Goal: Task Accomplishment & Management: Complete application form

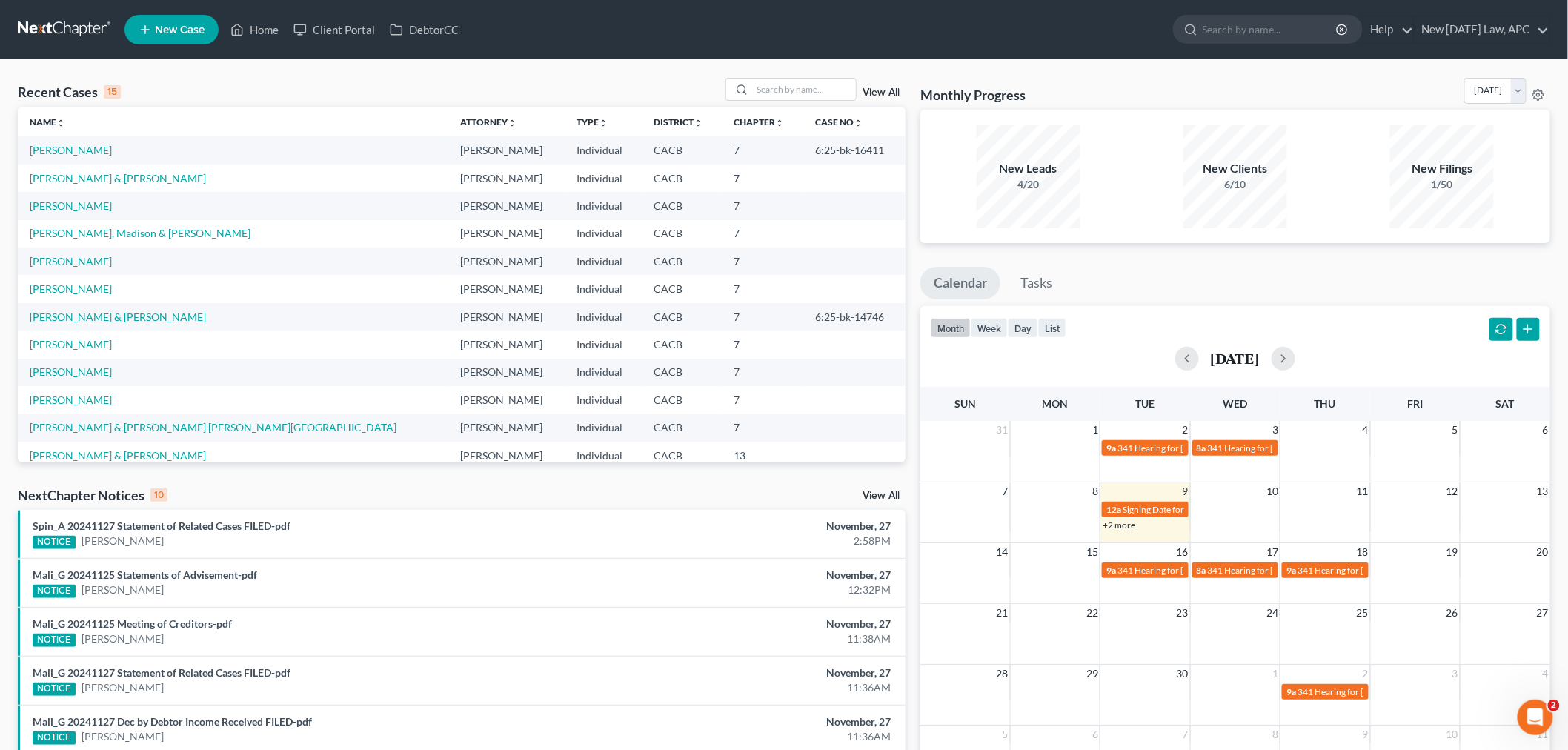
scroll to position [2, 0]
click at [71, 289] on link "[PERSON_NAME]" at bounding box center [71, 288] width 82 height 13
select select "5"
select select "4"
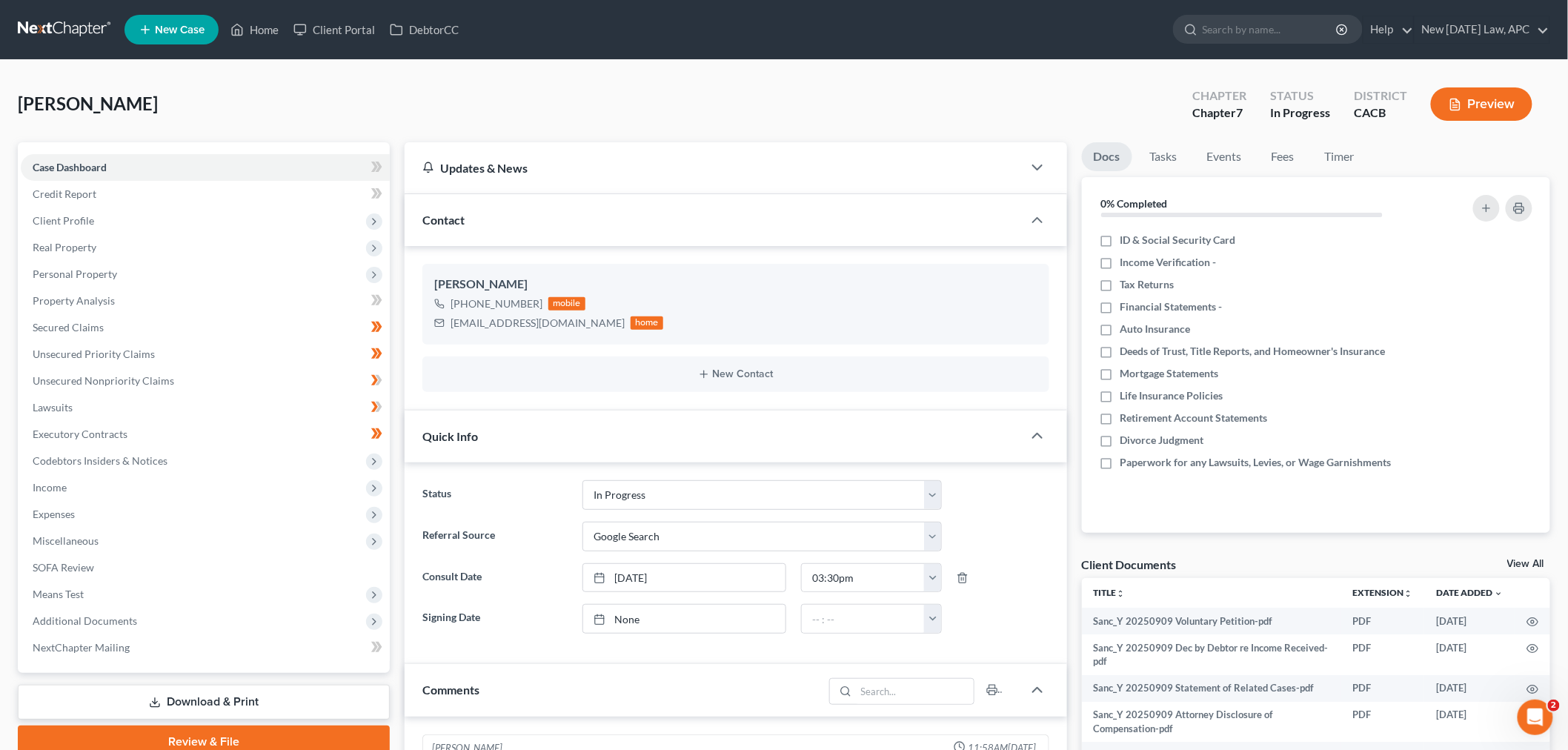
scroll to position [640, 0]
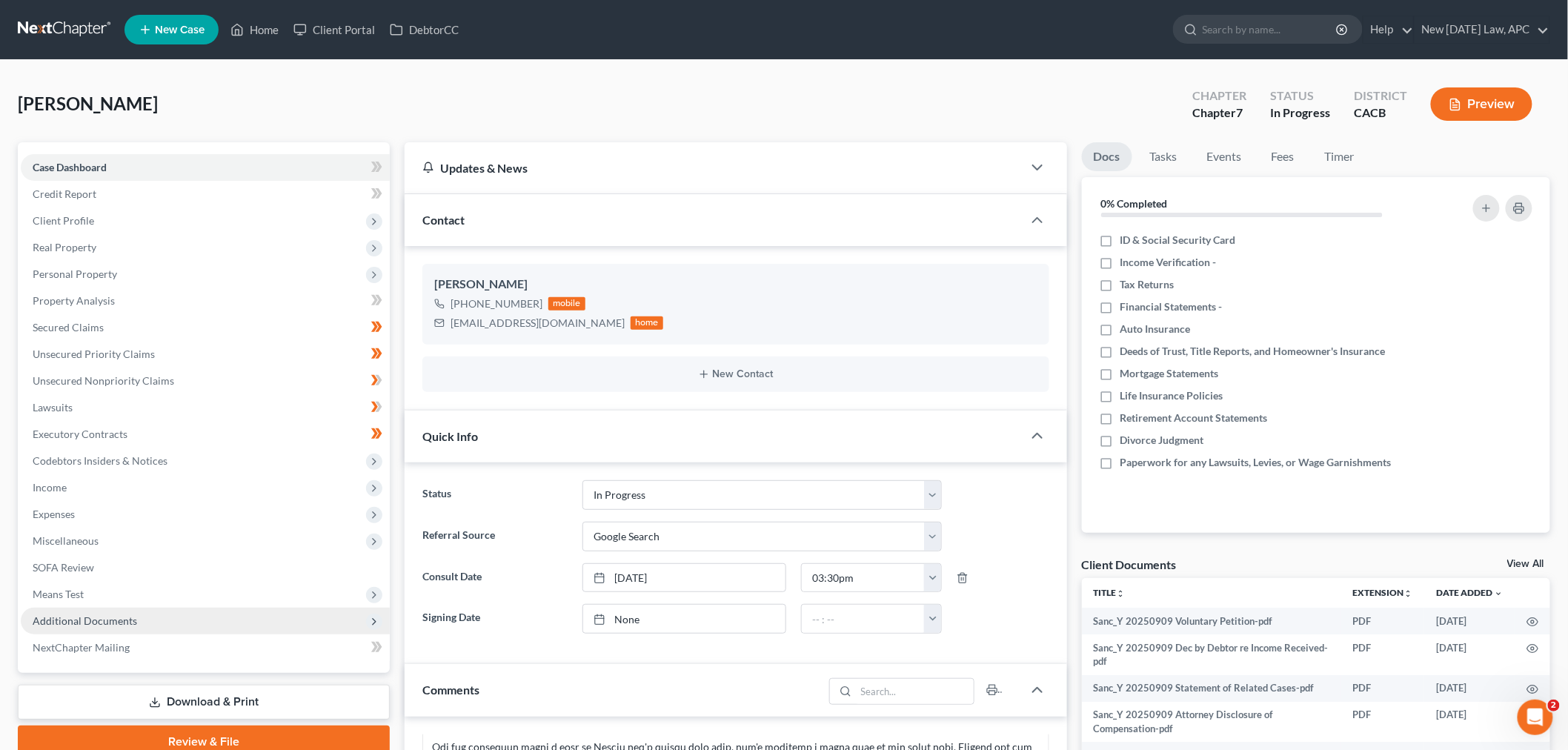
drag, startPoint x: 119, startPoint y: 616, endPoint x: 131, endPoint y: 615, distance: 12.0
click at [119, 616] on span "Additional Documents" at bounding box center [84, 621] width 104 height 13
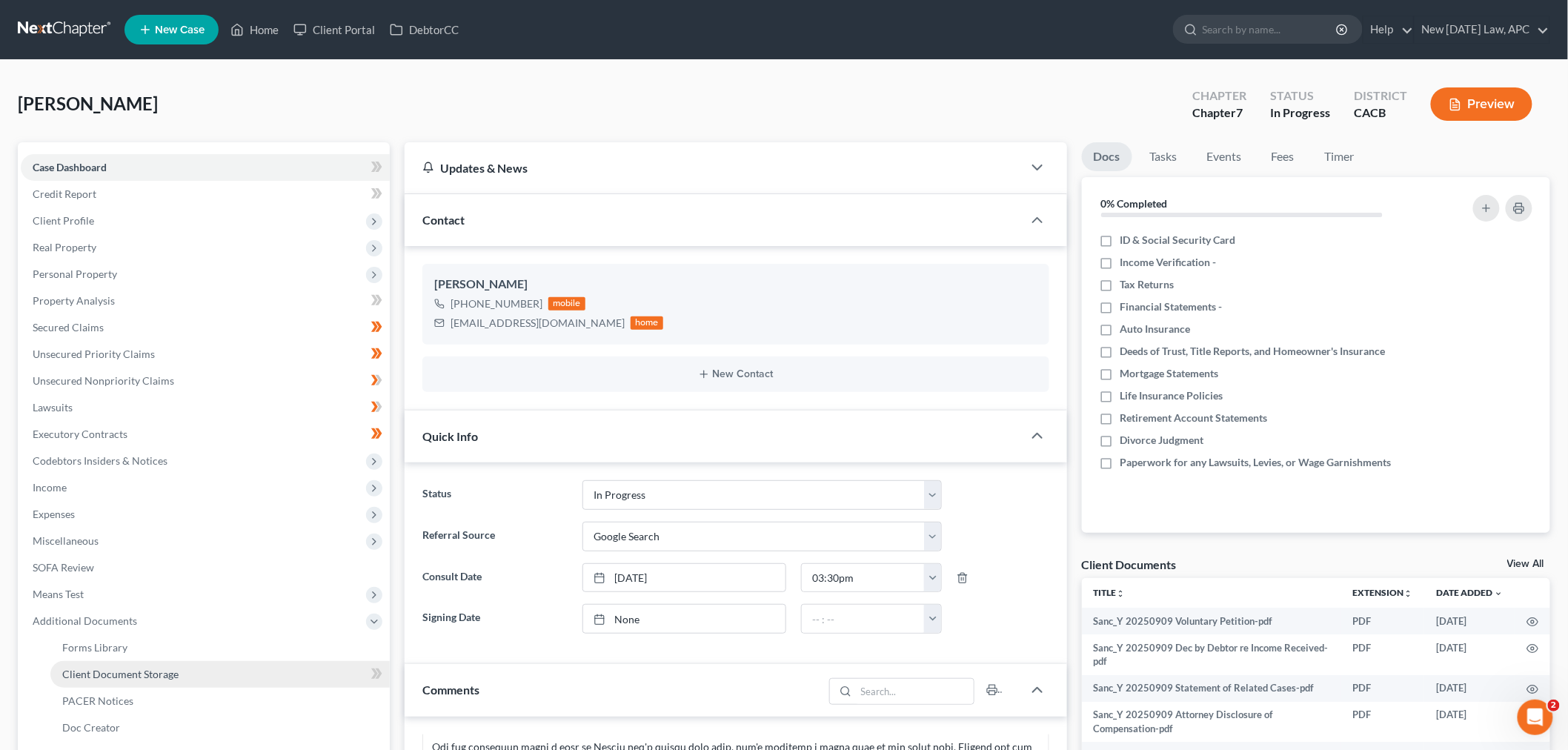
click at [146, 664] on link "Client Document Storage" at bounding box center [220, 674] width 339 height 27
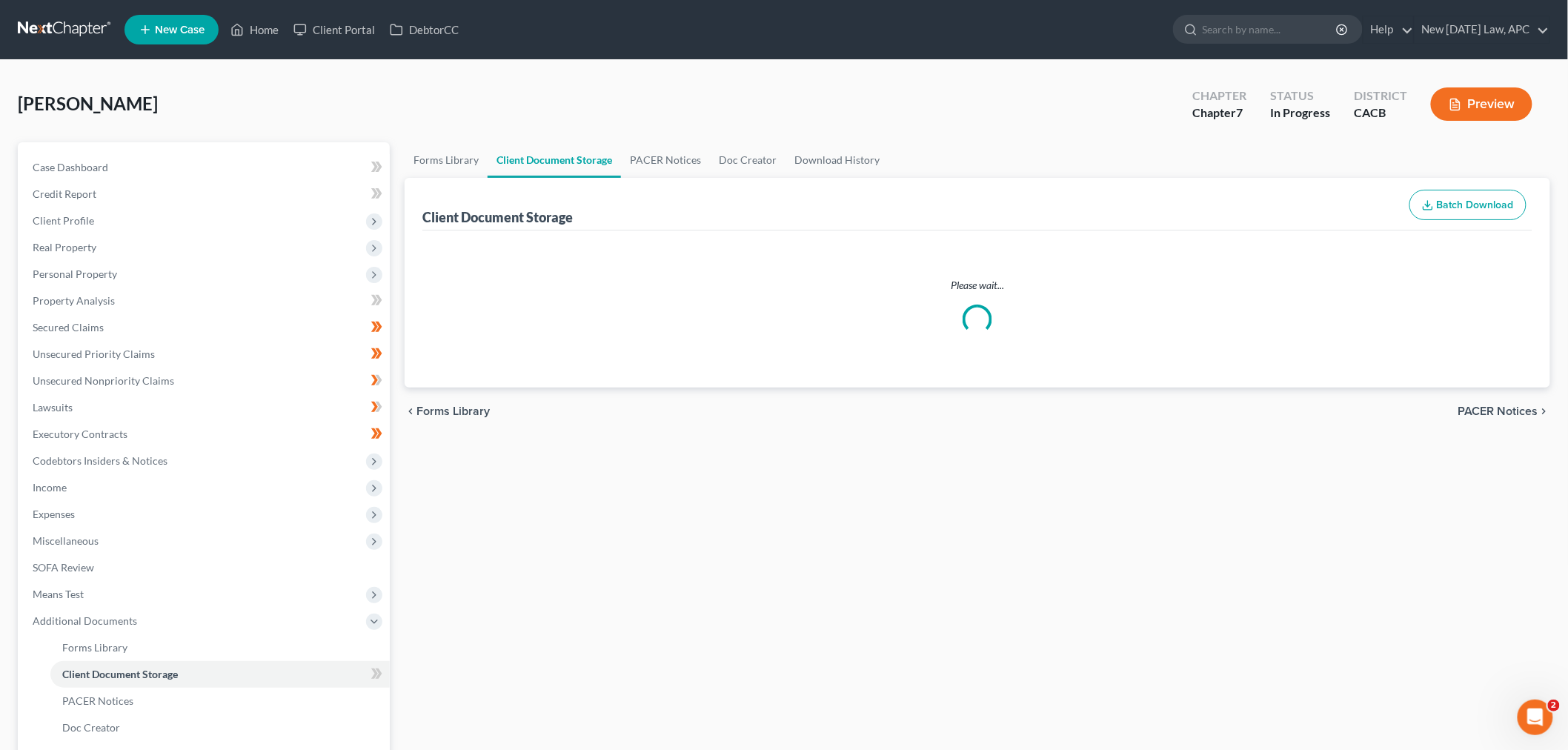
select select "58"
select select "55"
select select "59"
select select "51"
select select "65"
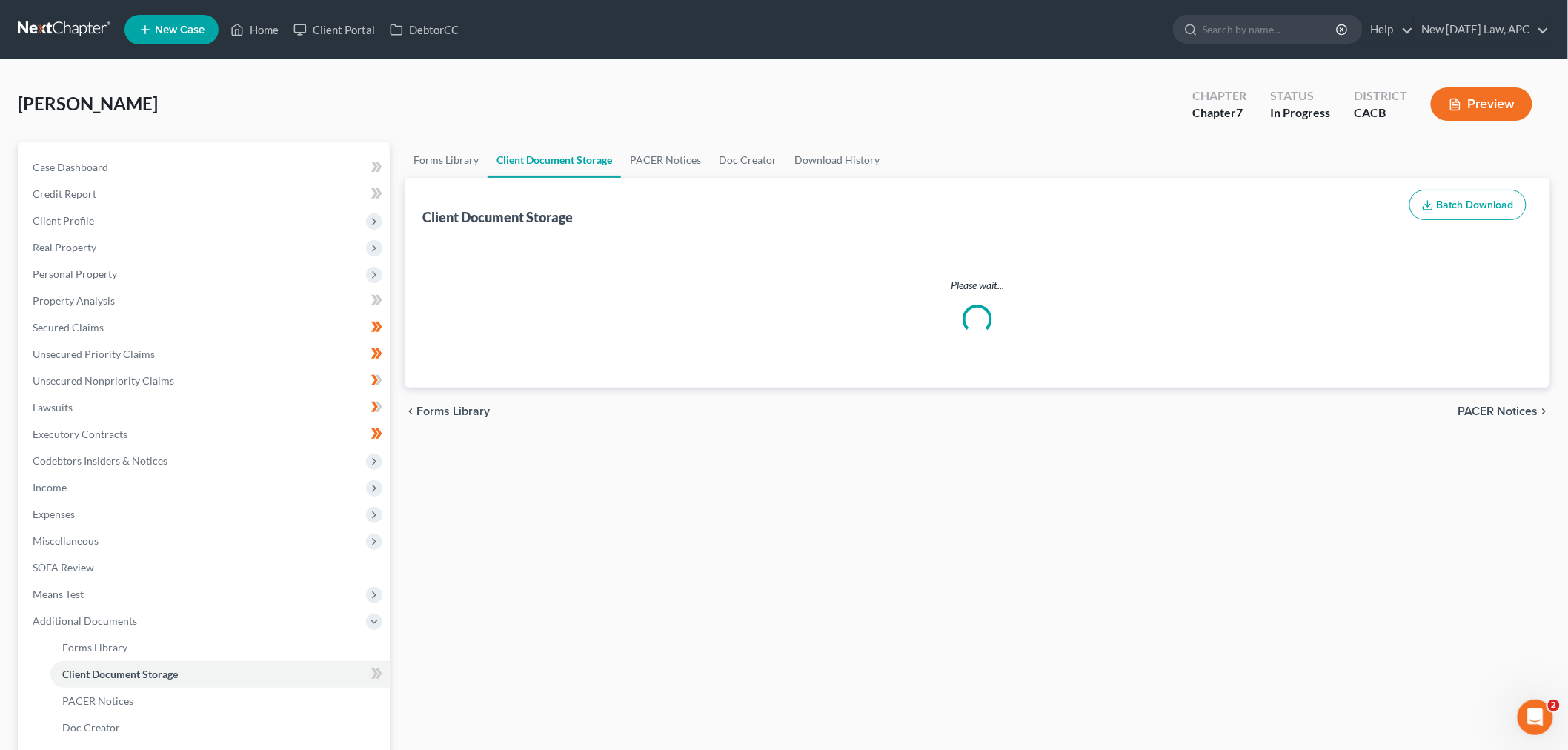
select select "30"
select select "60"
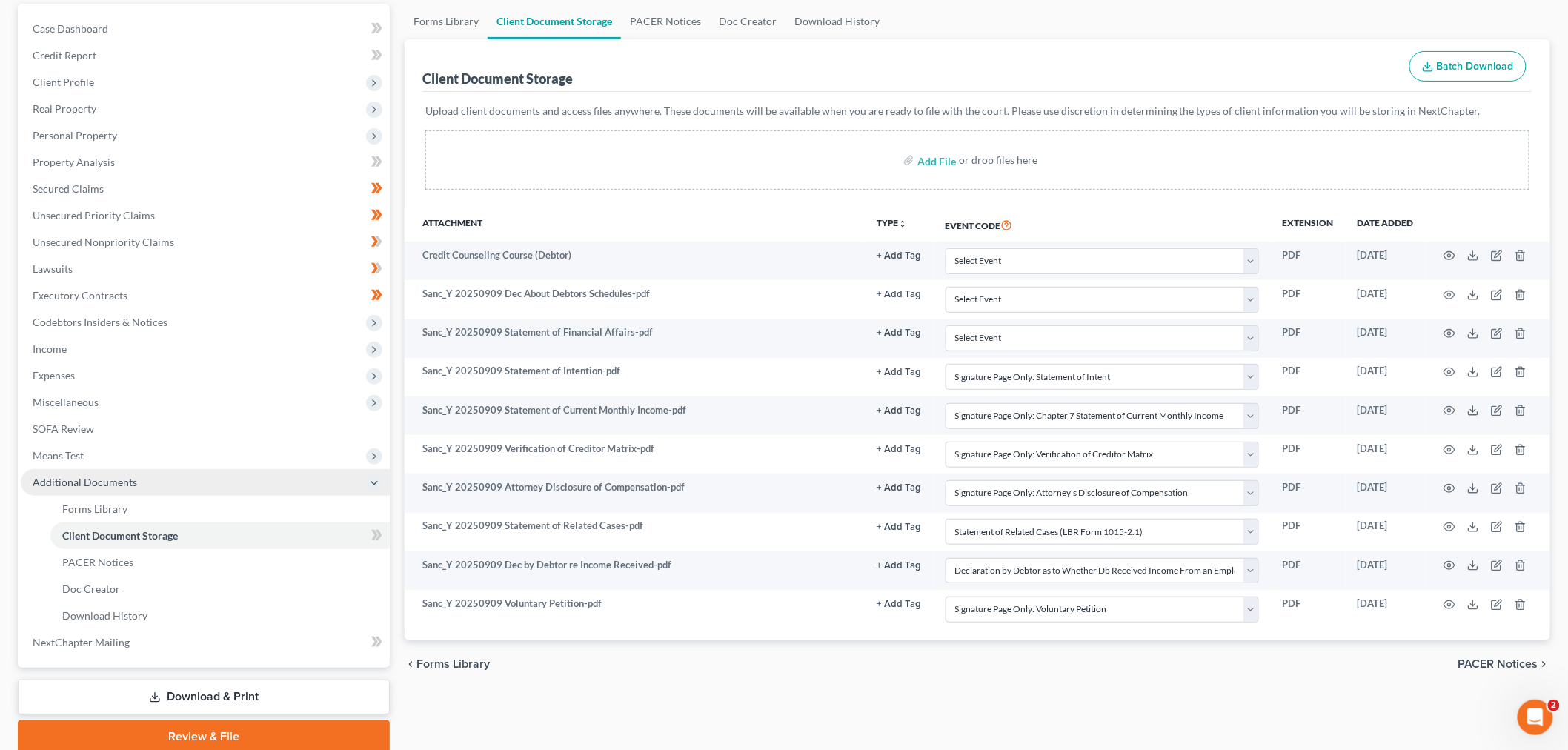
scroll to position [113, 0]
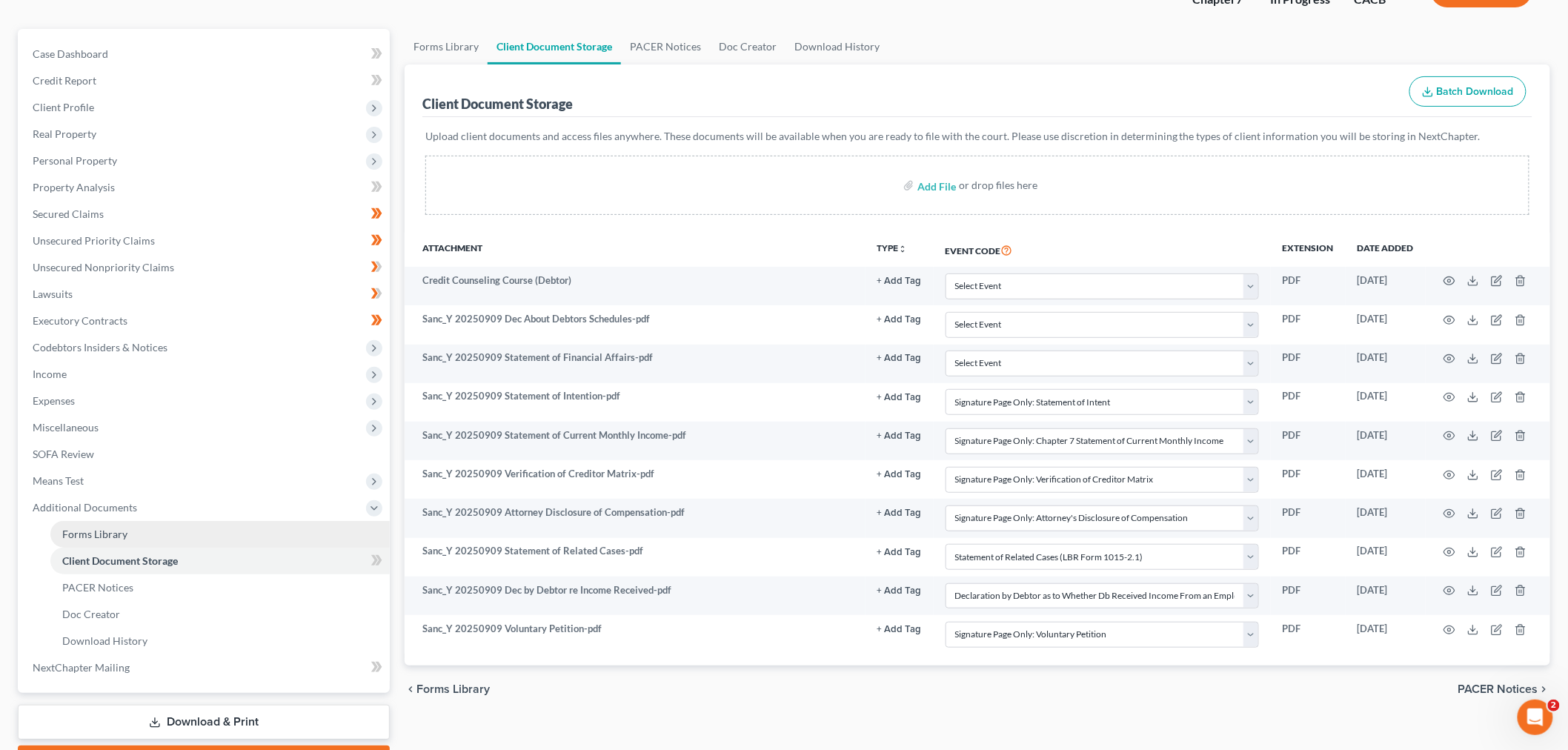
click at [94, 524] on link "Forms Library" at bounding box center [220, 534] width 339 height 27
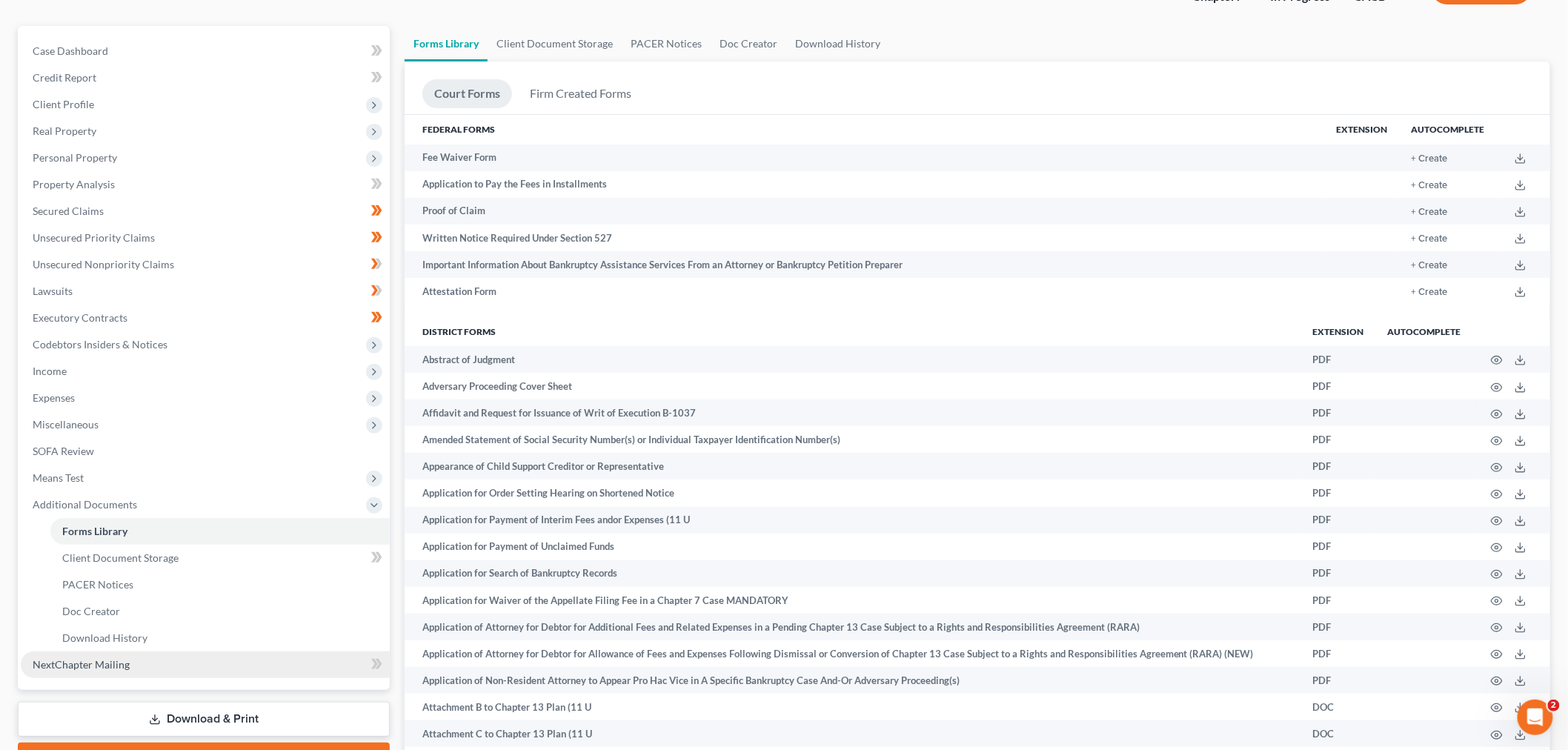
scroll to position [195, 0]
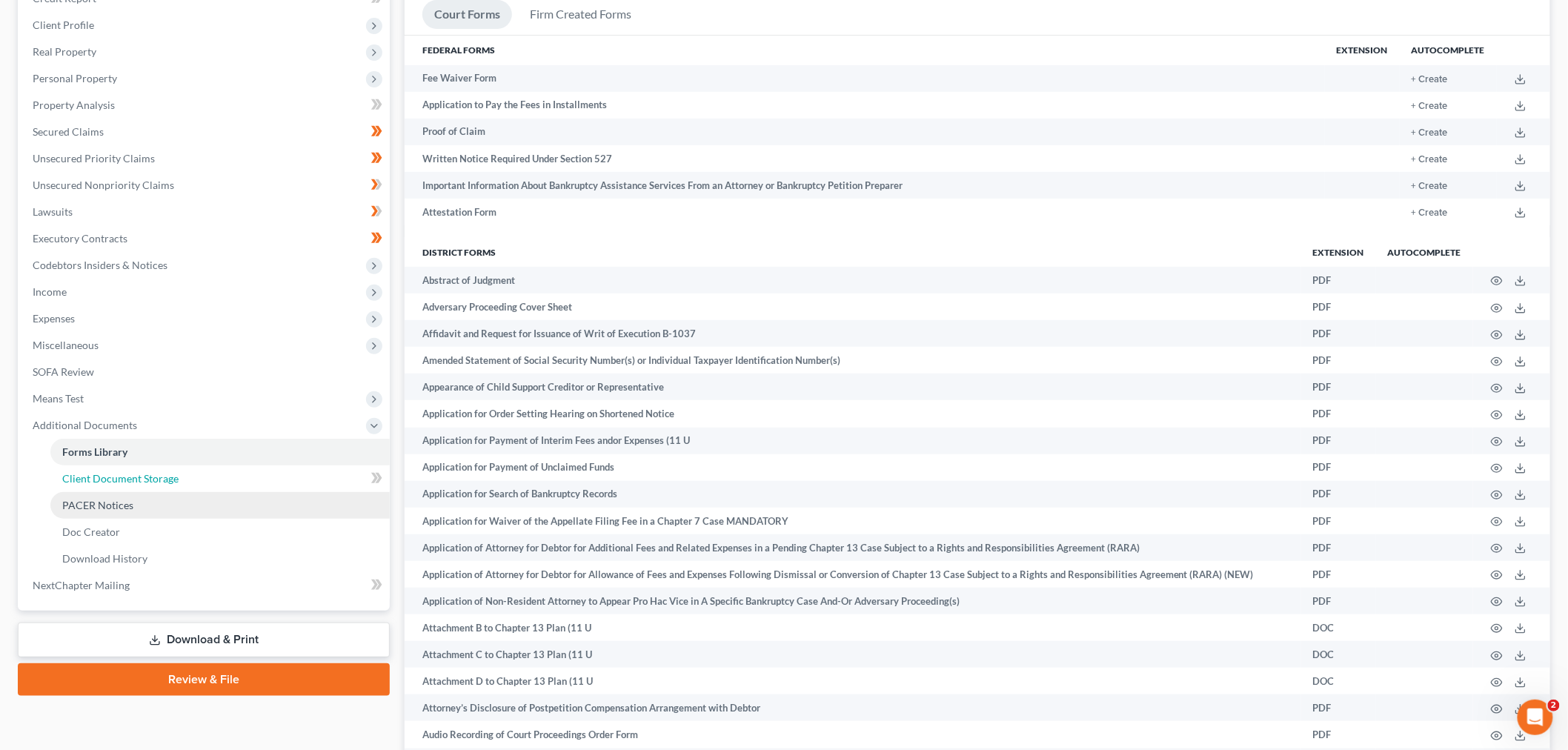
drag, startPoint x: 148, startPoint y: 478, endPoint x: 354, endPoint y: 490, distance: 206.3
click at [148, 478] on span "Client Document Storage" at bounding box center [120, 478] width 116 height 13
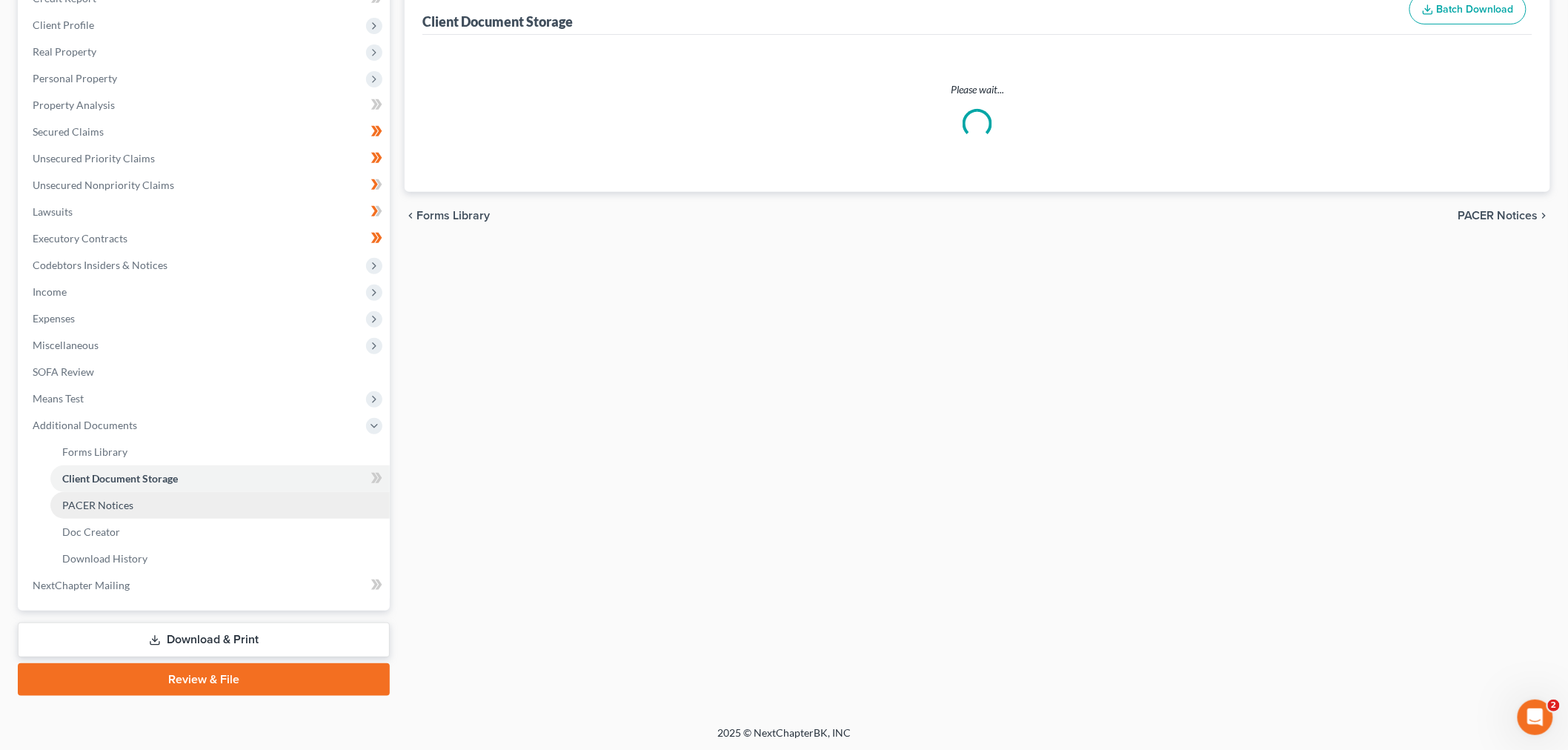
scroll to position [34, 0]
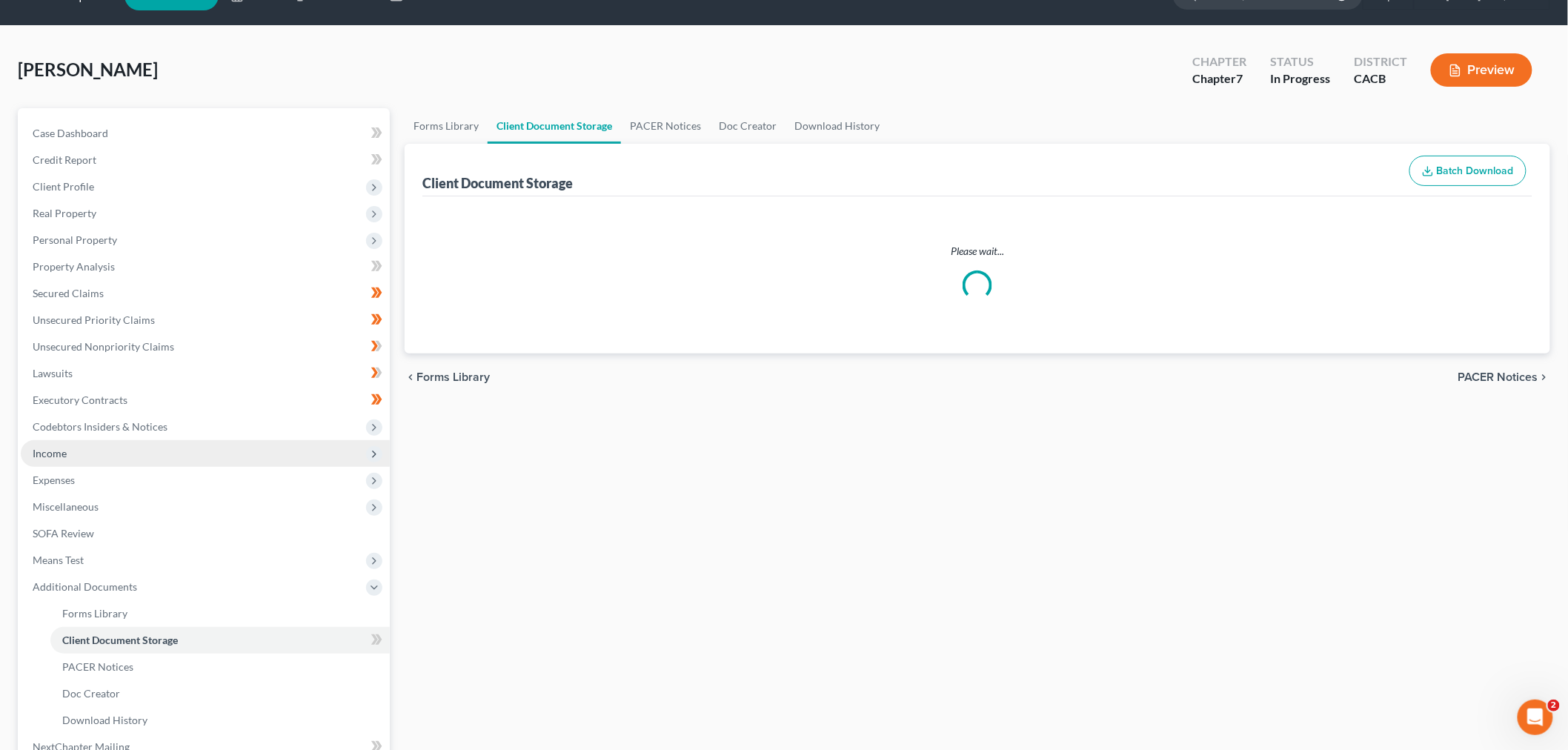
select select "10"
select select "56"
select select "57"
select select "58"
select select "55"
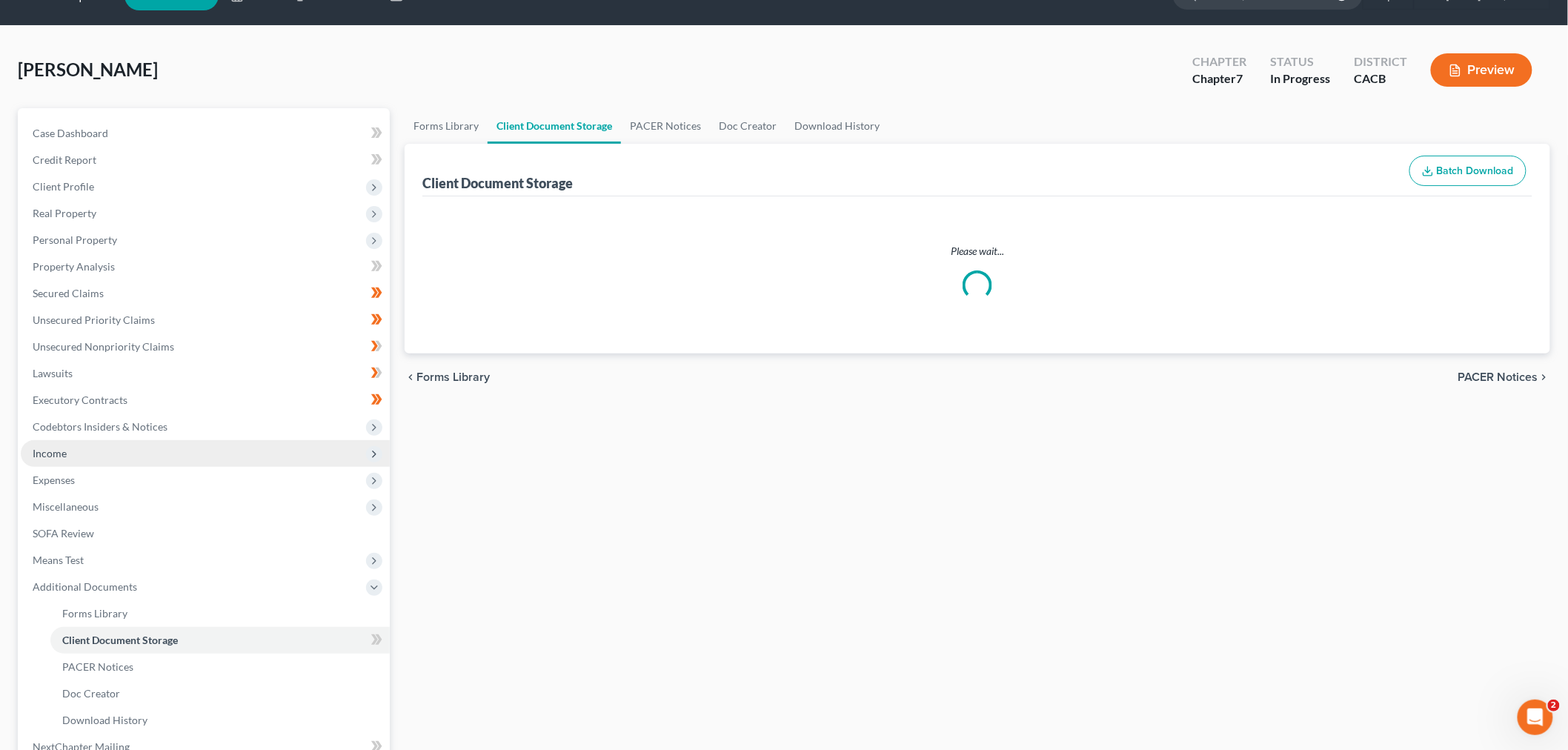
select select "59"
select select "51"
select select "65"
select select "30"
select select "60"
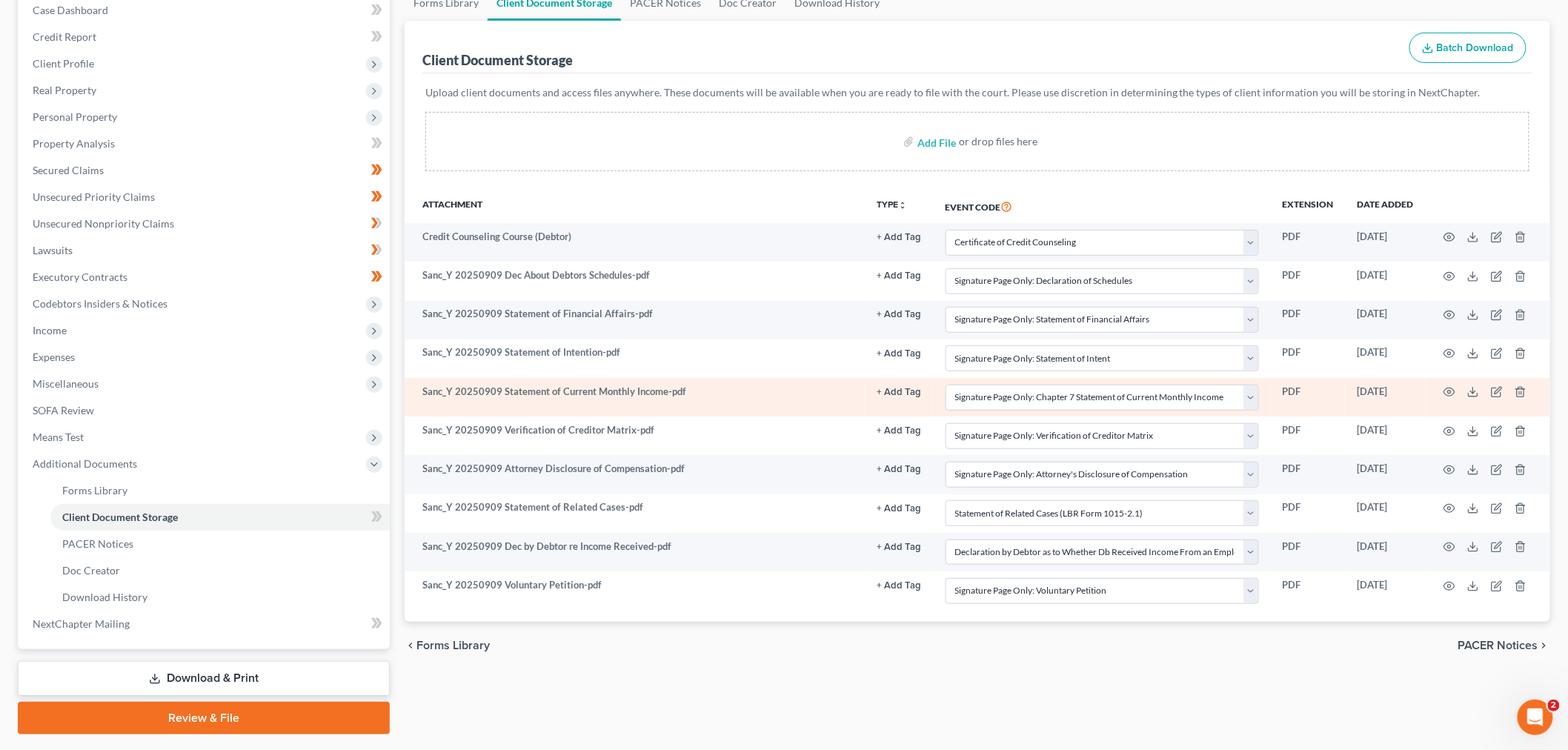
scroll to position [164, 0]
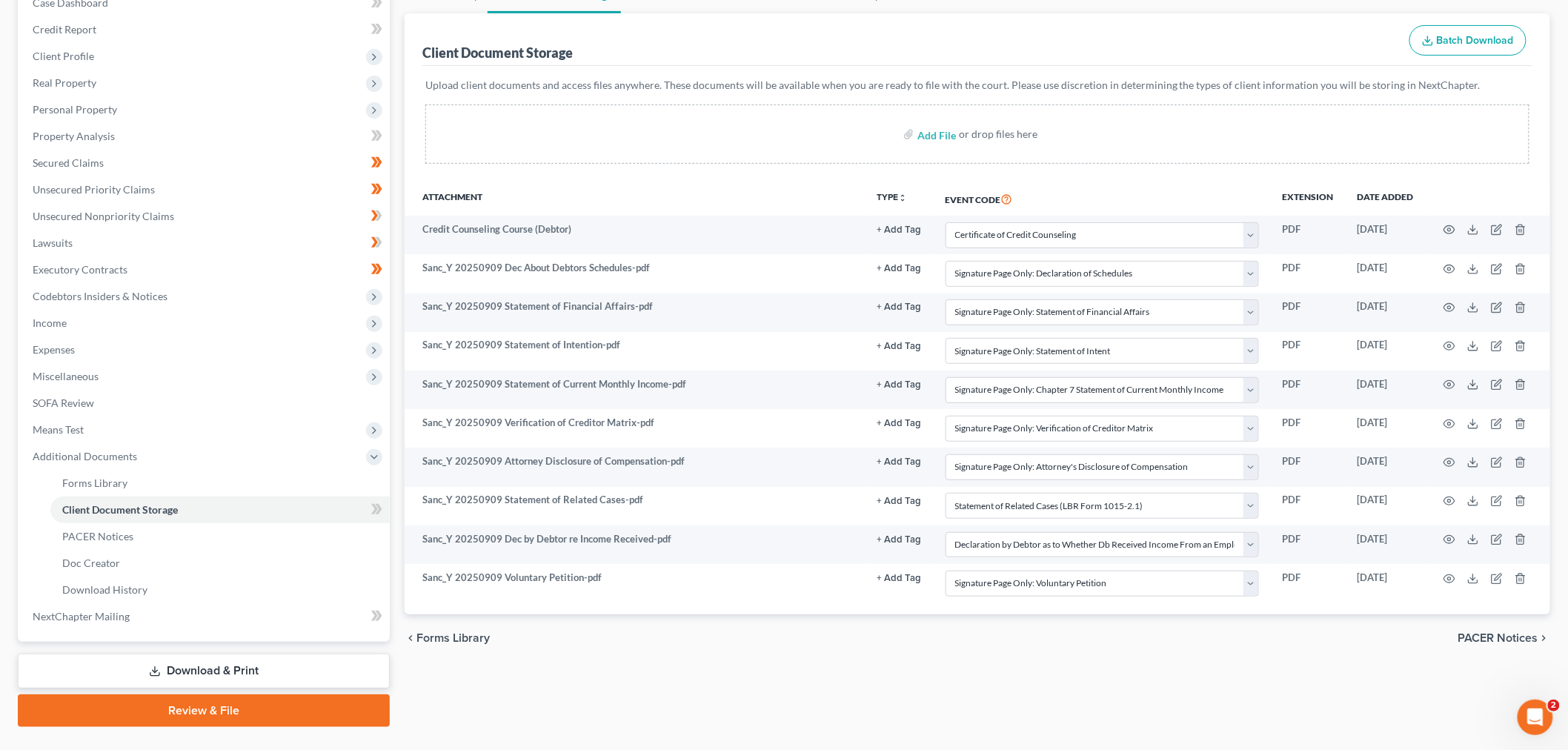
click at [191, 719] on link "Review & File" at bounding box center [203, 710] width 372 height 33
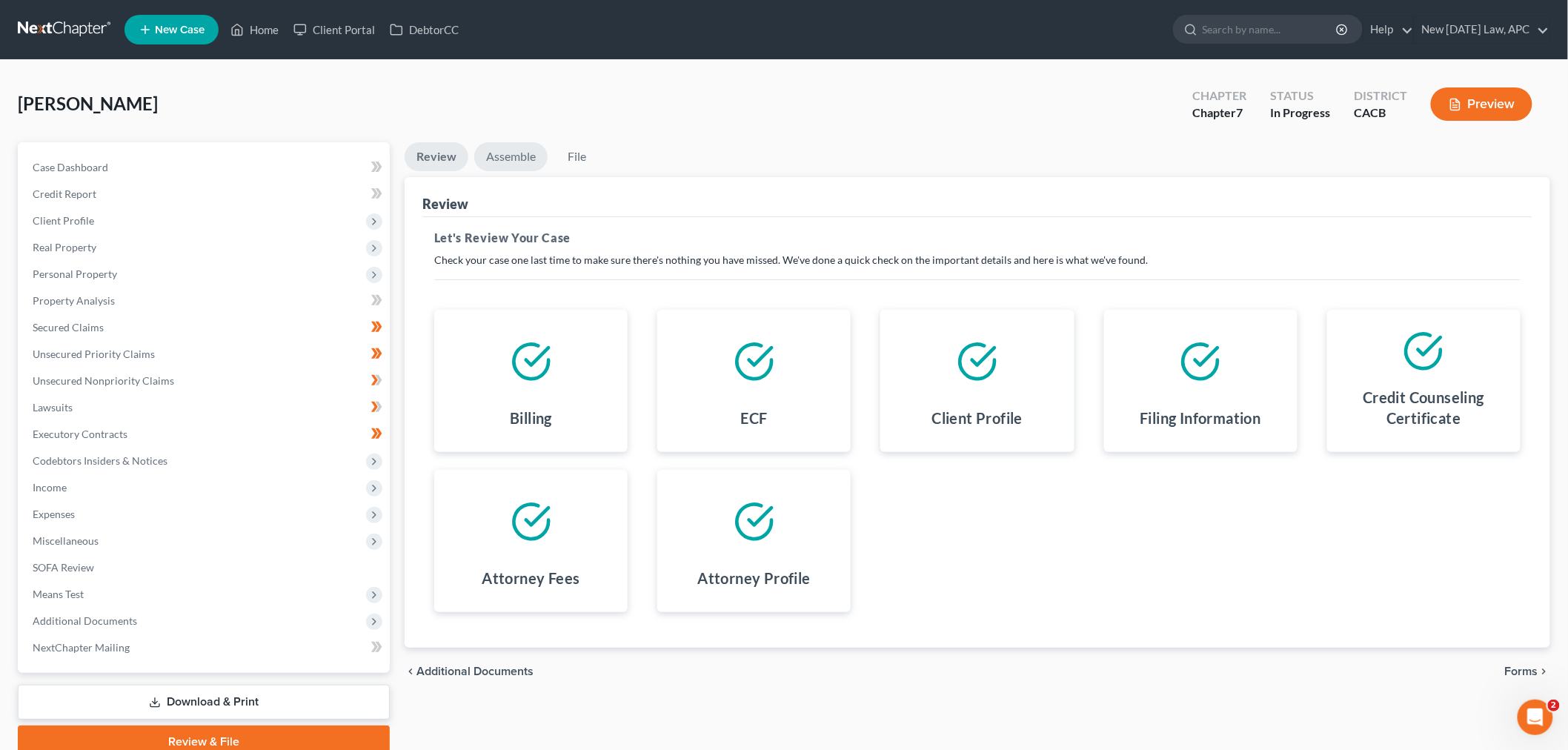
click at [523, 163] on link "Assemble" at bounding box center [511, 157] width 73 height 29
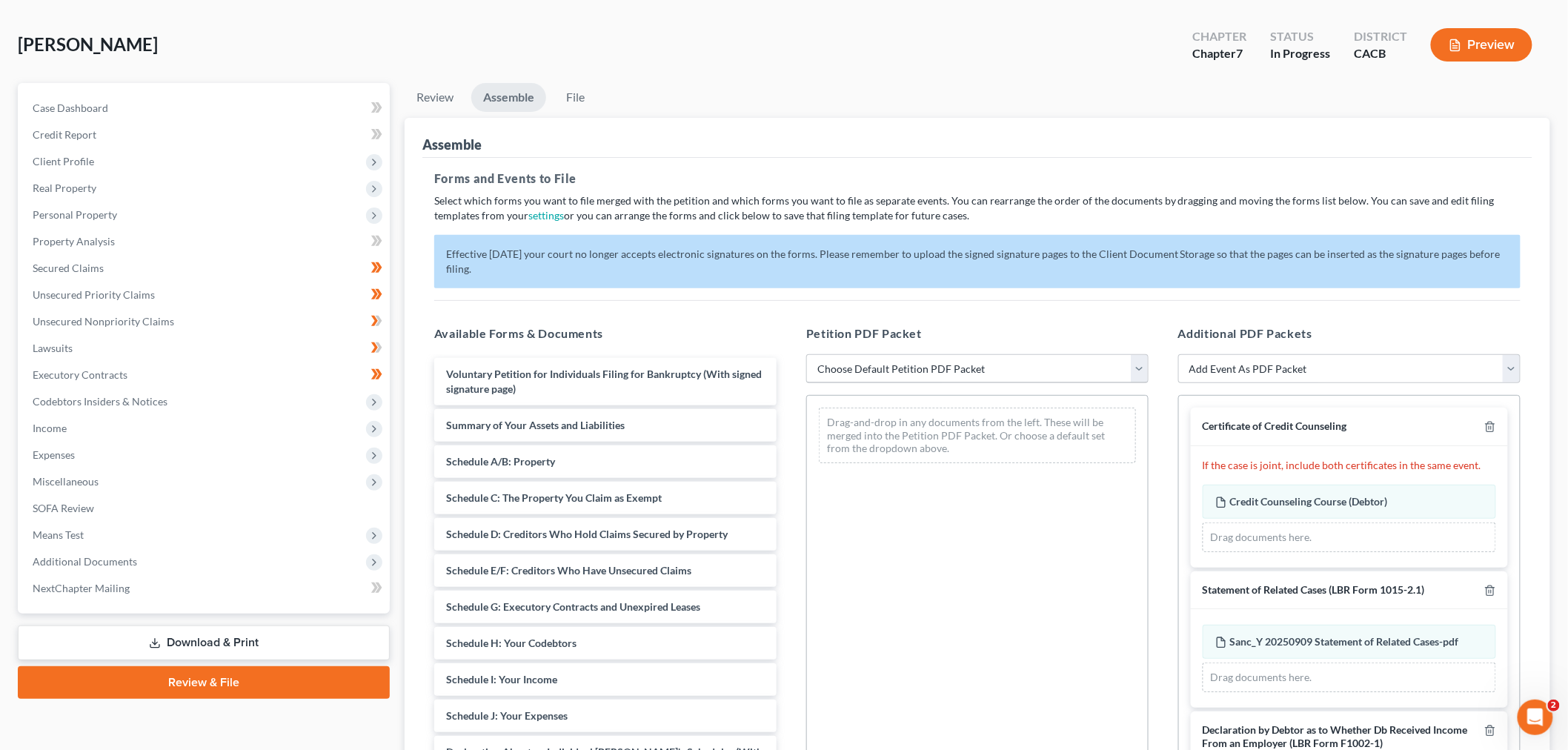
scroll to position [82, 0]
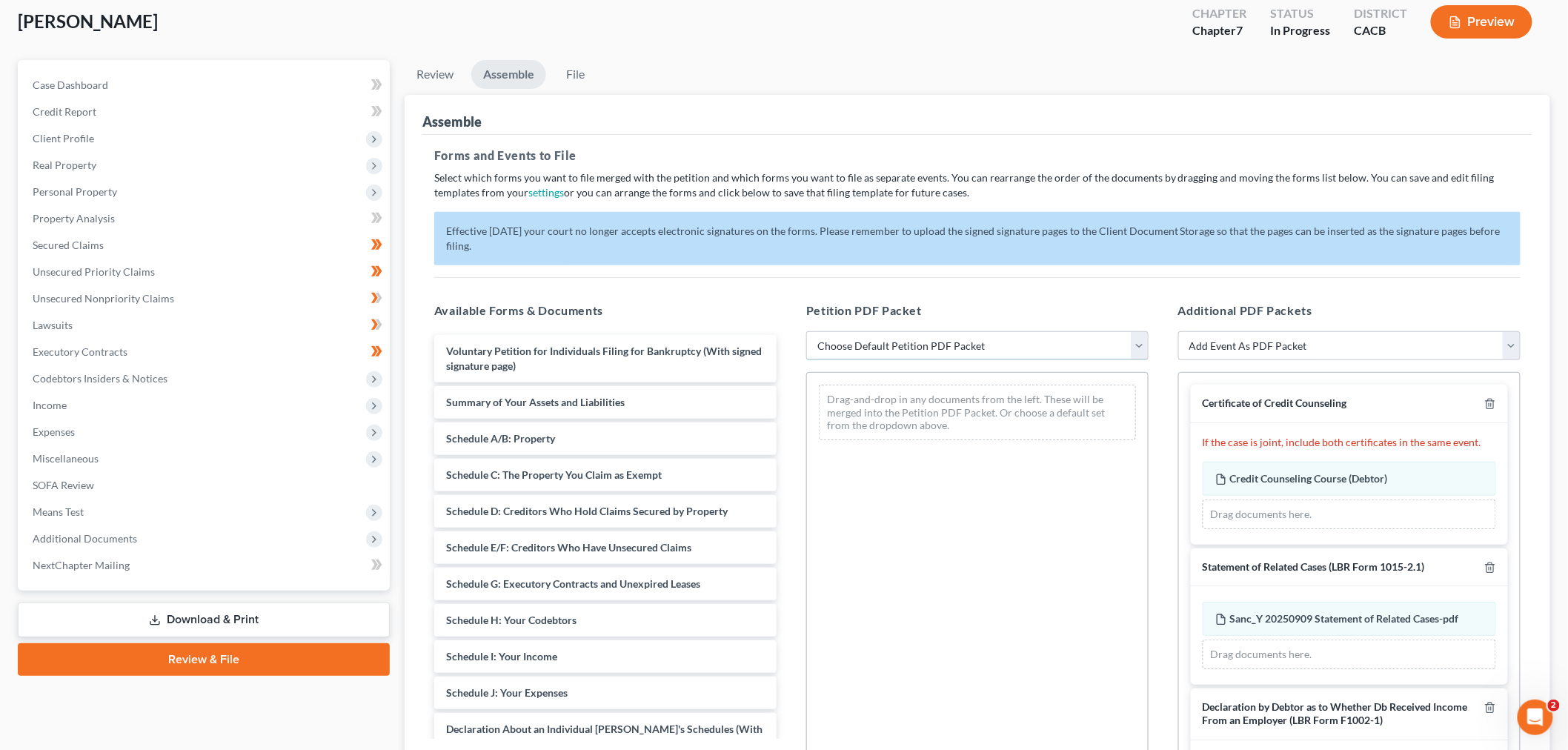
click at [928, 337] on select "Choose Default Petition PDF Packet Complete Bankruptcy Petition (all forms and …" at bounding box center [977, 345] width 342 height 30
click at [899, 343] on select "Choose Default Petition PDF Packet Complete Bankruptcy Petition (all forms and …" at bounding box center [977, 345] width 342 height 30
select select "0"
click at [806, 331] on select "Choose Default Petition PDF Packet Complete Bankruptcy Petition (all forms and …" at bounding box center [977, 345] width 342 height 30
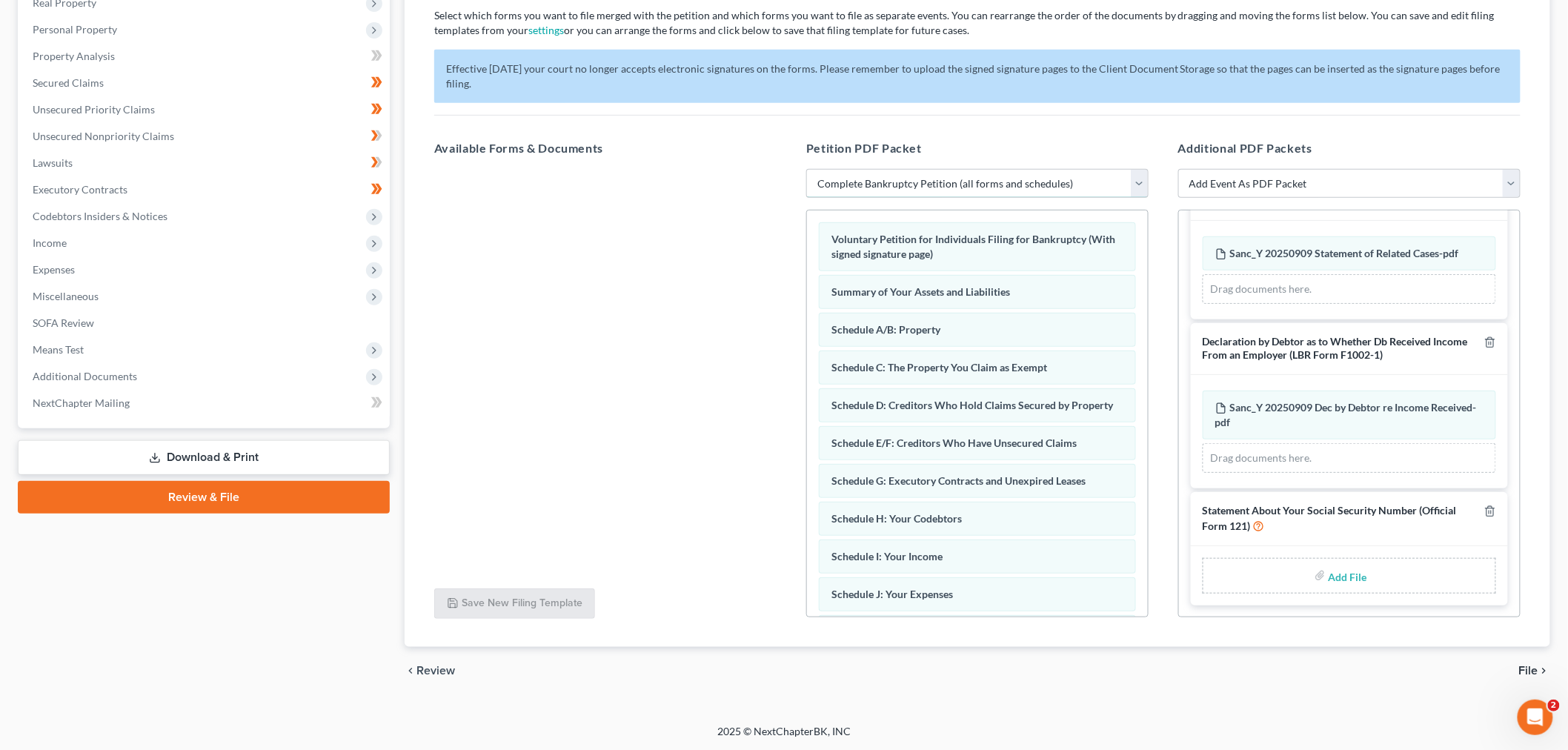
scroll to position [245, 0]
type input "C:\fakepath\Sanc_Y 20250909 Statement About Social Security Numbers.pdf"
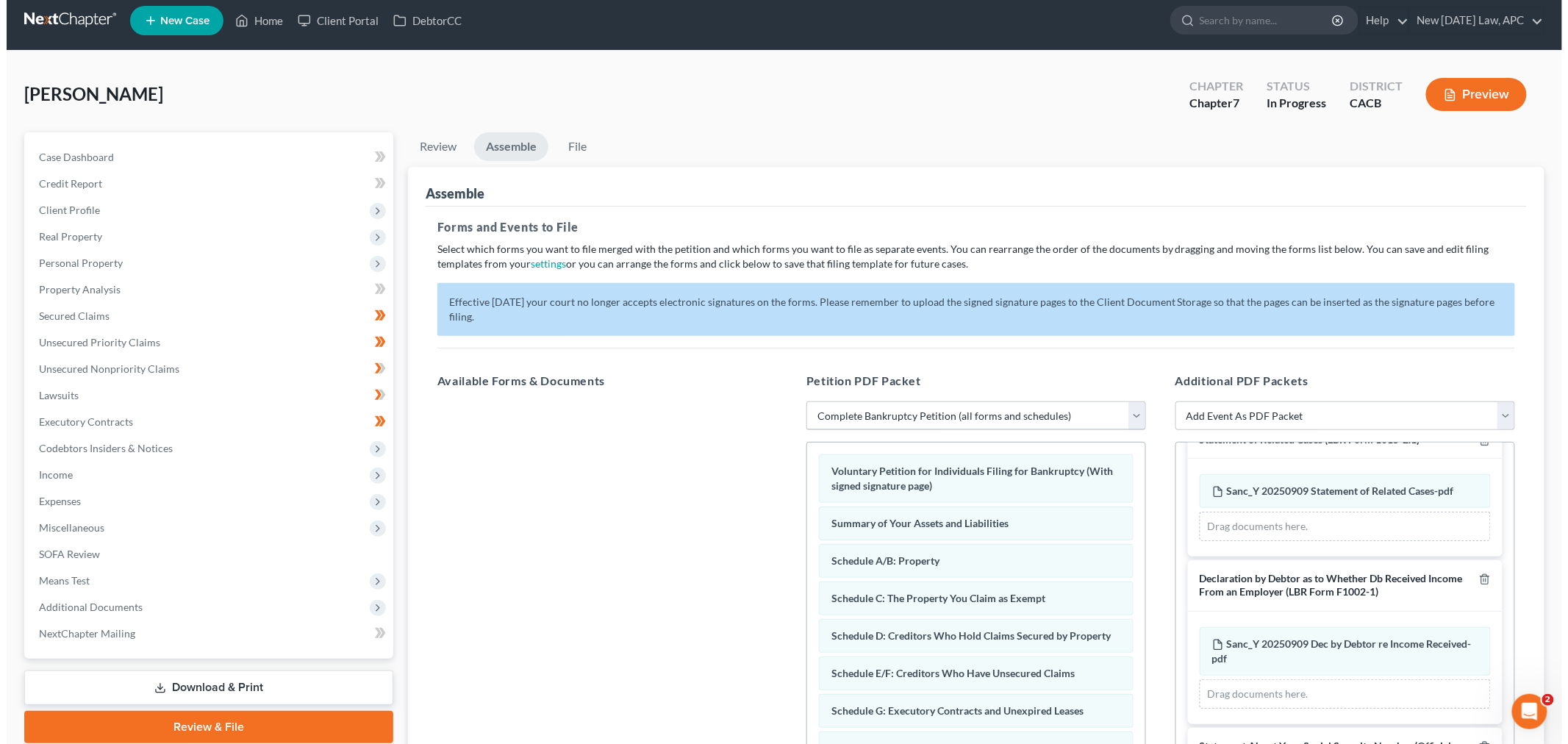
scroll to position [0, 0]
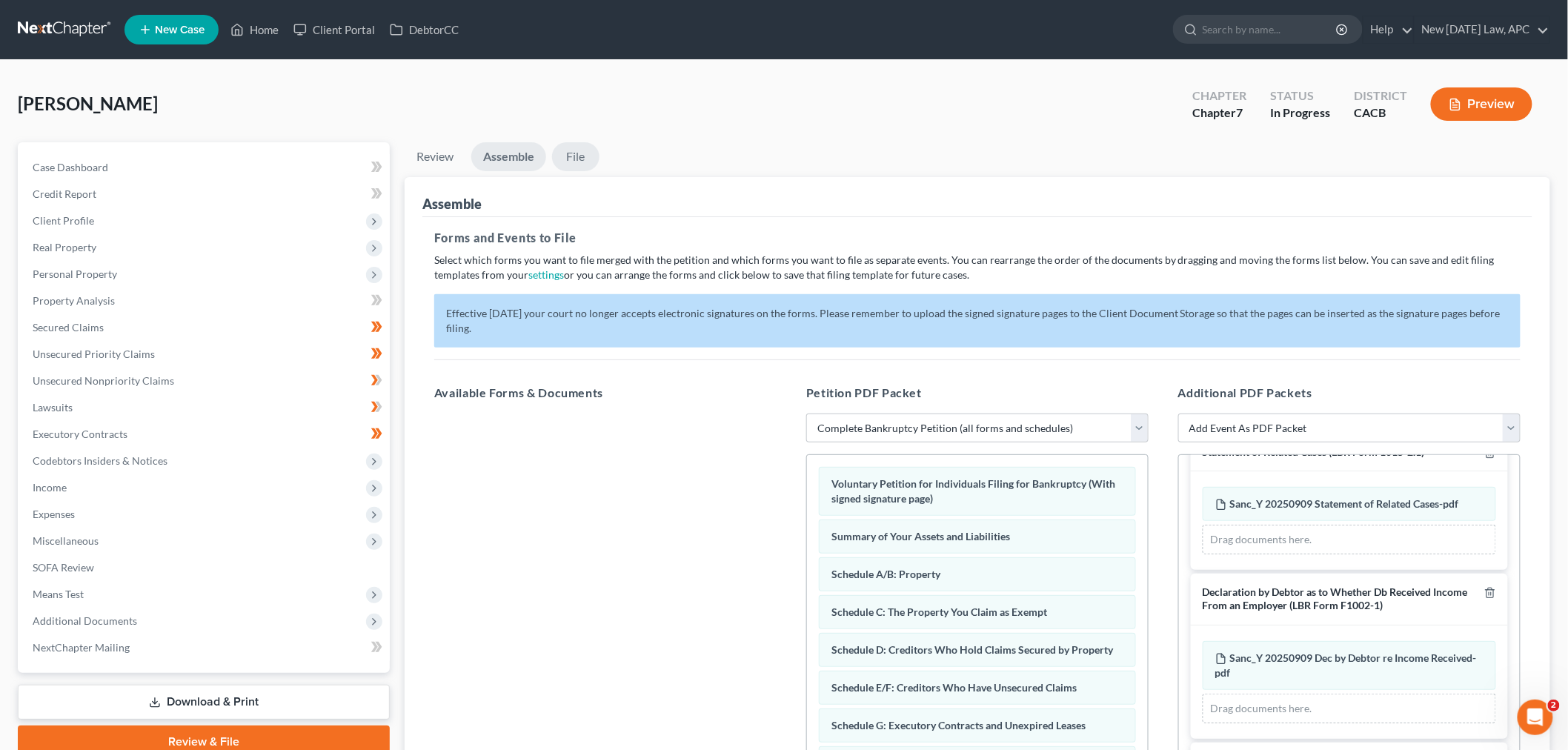
click at [583, 154] on link "File" at bounding box center [576, 157] width 47 height 29
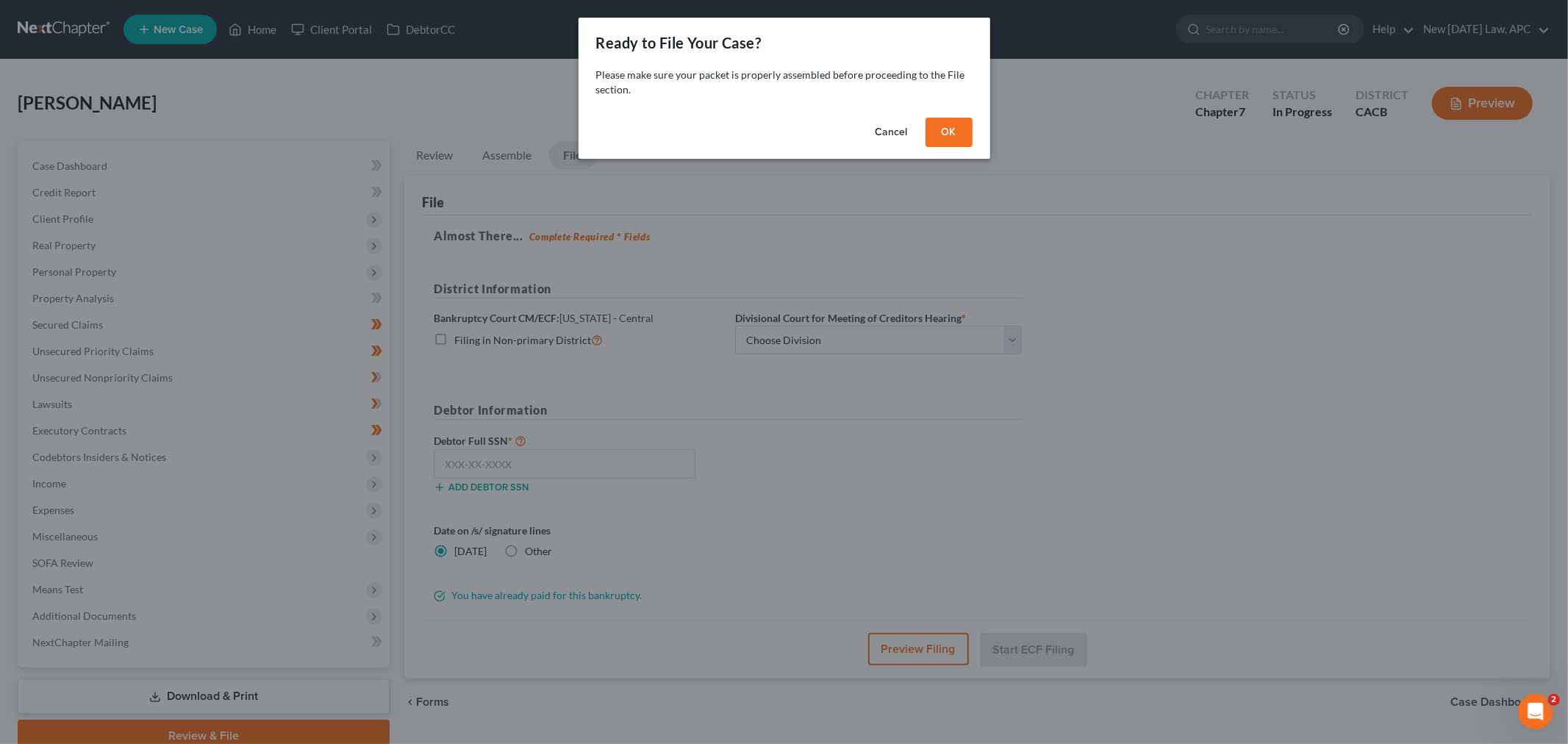
click at [933, 131] on button "OK" at bounding box center [949, 132] width 47 height 29
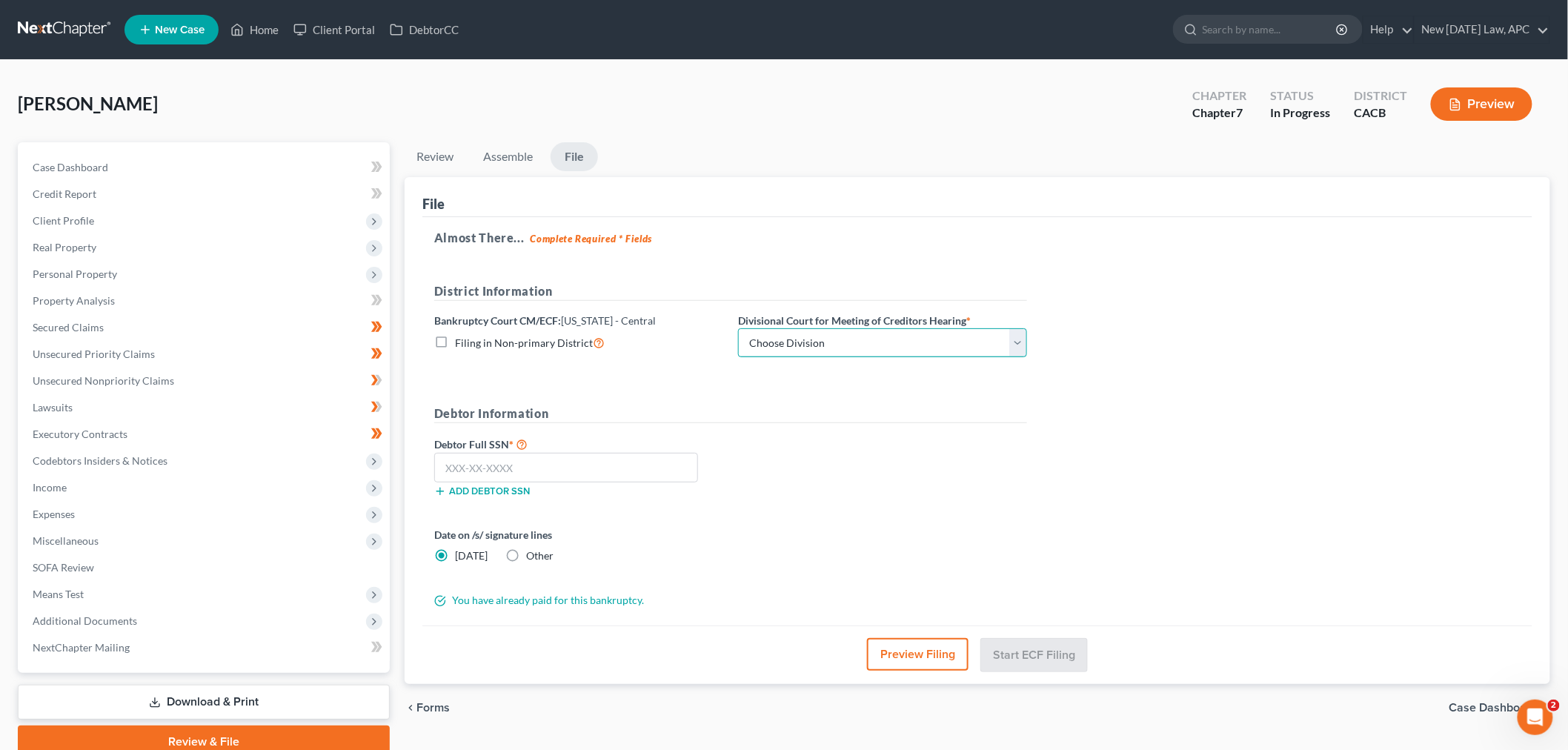
click at [810, 341] on select "Choose Division [GEOGRAPHIC_DATA][PERSON_NAME] [GEOGRAPHIC_DATA] [GEOGRAPHIC_DA…" at bounding box center [882, 343] width 289 height 30
select select "2"
click at [738, 329] on select "Choose Division [GEOGRAPHIC_DATA][PERSON_NAME] [GEOGRAPHIC_DATA] [GEOGRAPHIC_DA…" at bounding box center [882, 343] width 289 height 30
click at [522, 468] on input "text" at bounding box center [566, 467] width 264 height 30
type input "609-35-9424"
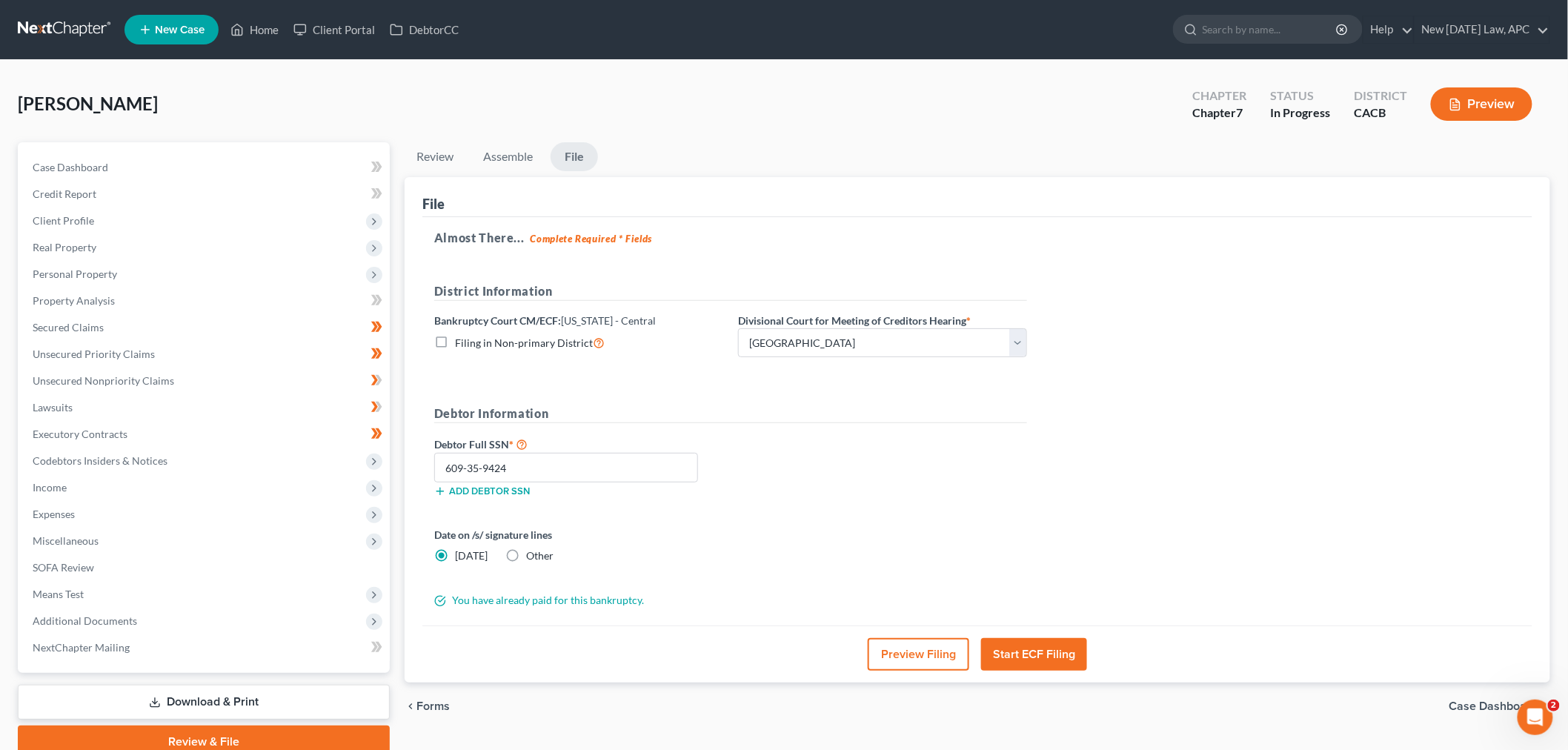
click at [924, 655] on button "Preview Filing" at bounding box center [918, 654] width 101 height 33
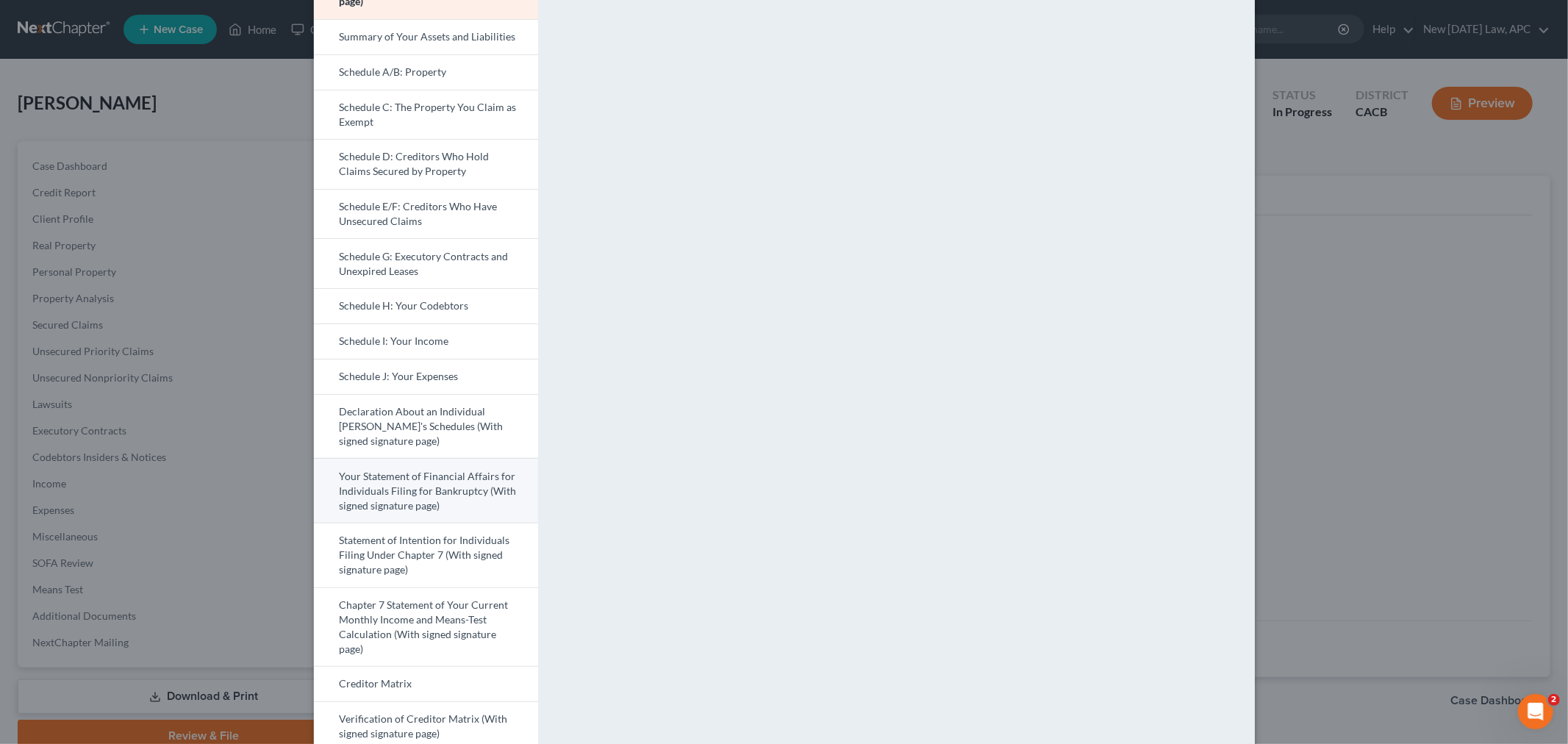
scroll to position [163, 0]
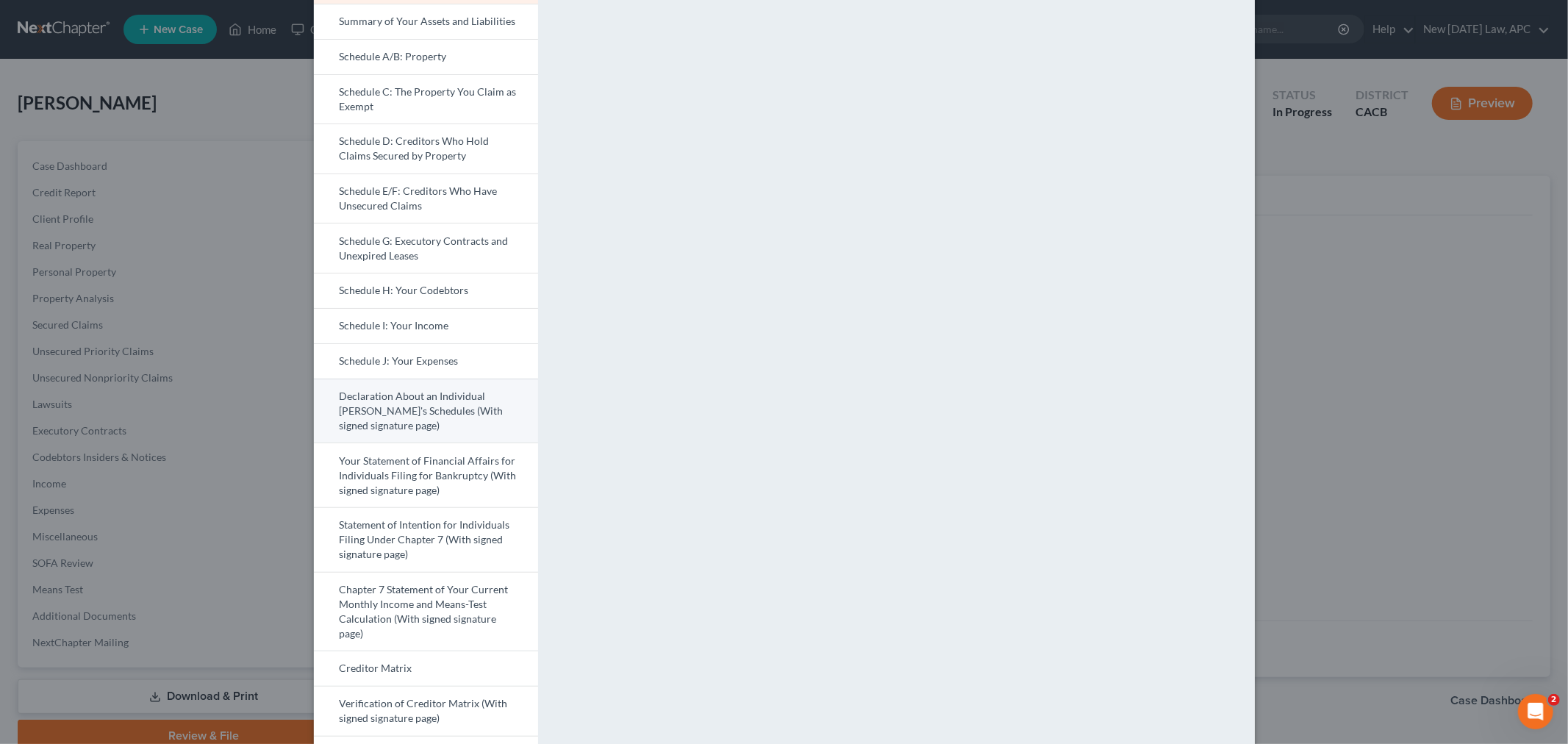
click at [417, 392] on link "Declaration About an Individual [PERSON_NAME]'s Schedules (With signed signatur…" at bounding box center [426, 411] width 224 height 65
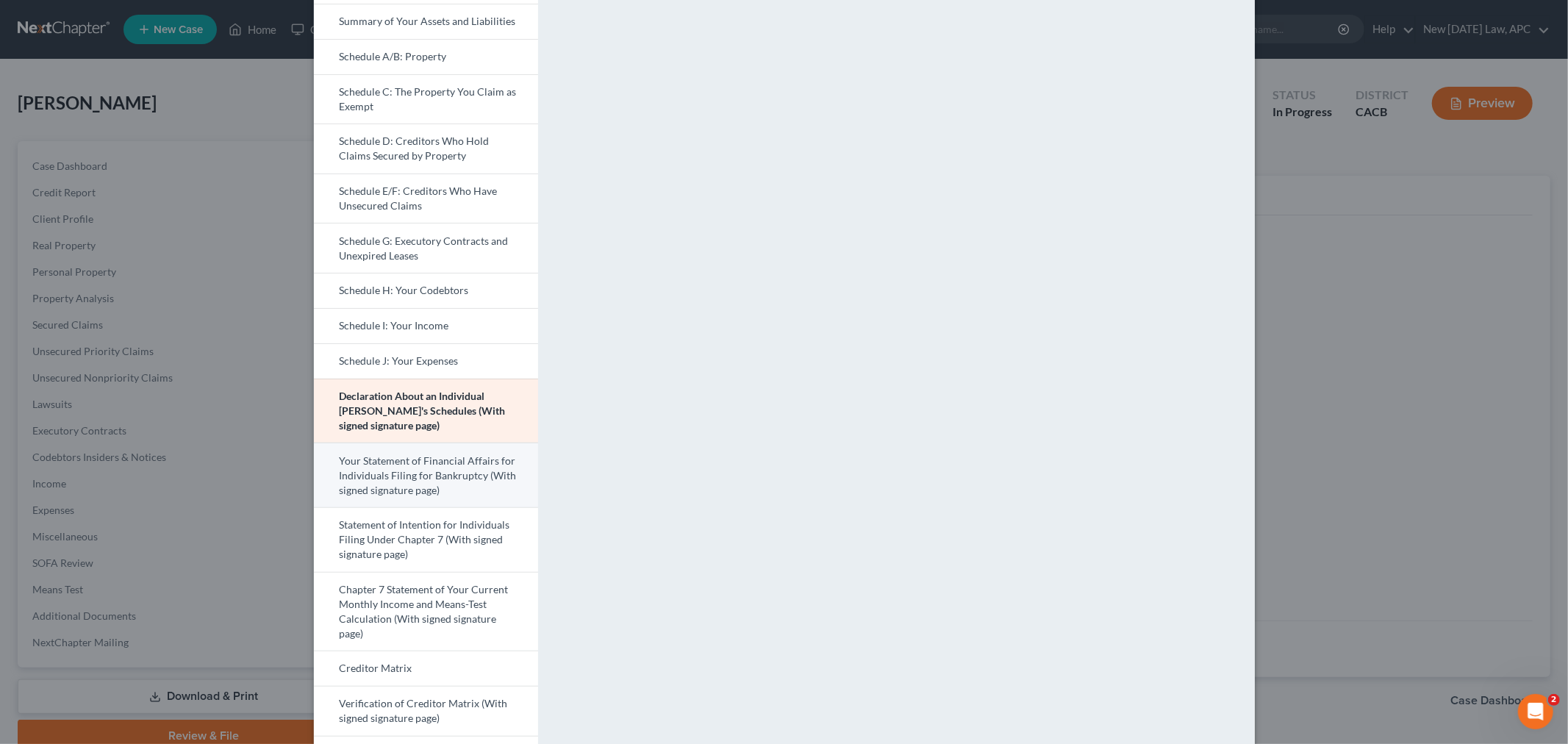
click at [421, 474] on link "Your Statement of Financial Affairs for Individuals Filing for Bankruptcy (With…" at bounding box center [426, 475] width 224 height 65
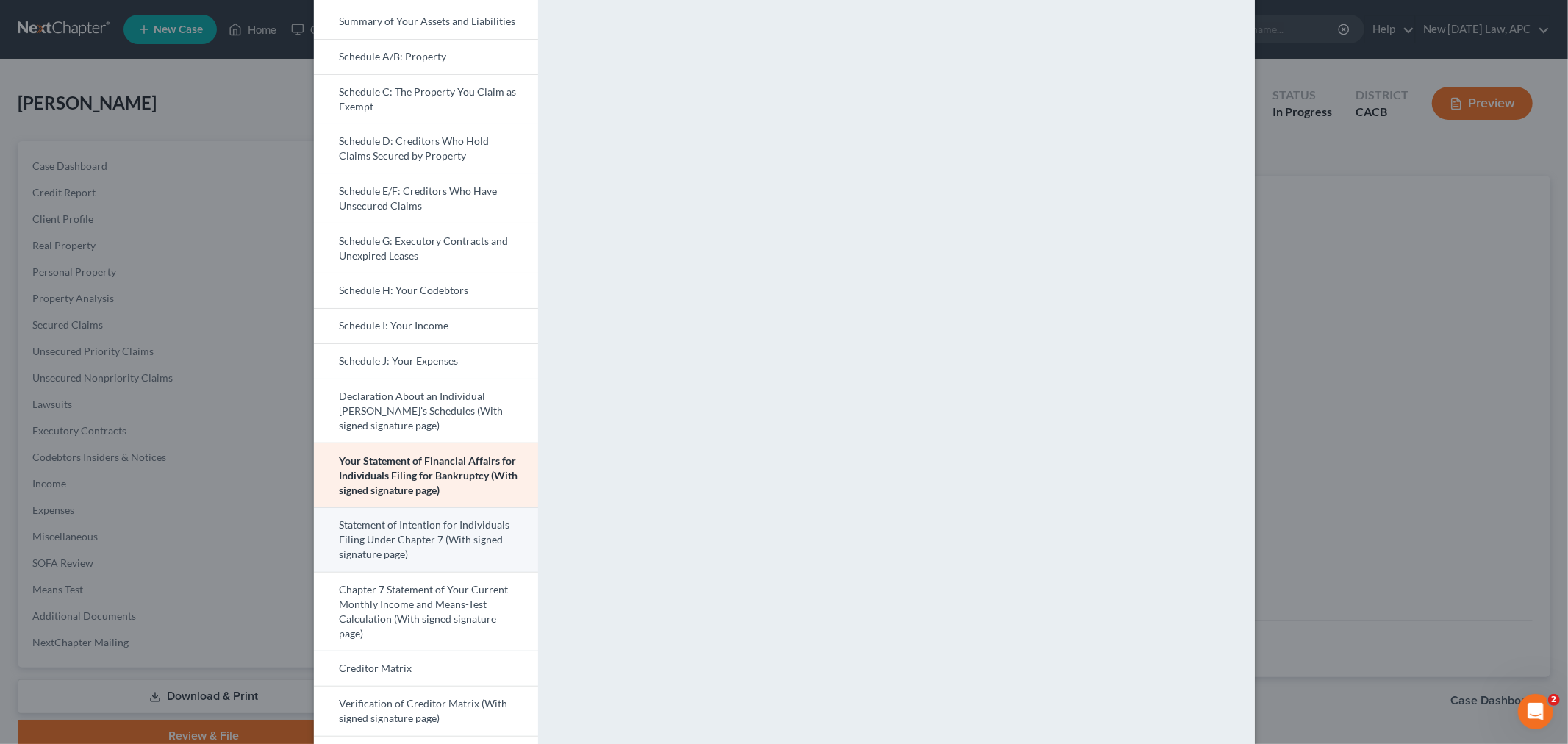
click at [420, 545] on link "Statement of Intention for Individuals Filing Under Chapter 7 (With signed sign…" at bounding box center [426, 540] width 224 height 65
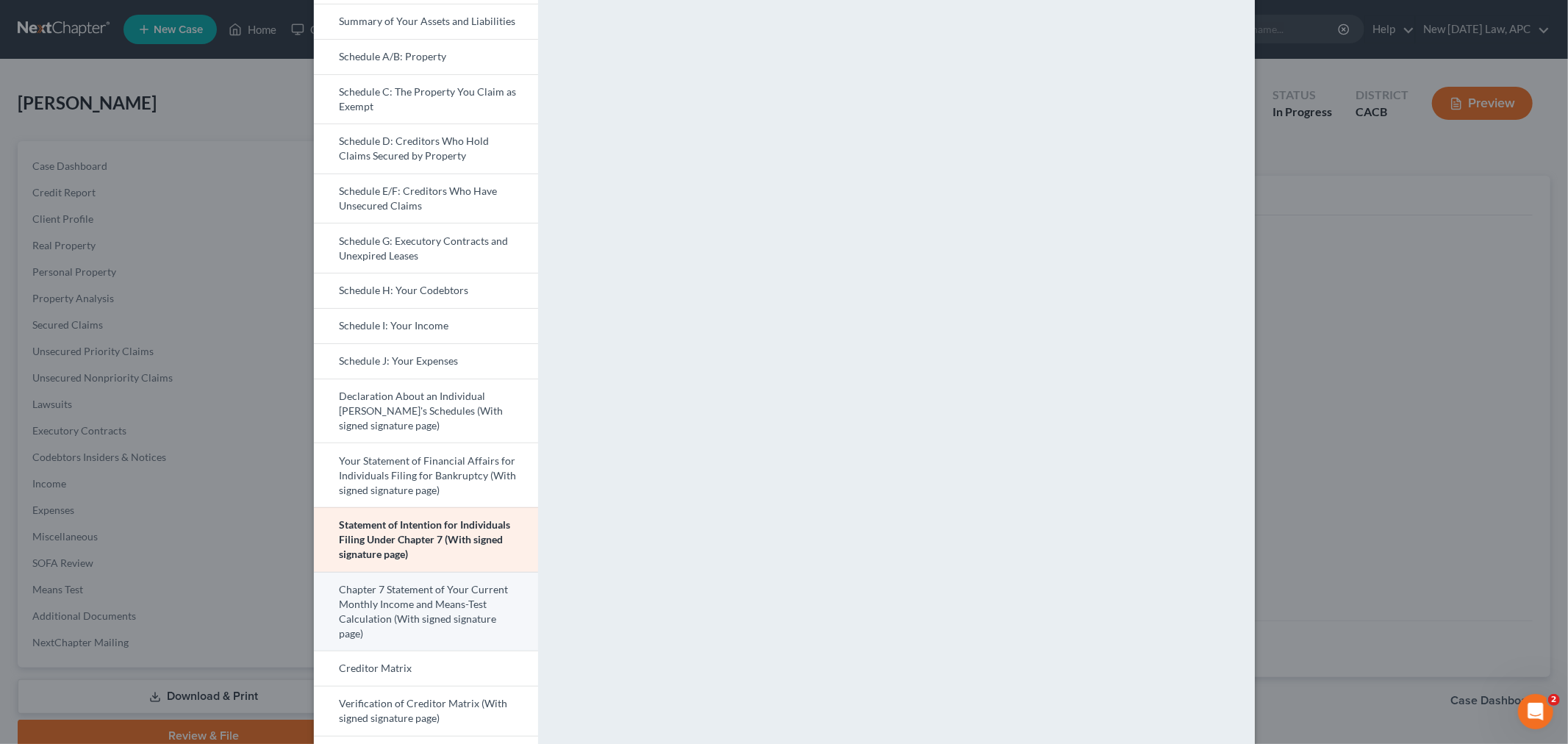
click at [440, 613] on link "Chapter 7 Statement of Your Current Monthly Income and Means-Test Calculation (…" at bounding box center [426, 611] width 224 height 79
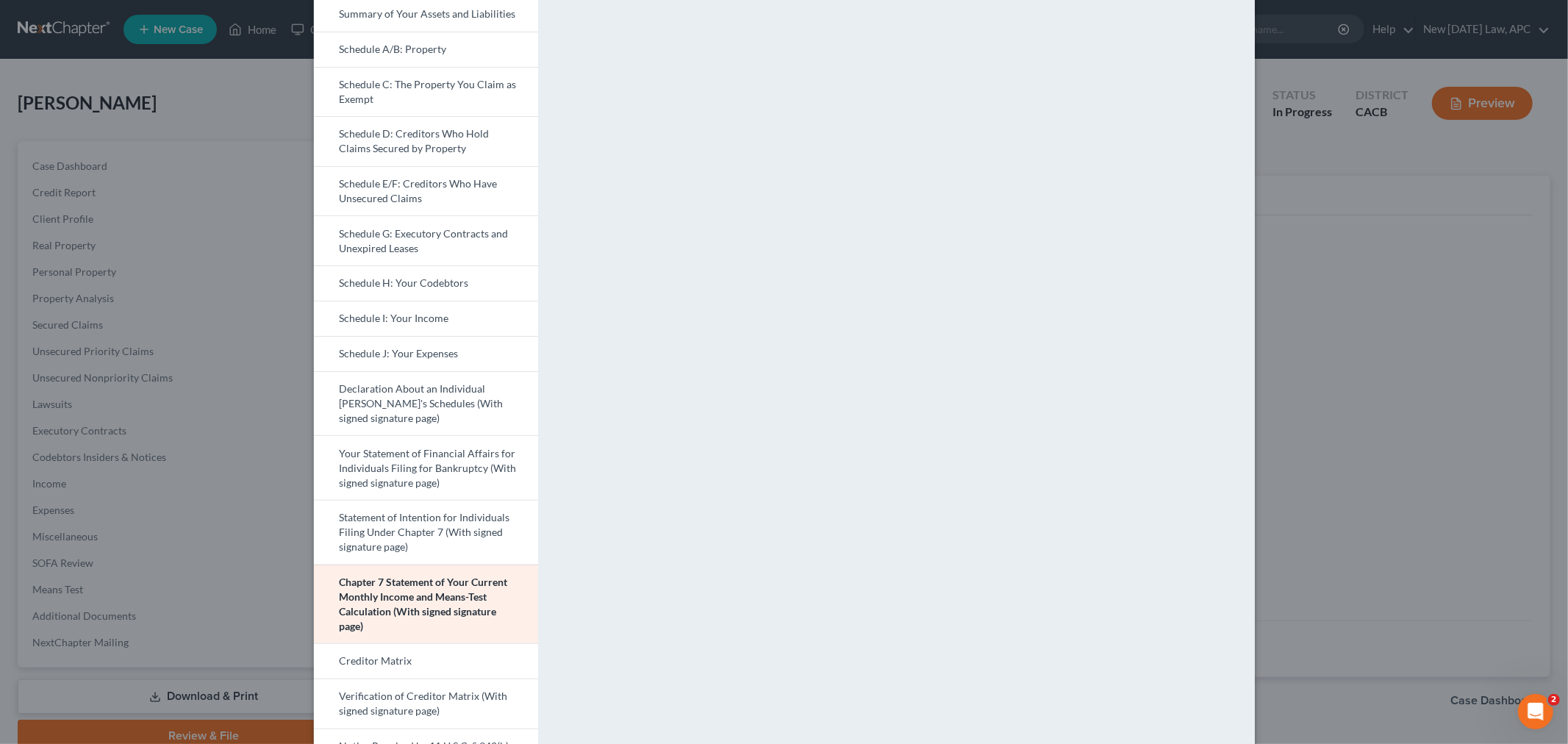
scroll to position [244, 0]
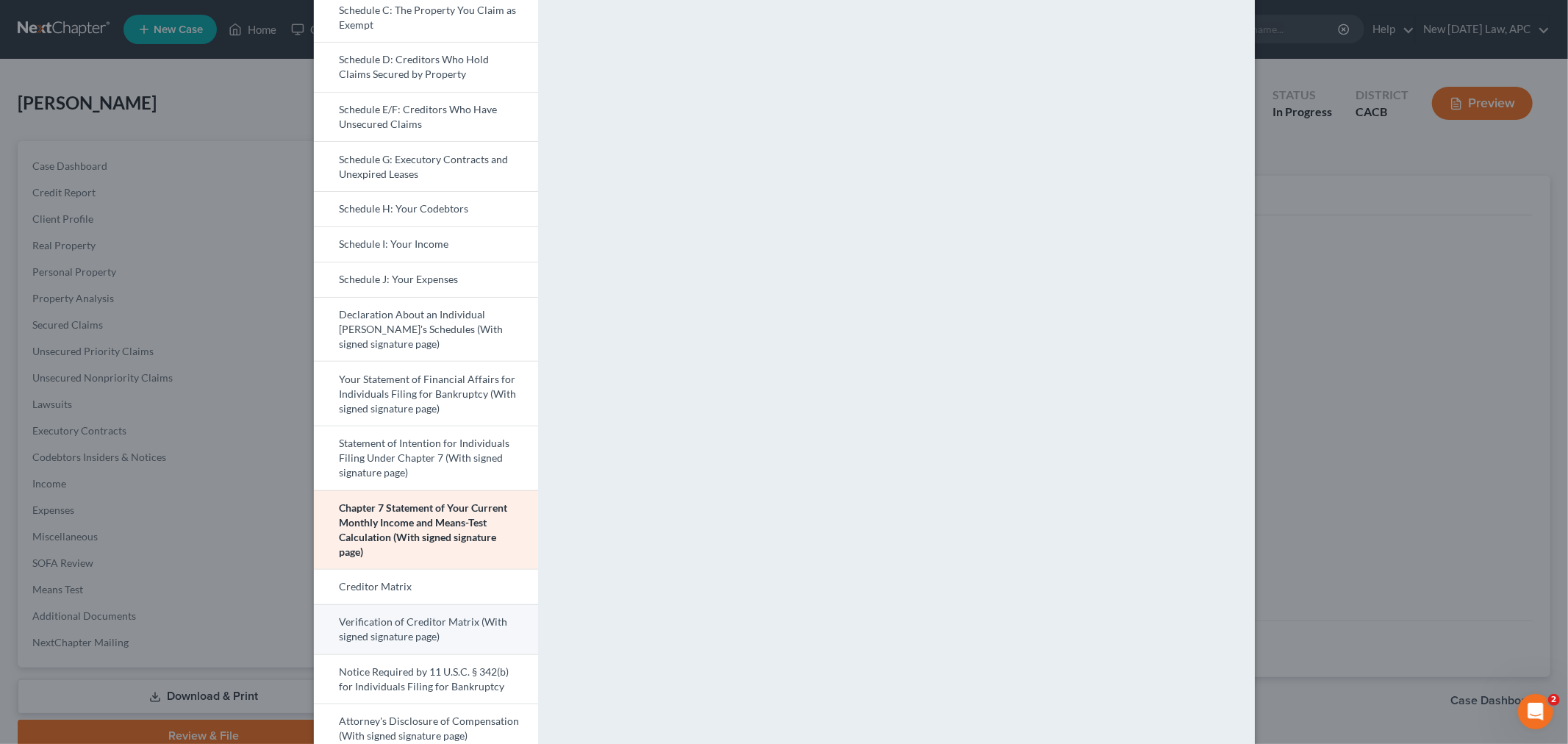
click at [401, 622] on link "Verification of Creditor Matrix (With signed signature page)" at bounding box center [426, 629] width 224 height 50
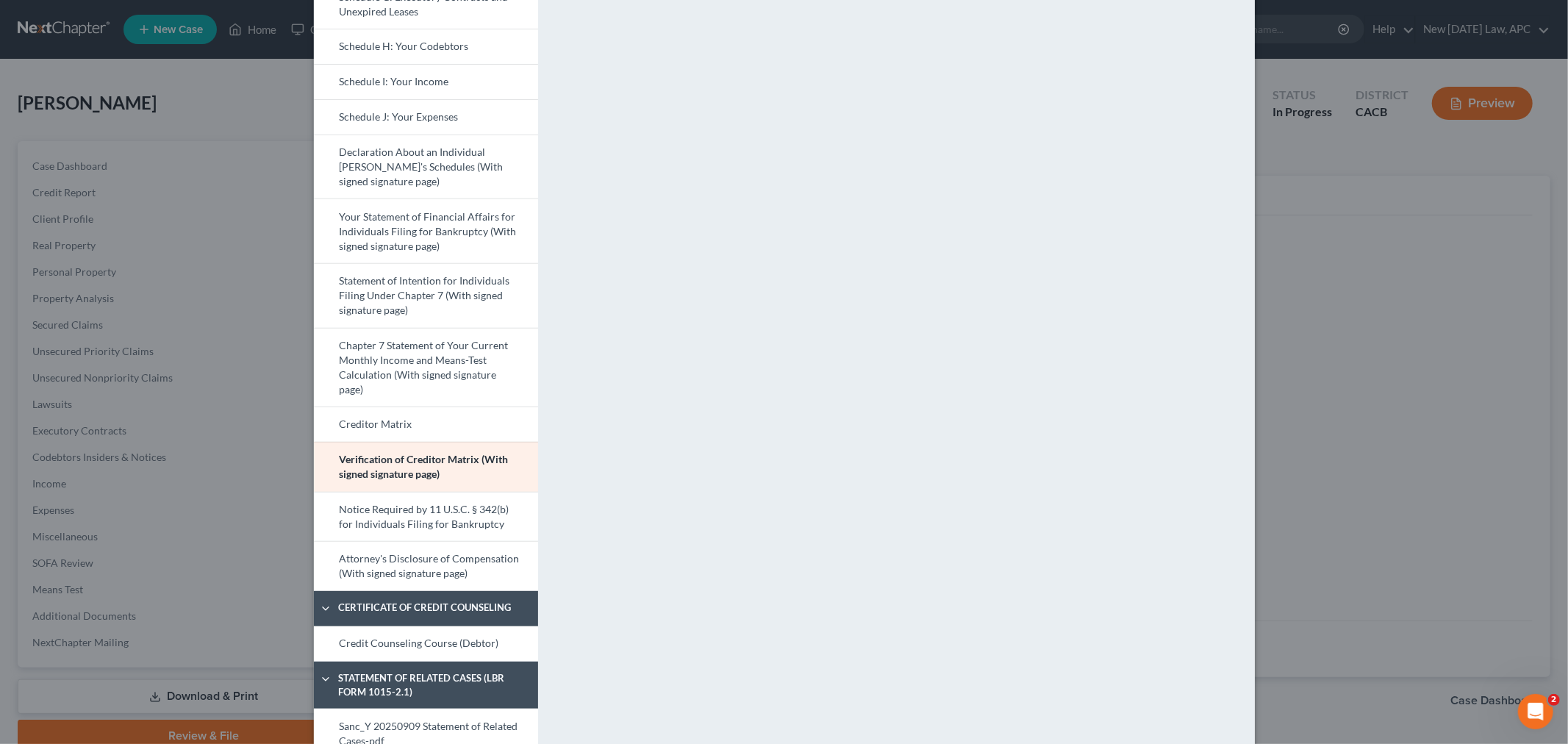
scroll to position [408, 0]
click at [438, 559] on link "Attorney's Disclosure of Compensation (With signed signature page)" at bounding box center [426, 565] width 224 height 50
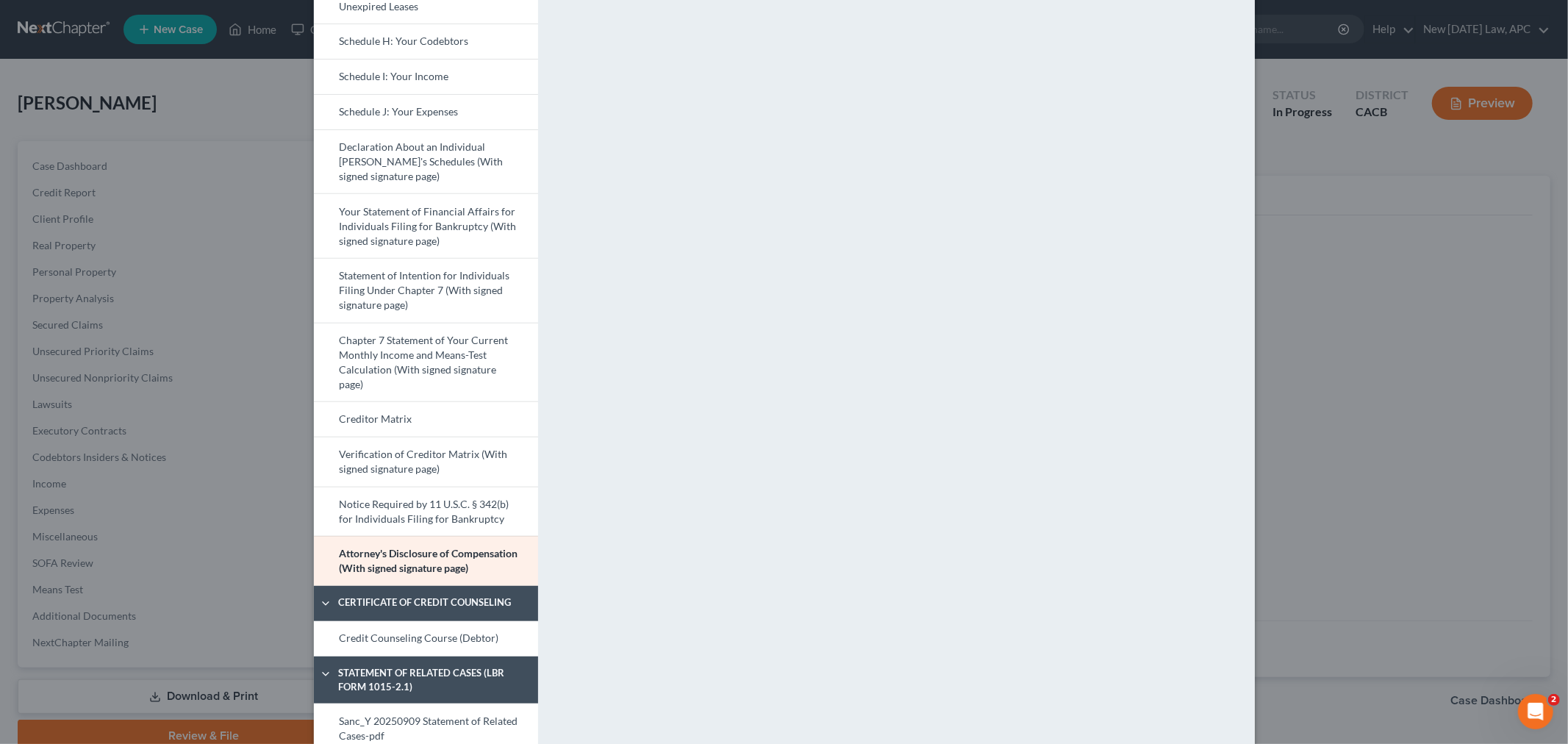
scroll to position [490, 0]
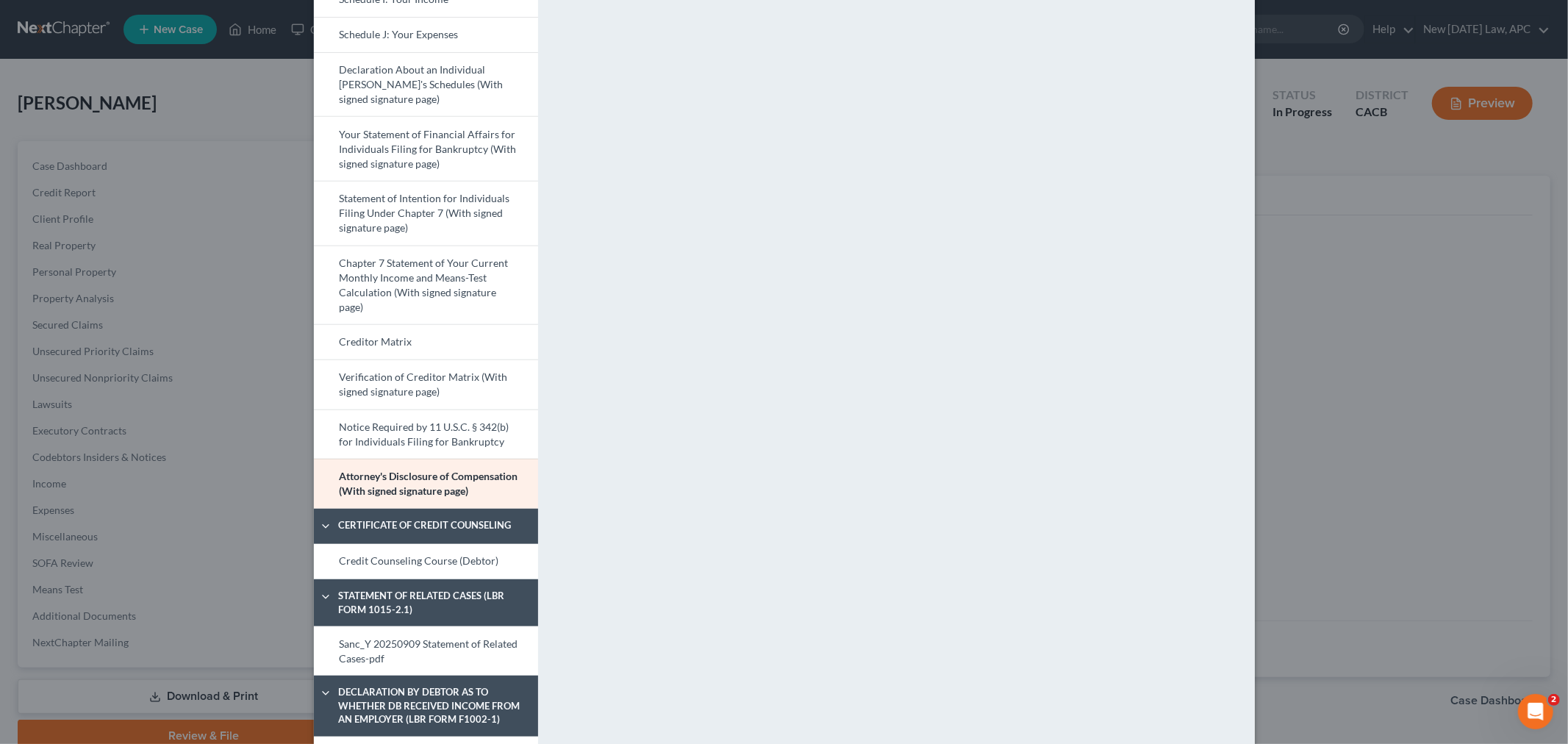
drag, startPoint x: 460, startPoint y: 568, endPoint x: 591, endPoint y: 549, distance: 132.4
click at [461, 568] on link "Credit Counseling Course (Debtor)" at bounding box center [426, 561] width 224 height 35
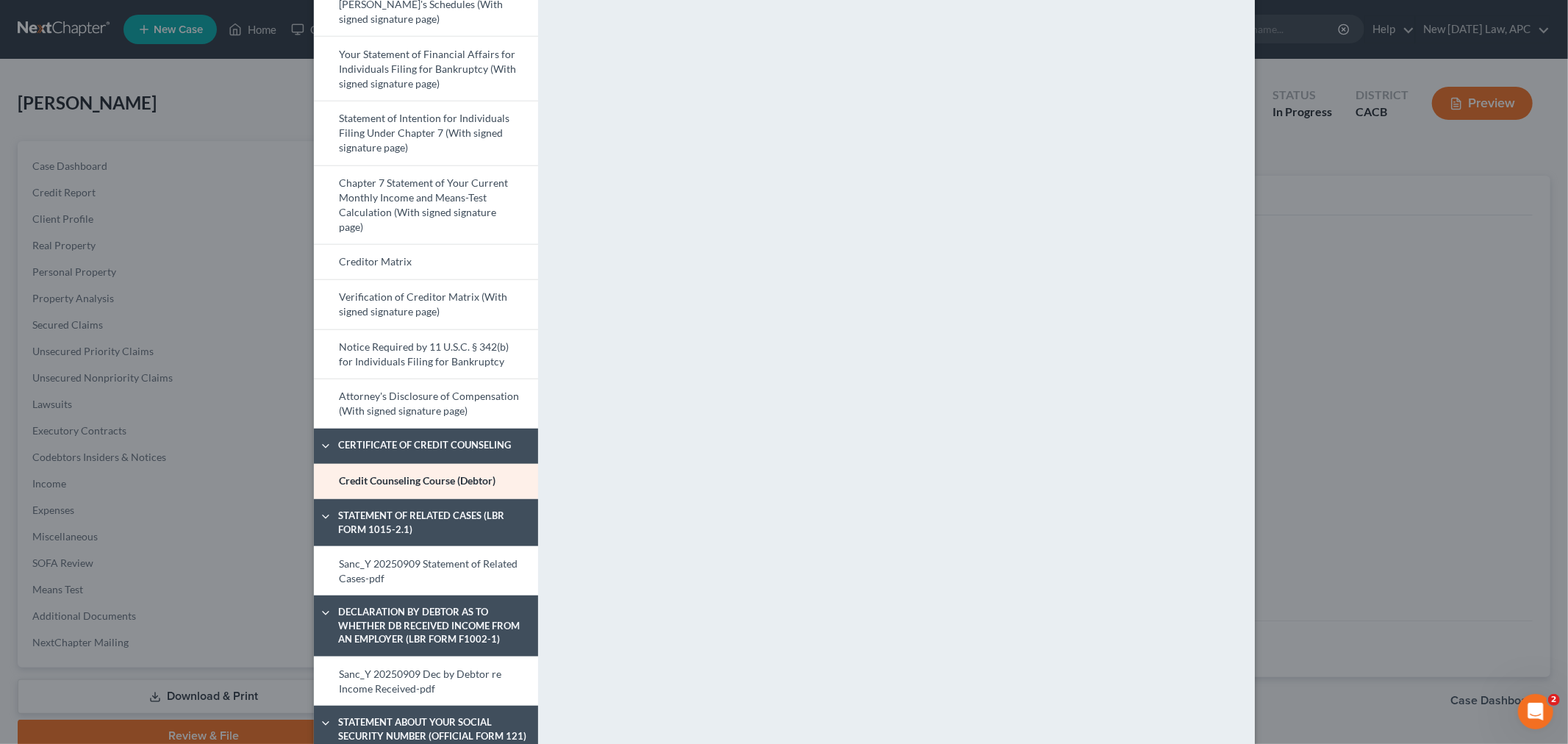
scroll to position [571, 0]
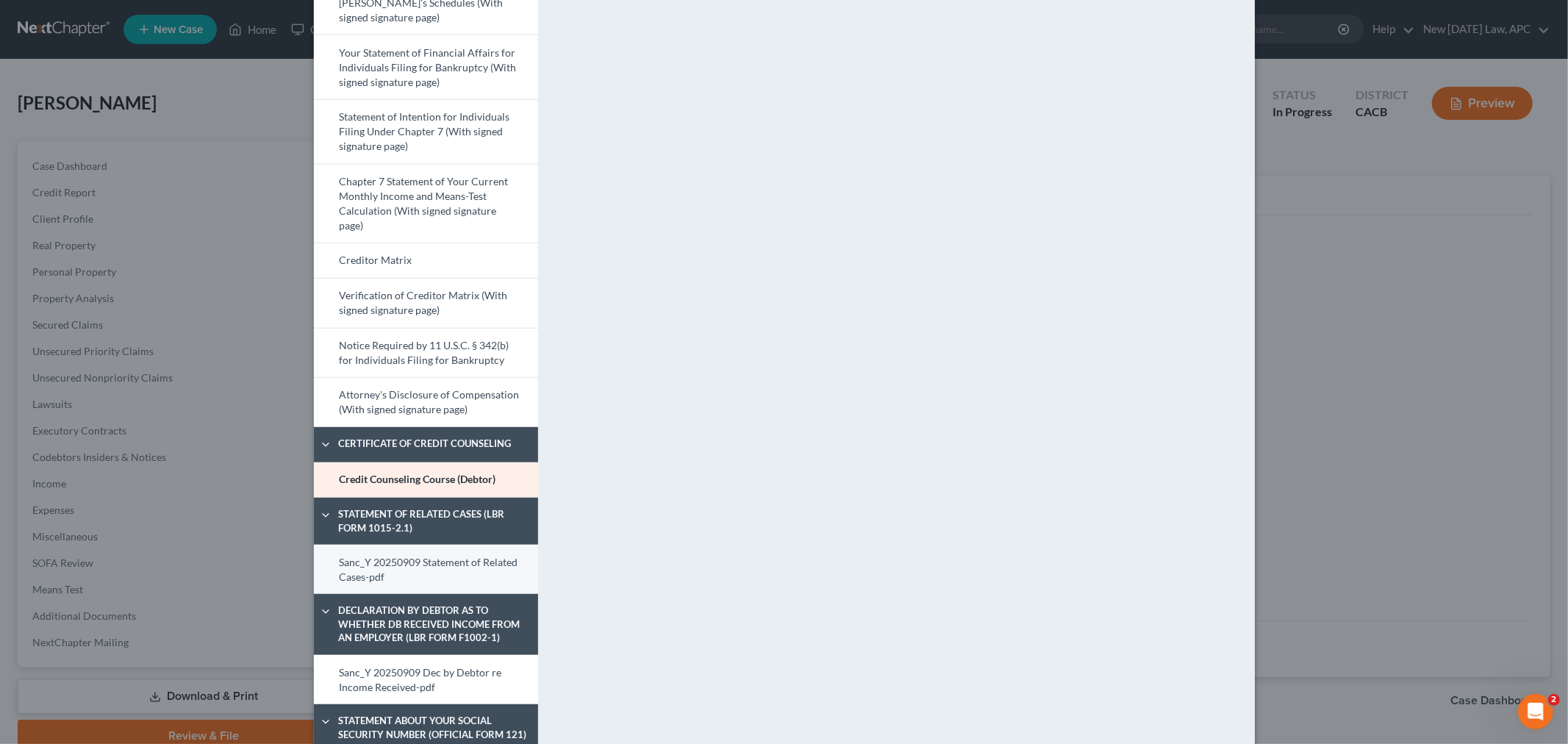
click at [422, 570] on link "Sanc_Y 20250909 Statement of Related Cases-pdf" at bounding box center [426, 569] width 224 height 49
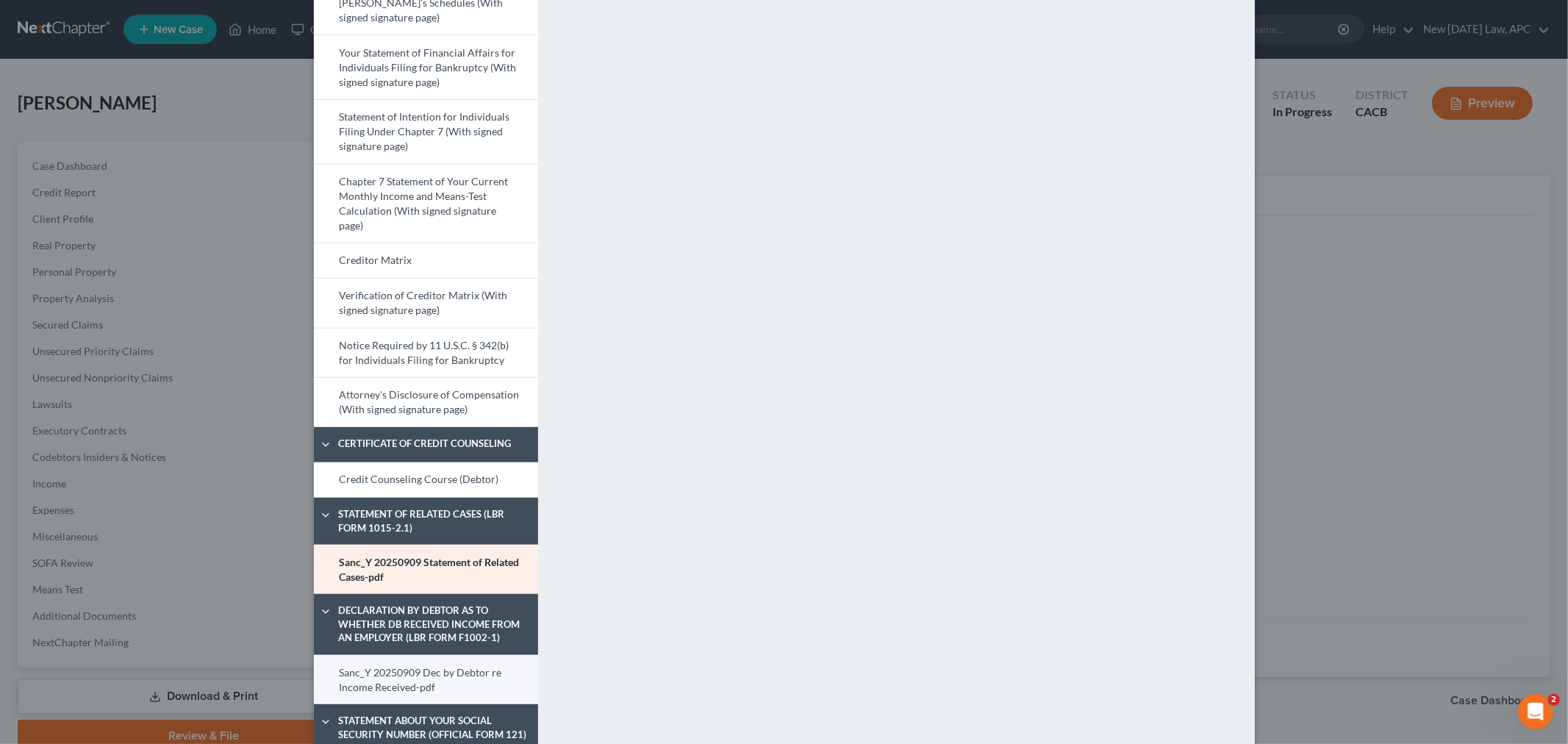
click at [414, 675] on link "Sanc_Y 20250909 Dec by Debtor re Income Received-pdf" at bounding box center [426, 679] width 224 height 49
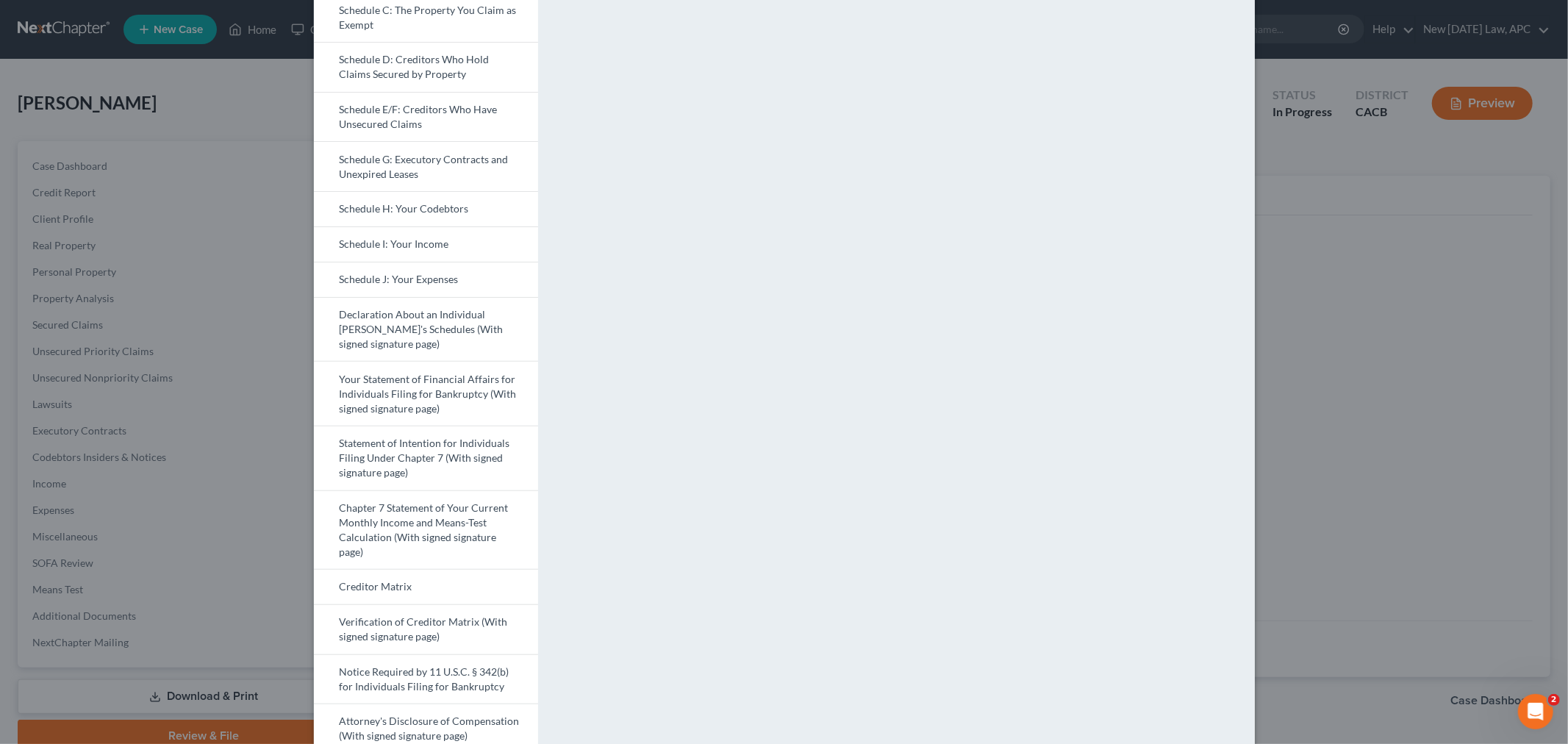
scroll to position [81, 0]
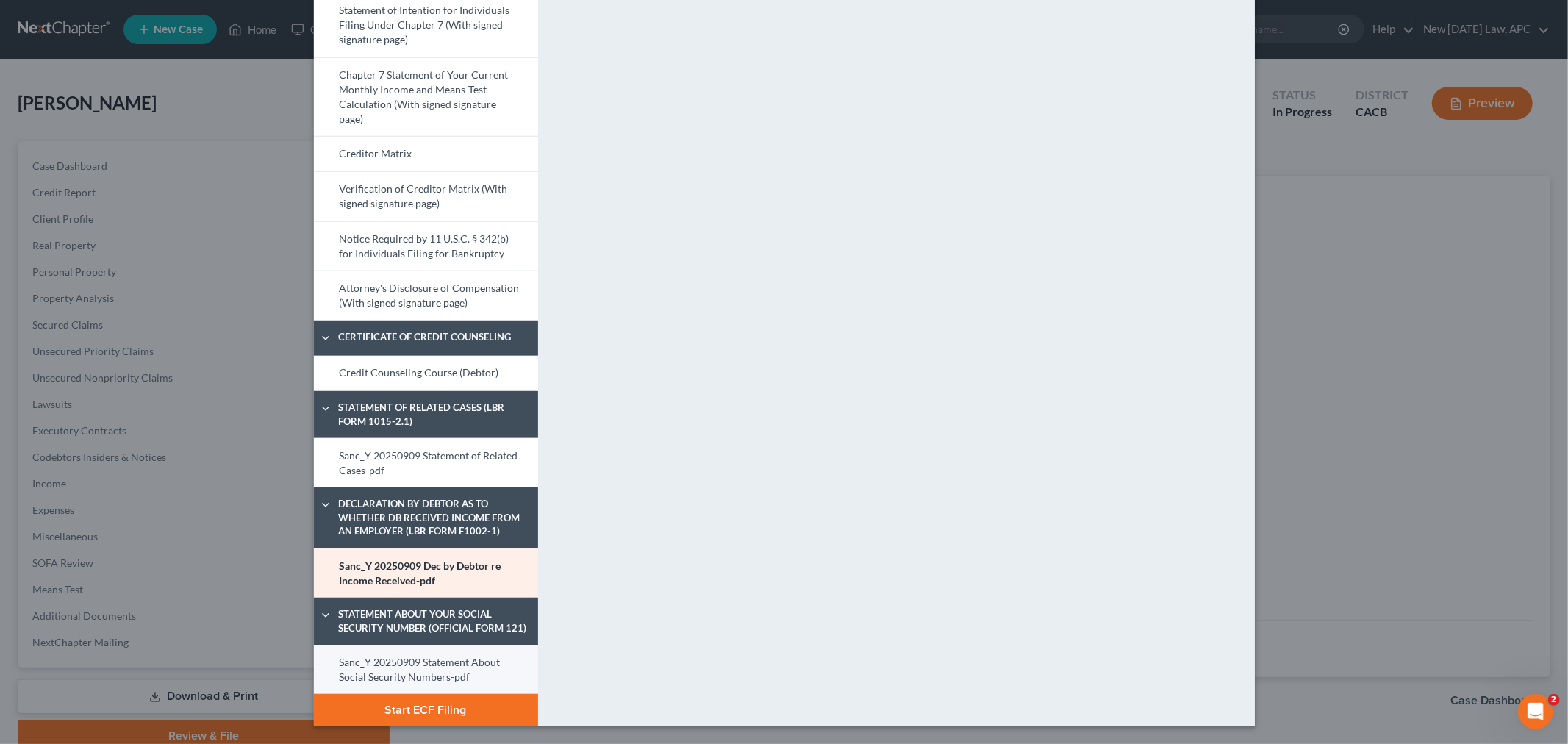
click at [435, 666] on link "Sanc_Y 20250909 Statement About Social Security Numbers-pdf" at bounding box center [426, 669] width 224 height 49
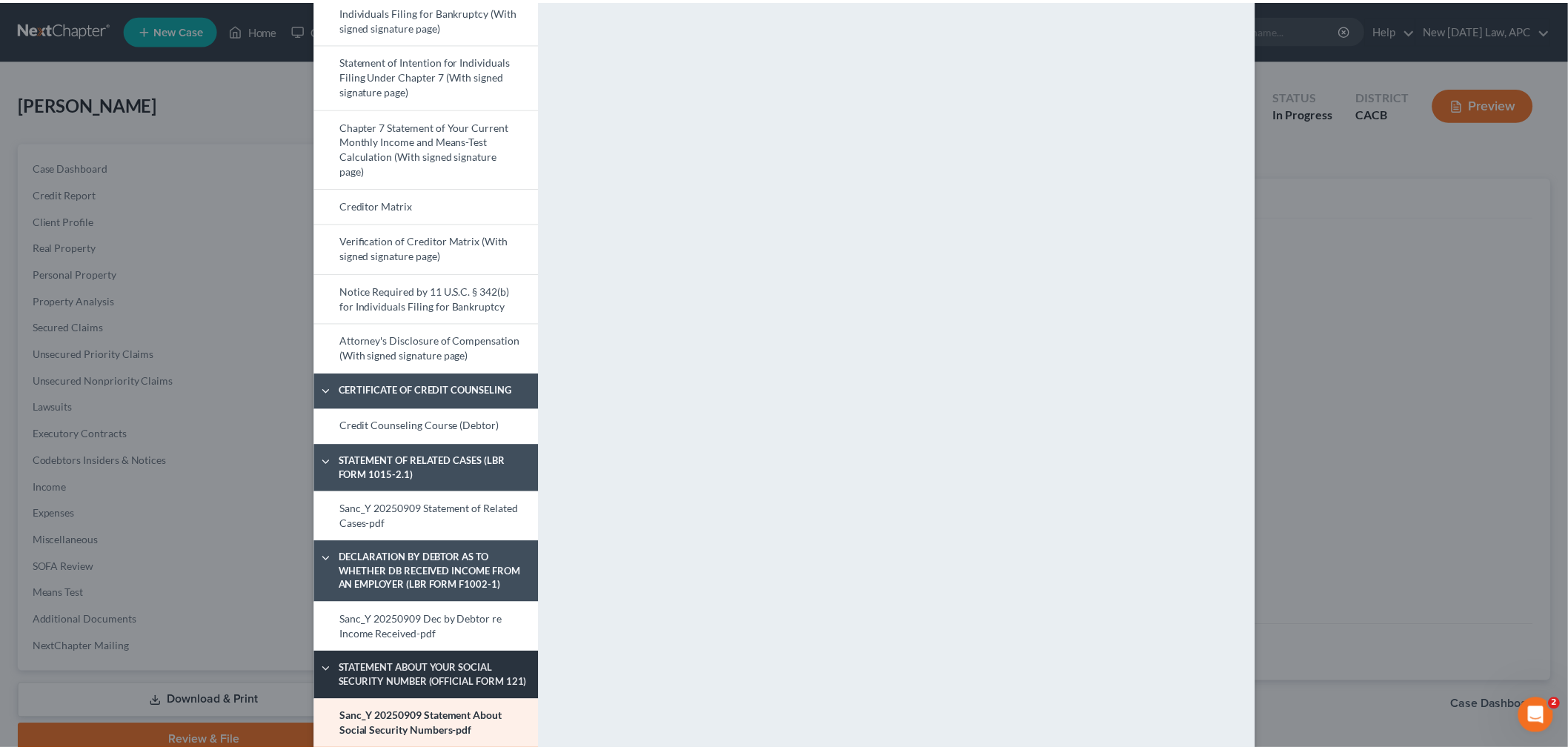
scroll to position [683, 0]
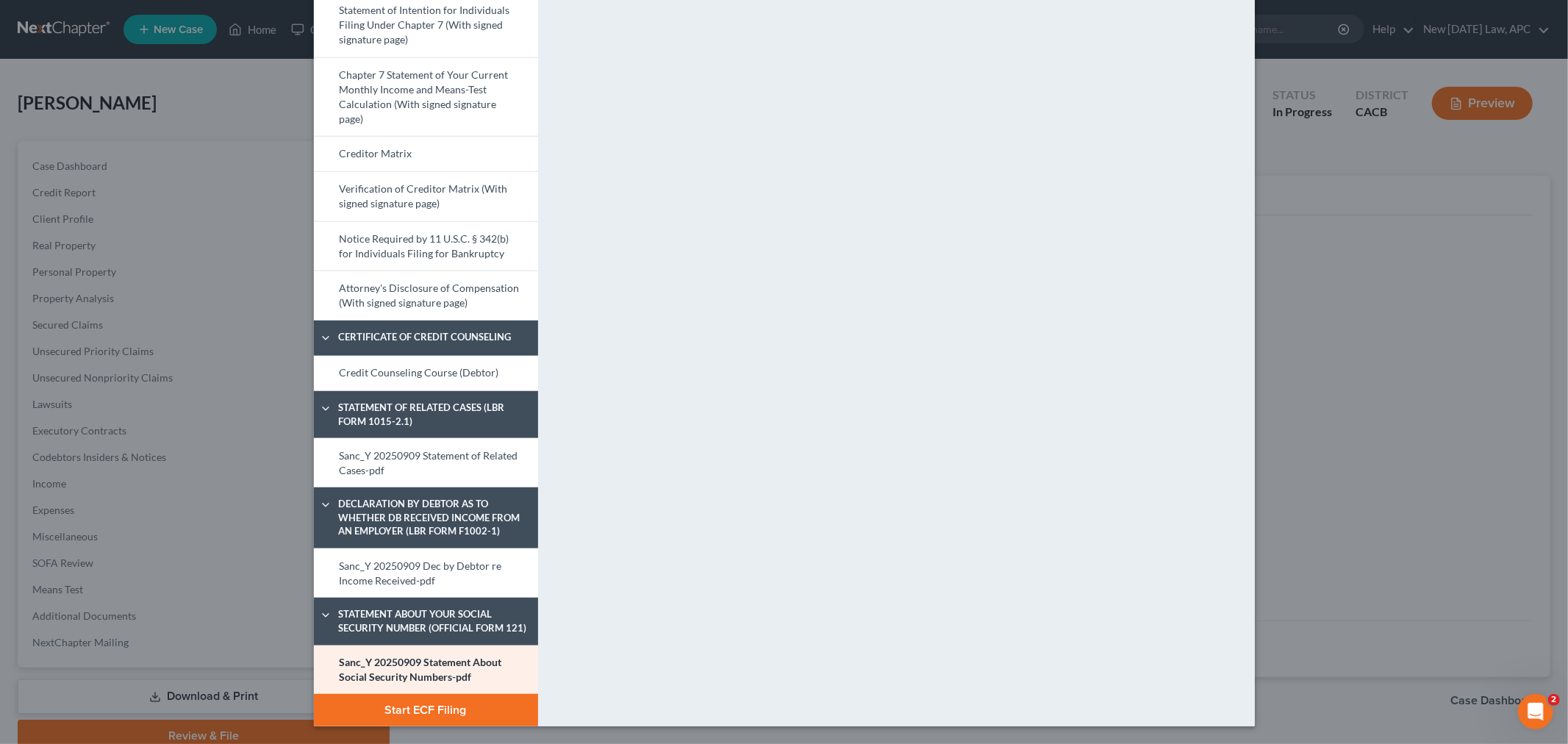
click at [450, 709] on button "Start ECF Filing" at bounding box center [426, 710] width 224 height 32
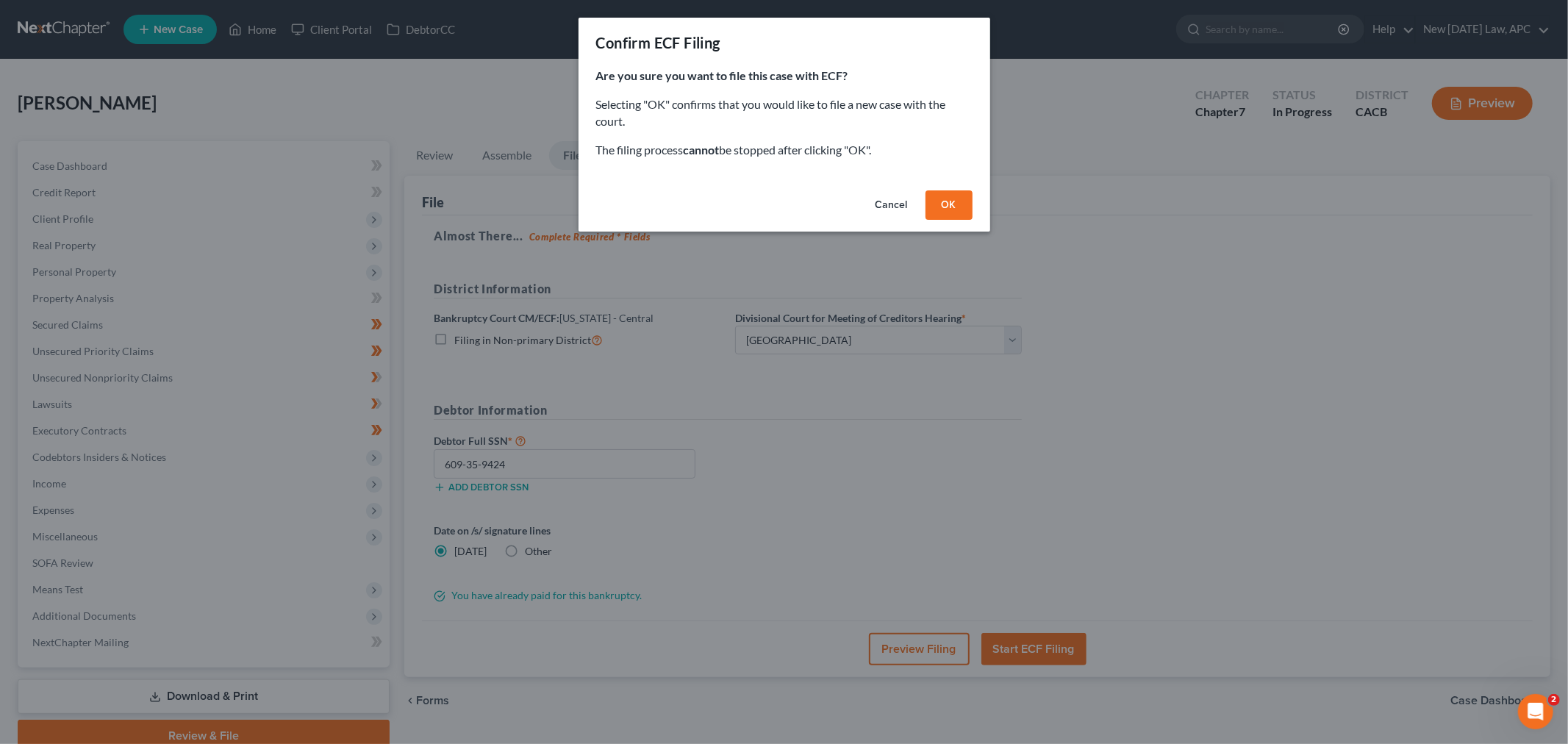
click at [953, 204] on button "OK" at bounding box center [949, 204] width 47 height 29
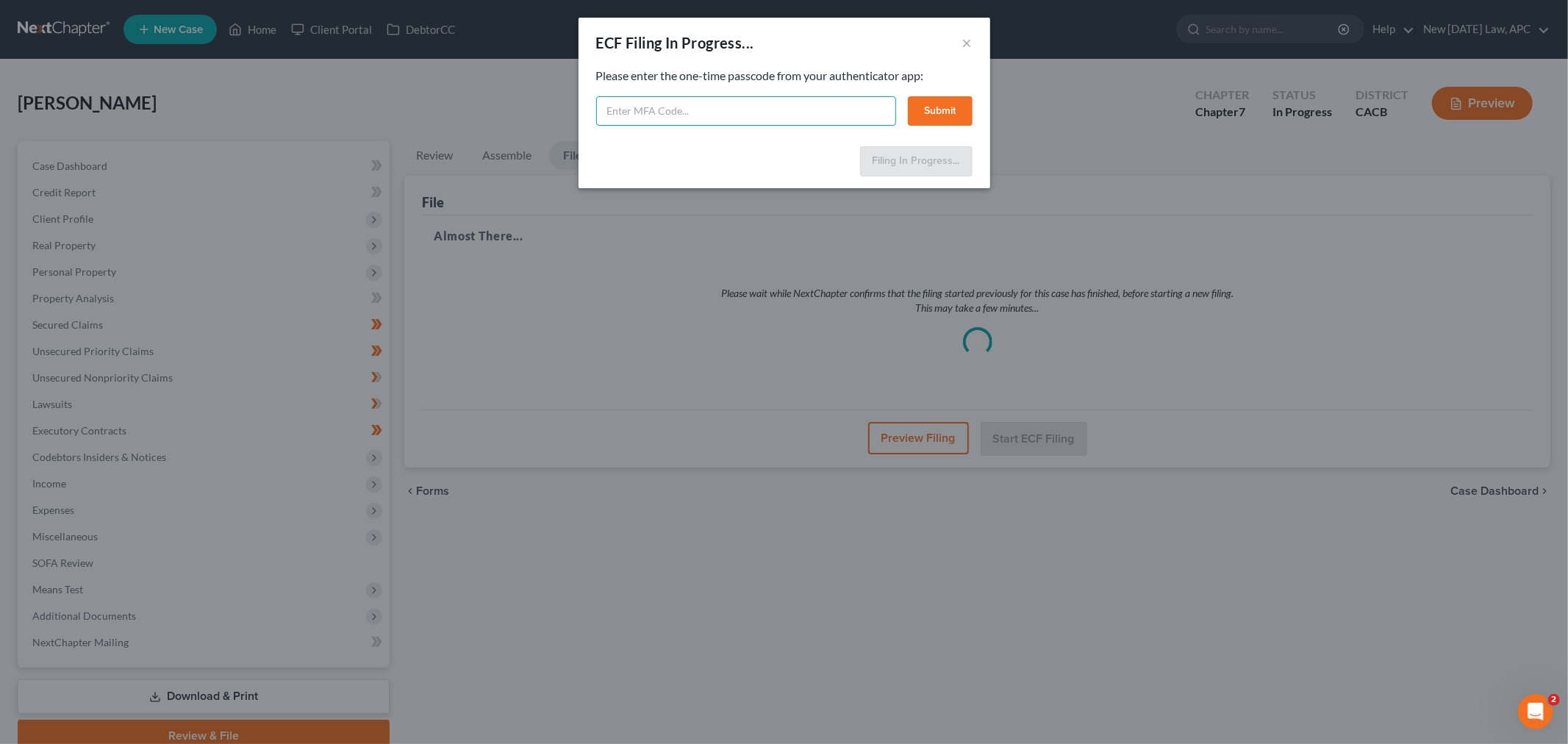
click at [724, 113] on input "text" at bounding box center [746, 111] width 300 height 29
type input "026844"
click at [917, 113] on button "Submit" at bounding box center [940, 111] width 65 height 29
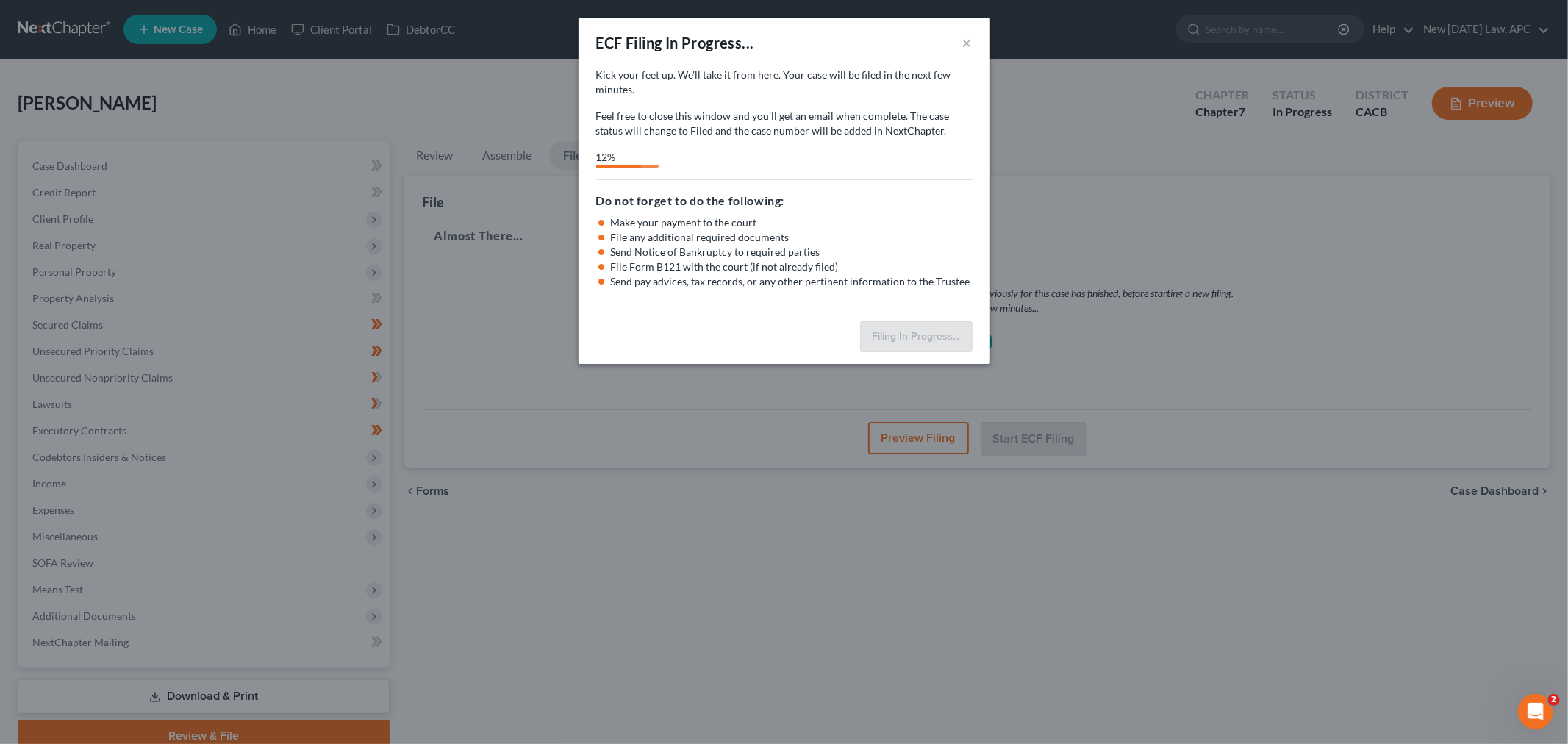
select select "2"
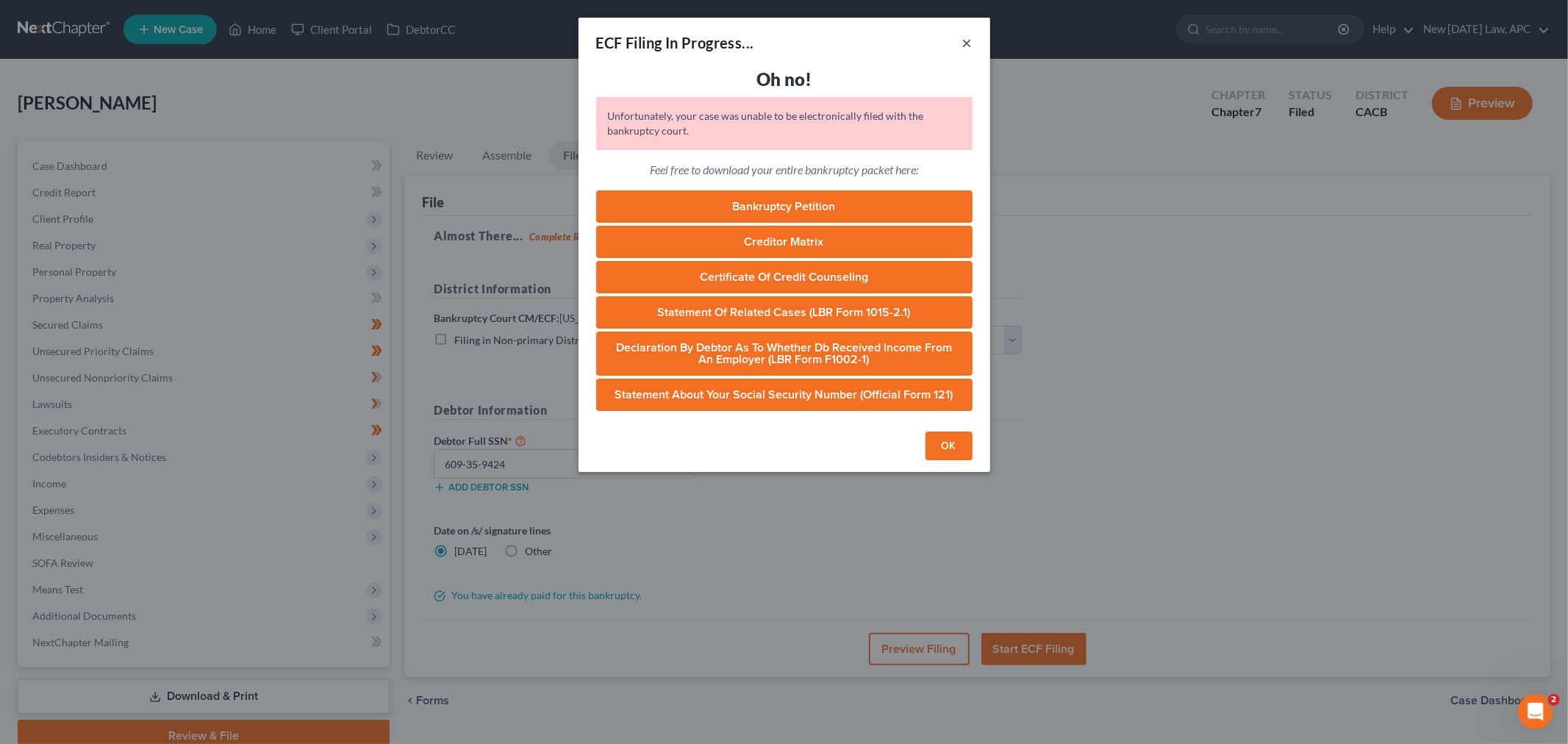
click at [964, 38] on button "×" at bounding box center [967, 42] width 11 height 17
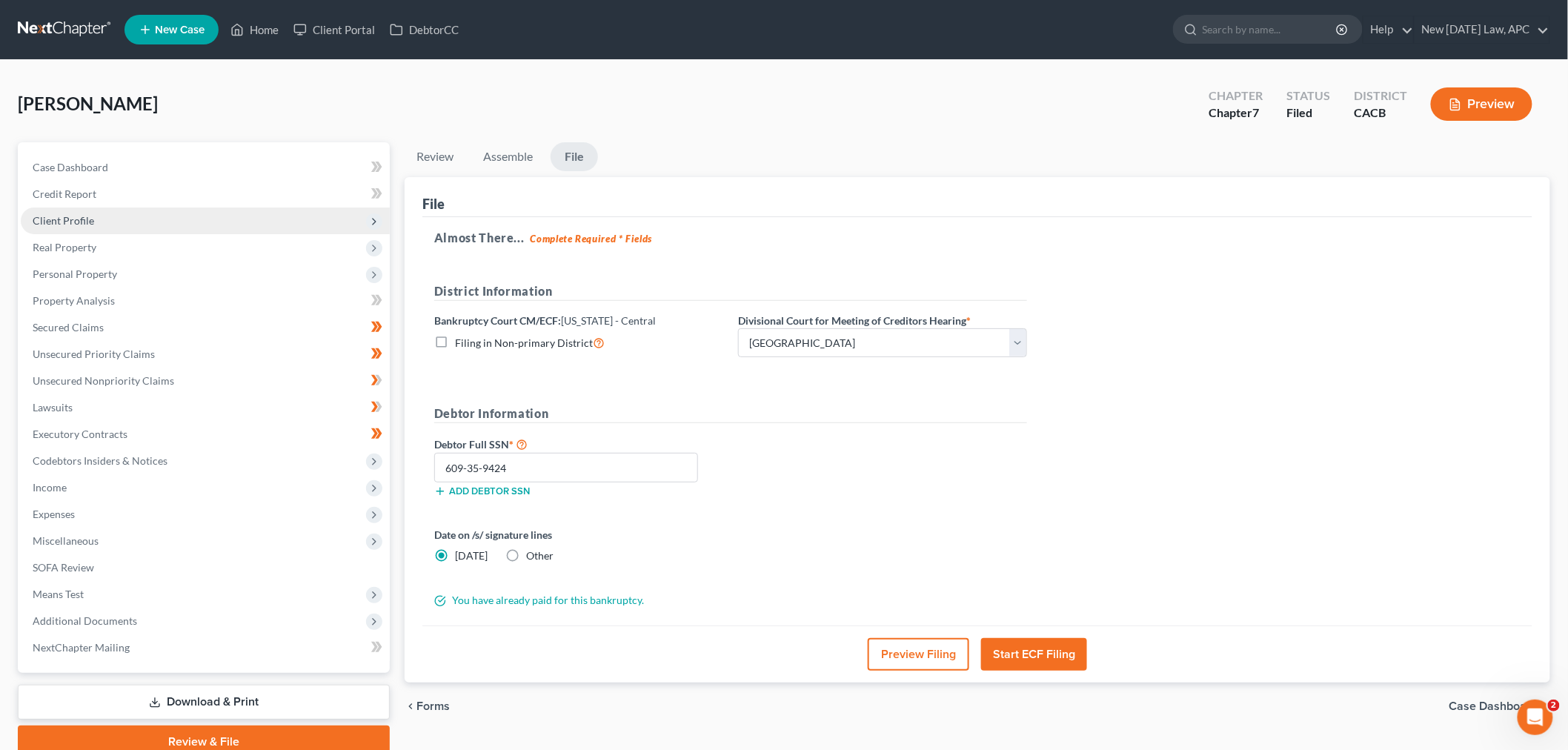
click at [129, 220] on span "Client Profile" at bounding box center [205, 221] width 369 height 27
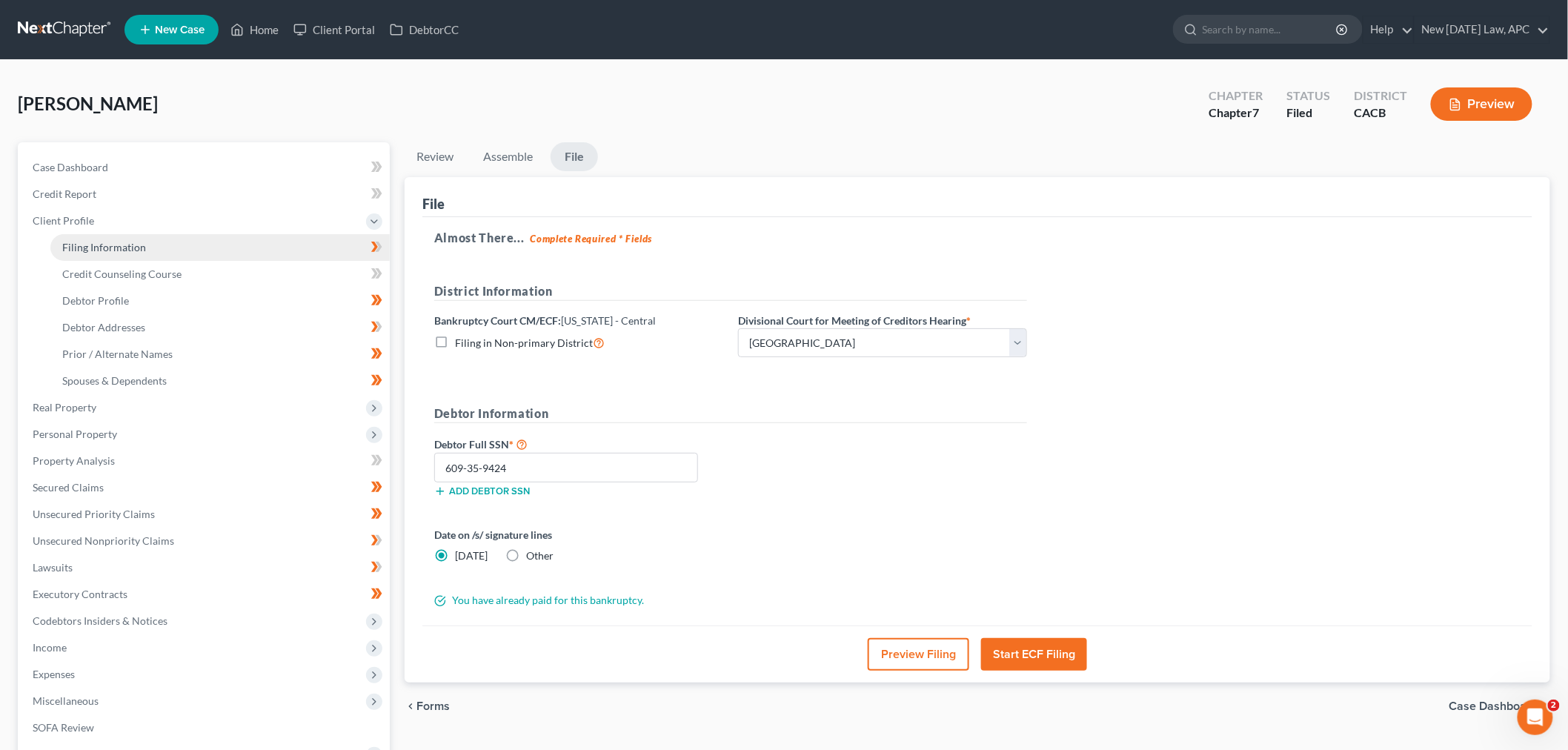
click at [163, 256] on link "Filing Information" at bounding box center [220, 247] width 339 height 27
select select "1"
select select "0"
select select "7"
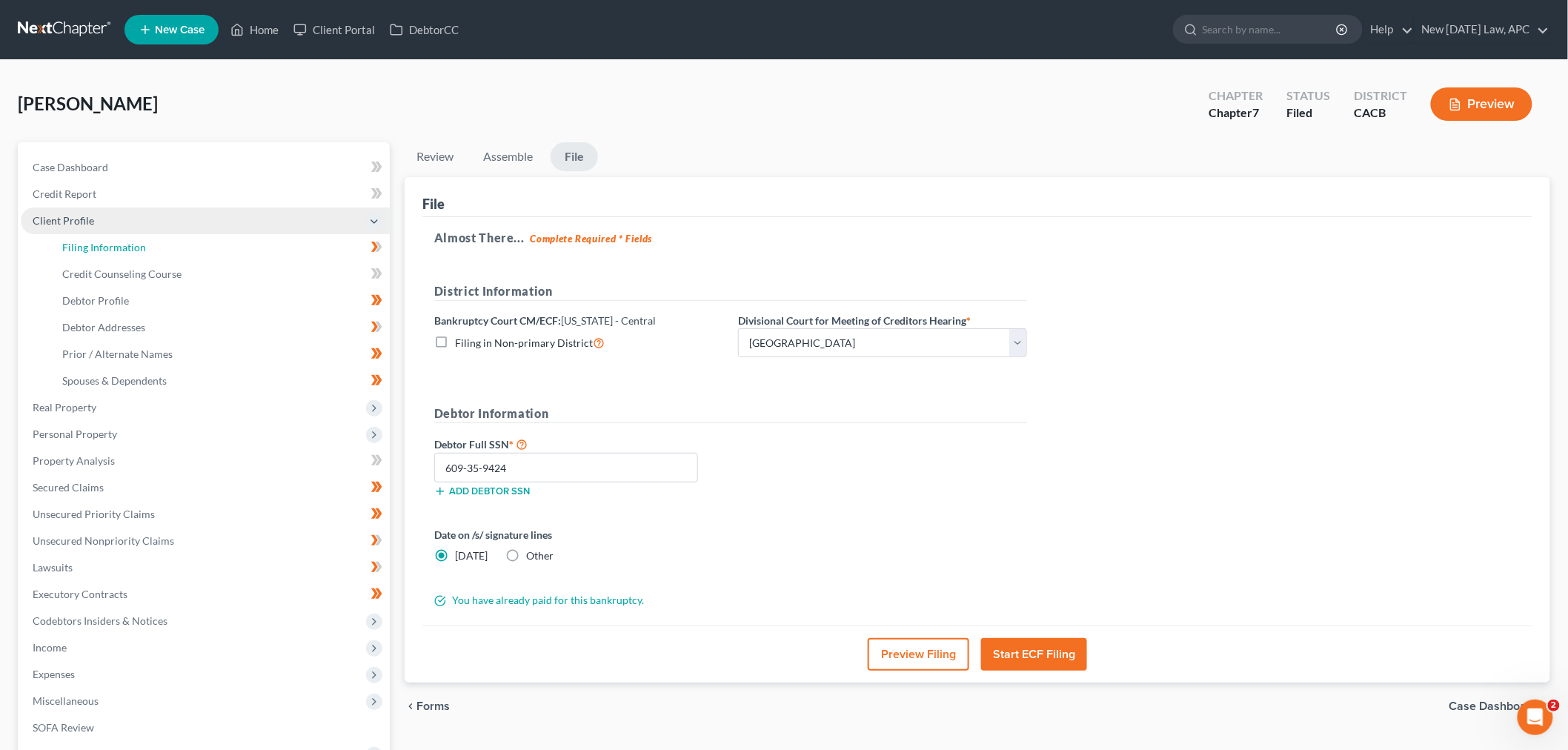
select select "1"
select select "4"
select select "0"
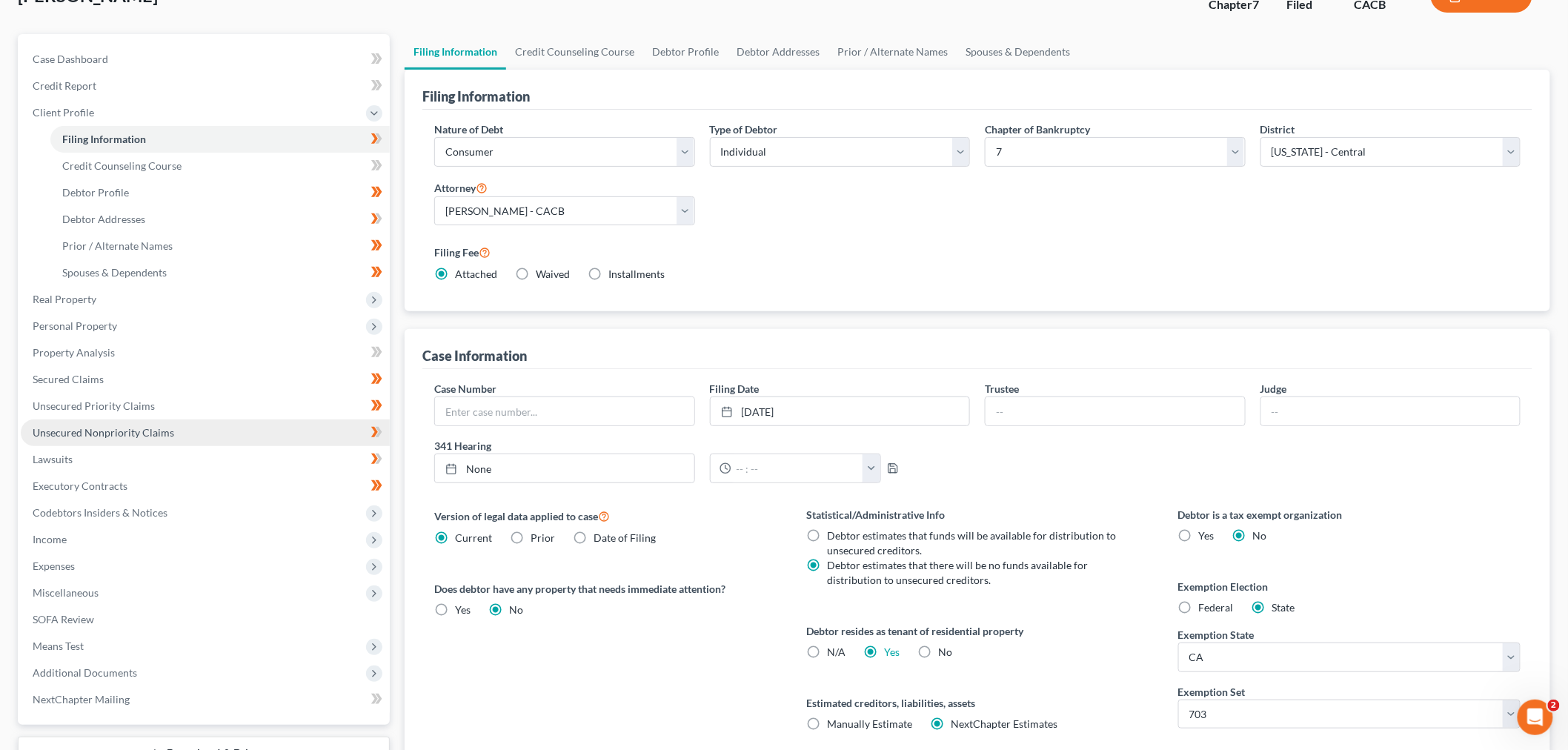
scroll to position [164, 0]
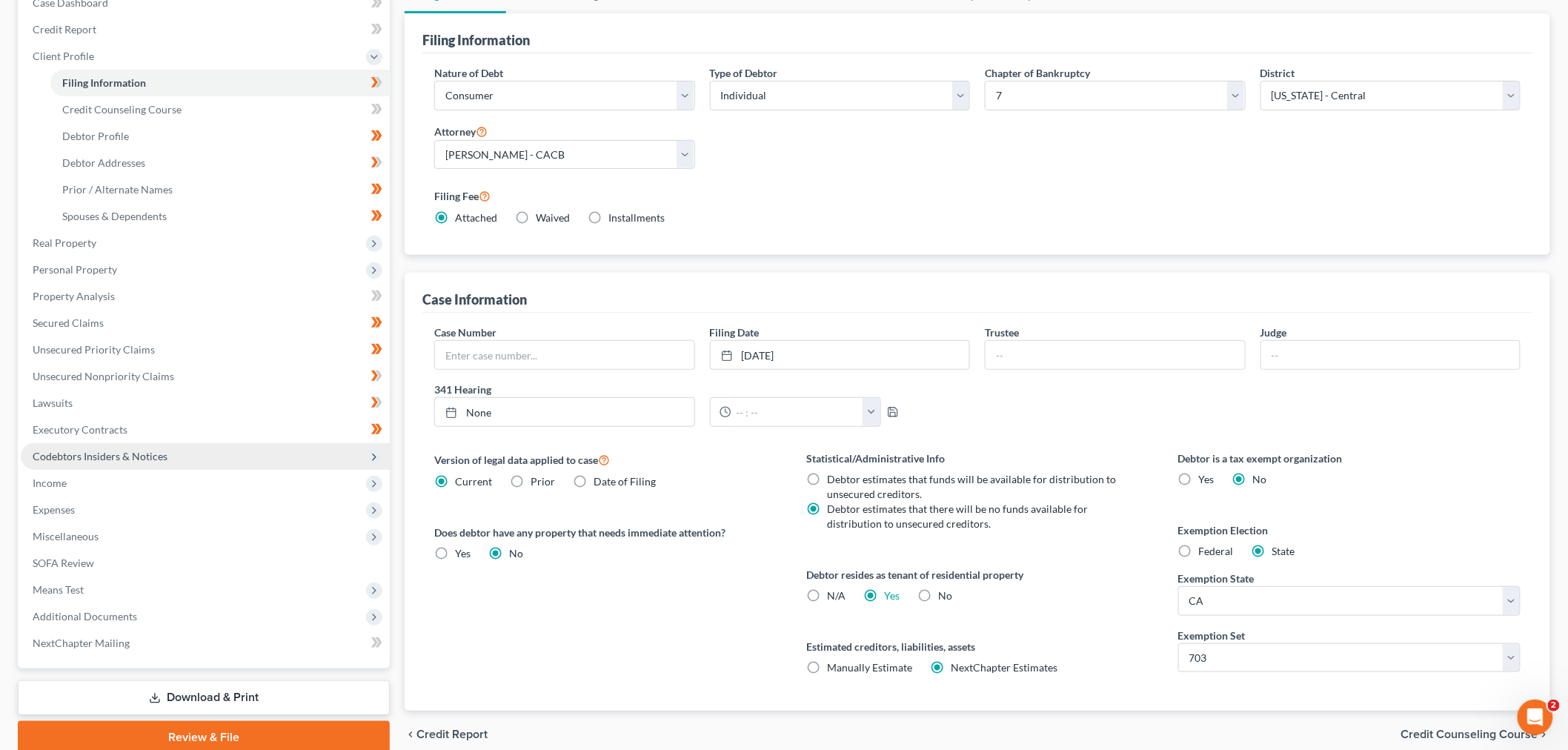
click at [121, 453] on span "Codebtors Insiders & Notices" at bounding box center [100, 456] width 135 height 13
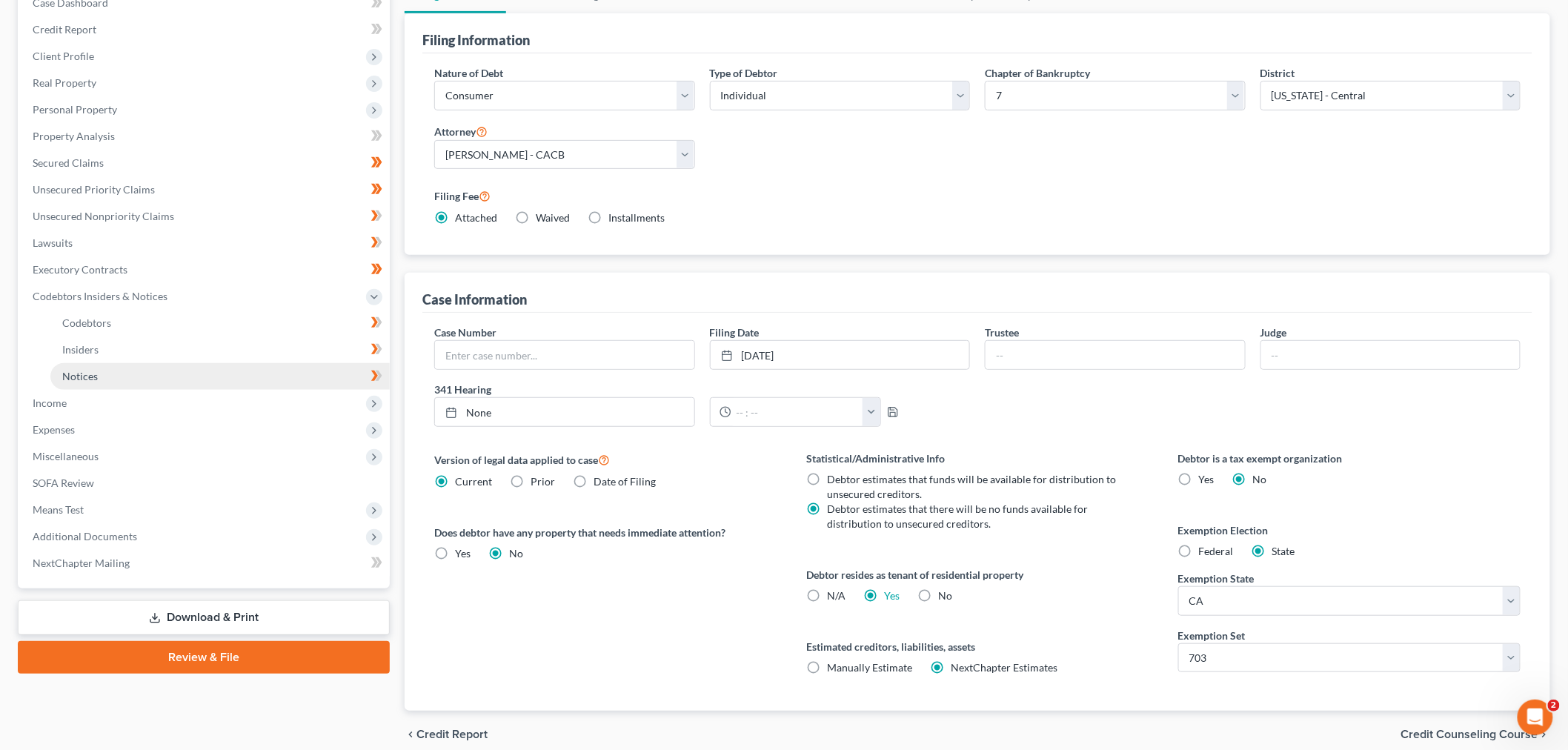
click at [120, 363] on link "Notices" at bounding box center [220, 376] width 339 height 27
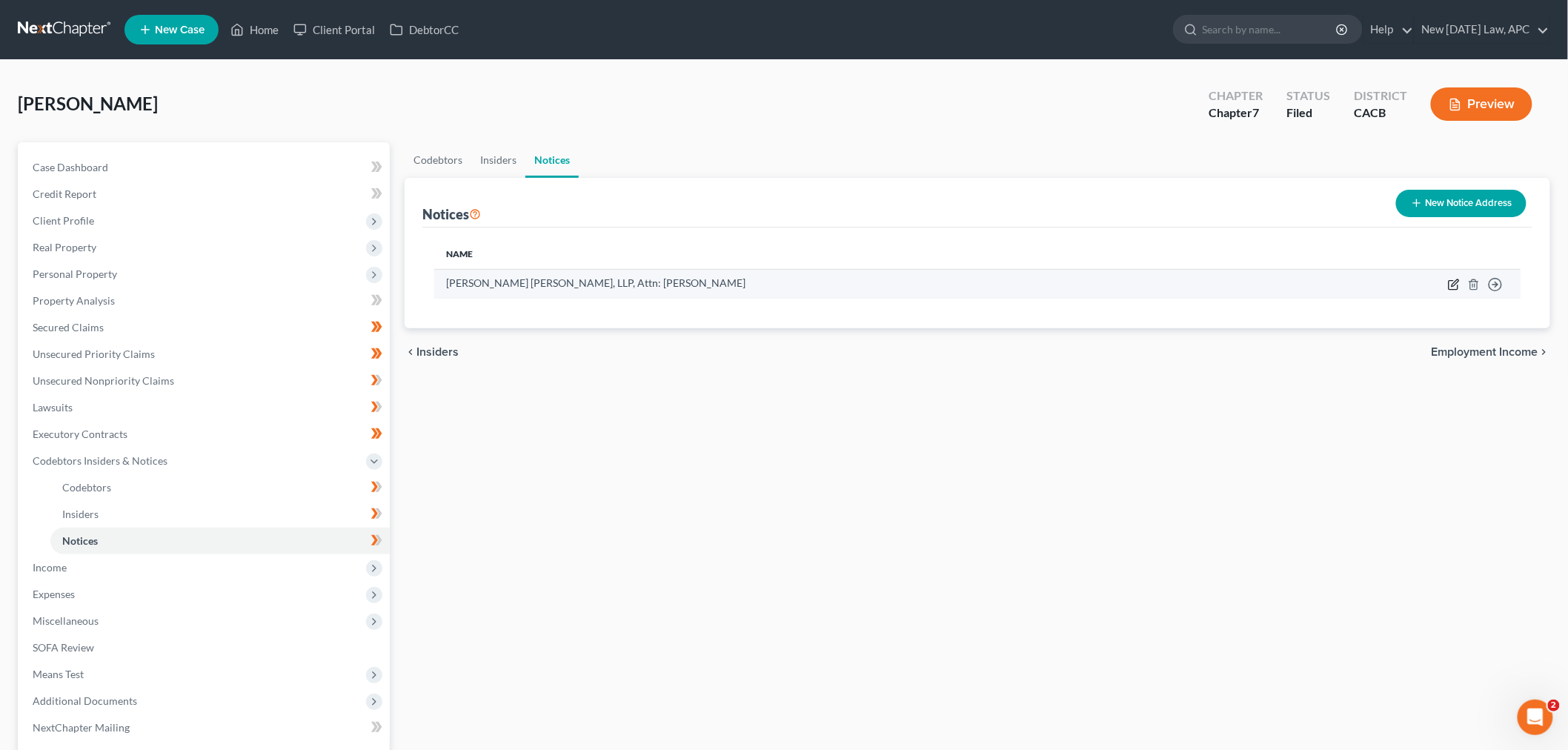
click at [1454, 278] on icon "button" at bounding box center [1454, 284] width 12 height 12
select select "4"
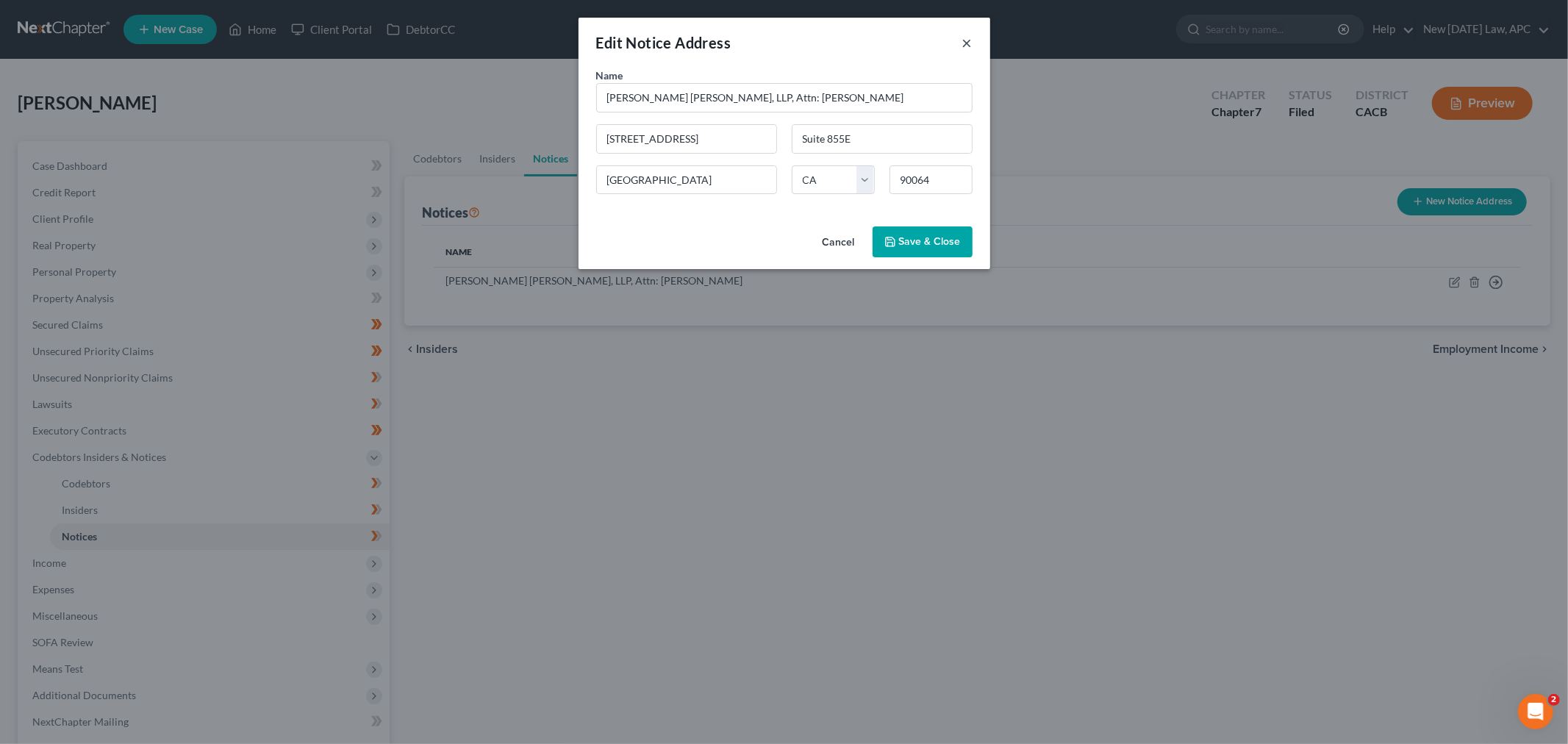
click at [971, 44] on button "×" at bounding box center [967, 42] width 11 height 17
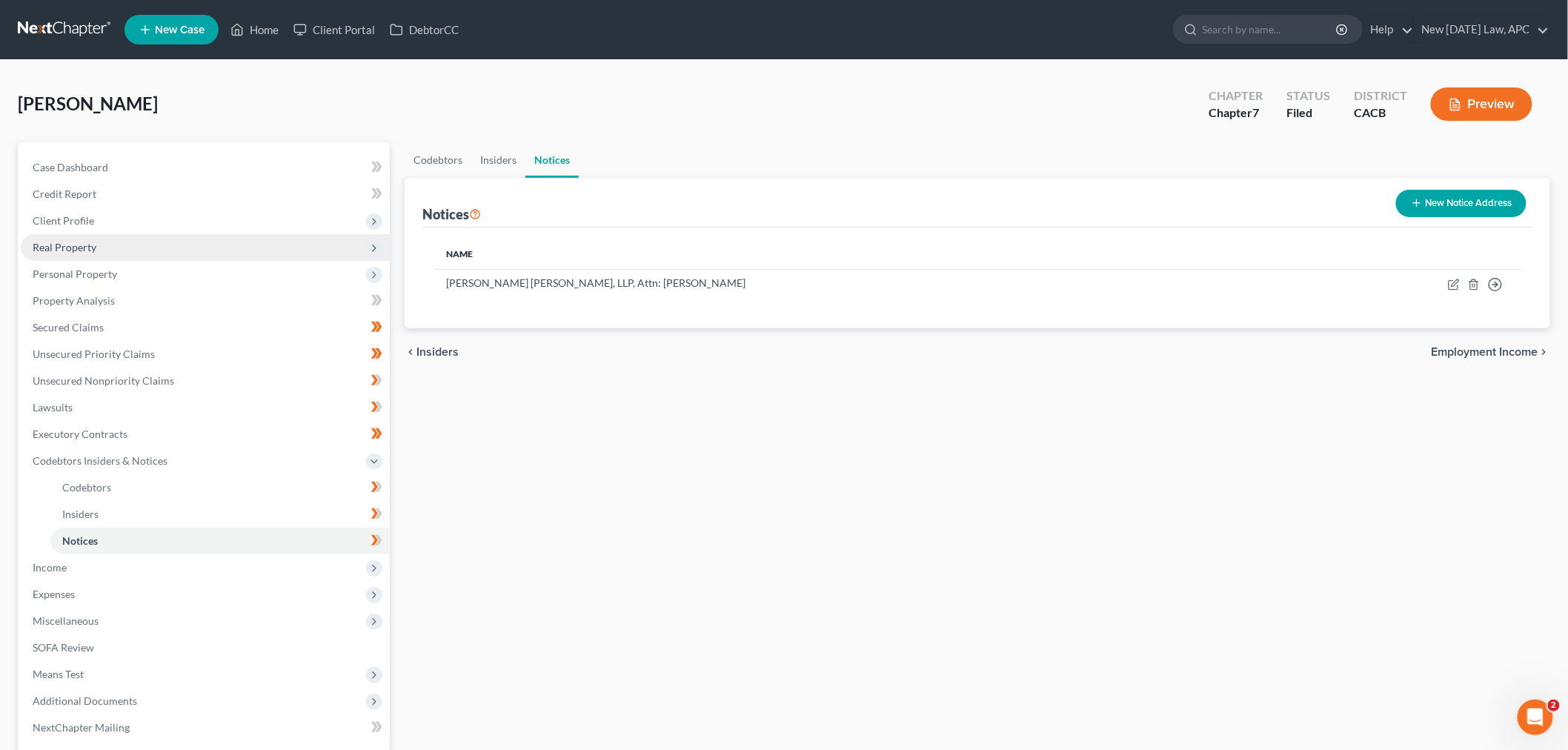
drag, startPoint x: 106, startPoint y: 224, endPoint x: 161, endPoint y: 242, distance: 57.9
click at [106, 224] on span "Client Profile" at bounding box center [205, 221] width 369 height 27
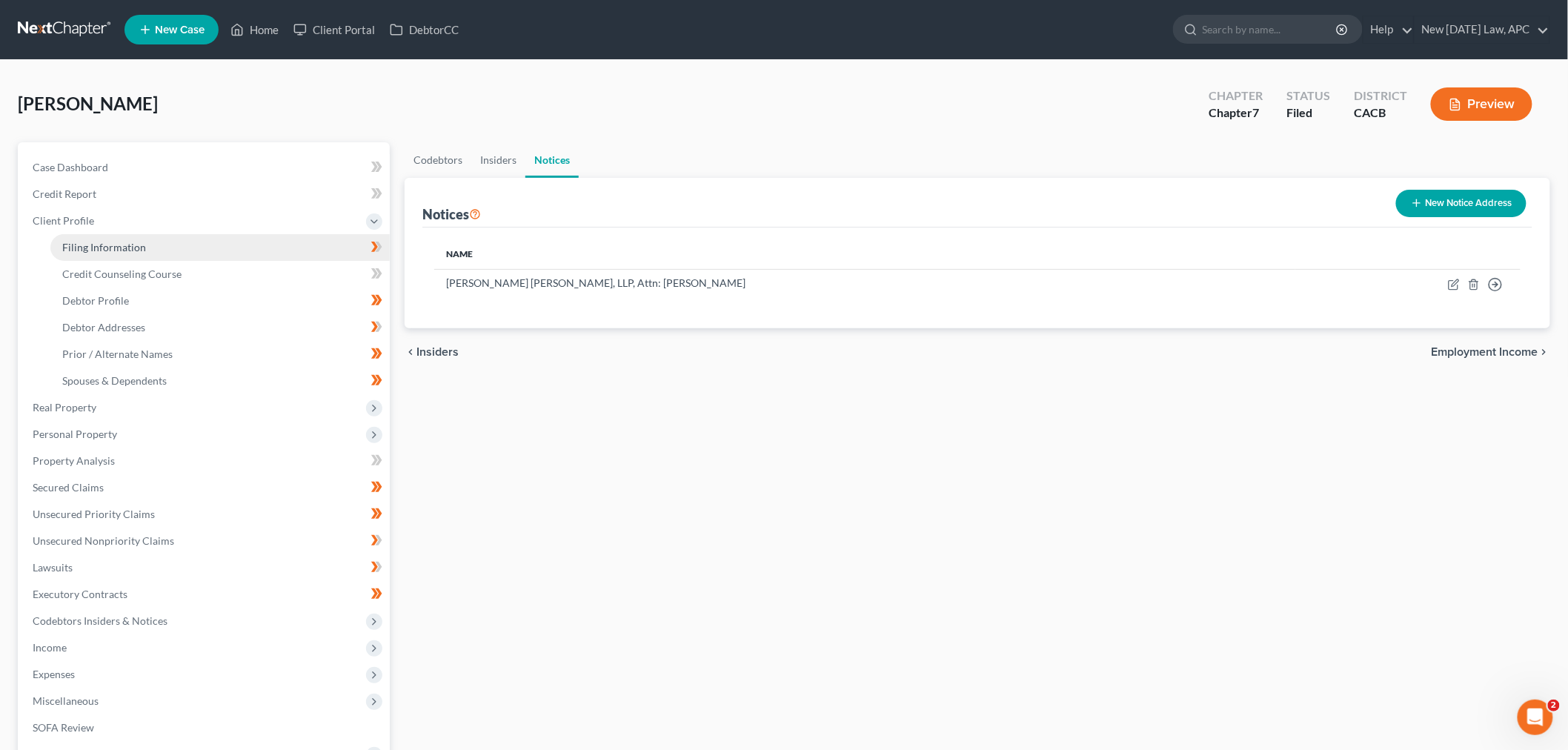
click at [164, 243] on link "Filing Information" at bounding box center [220, 247] width 339 height 27
select select "1"
select select "0"
select select "7"
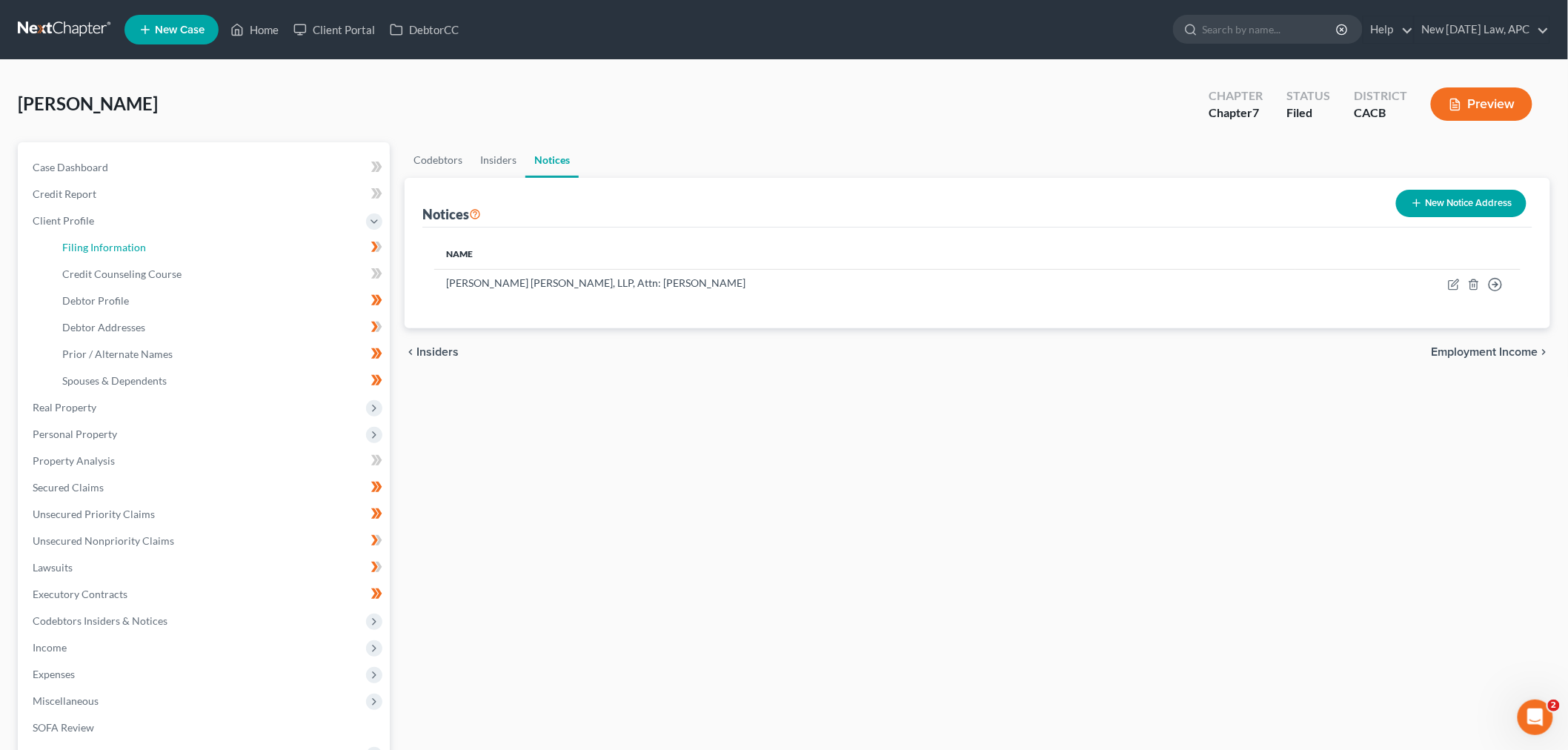
select select "1"
select select "4"
select select "0"
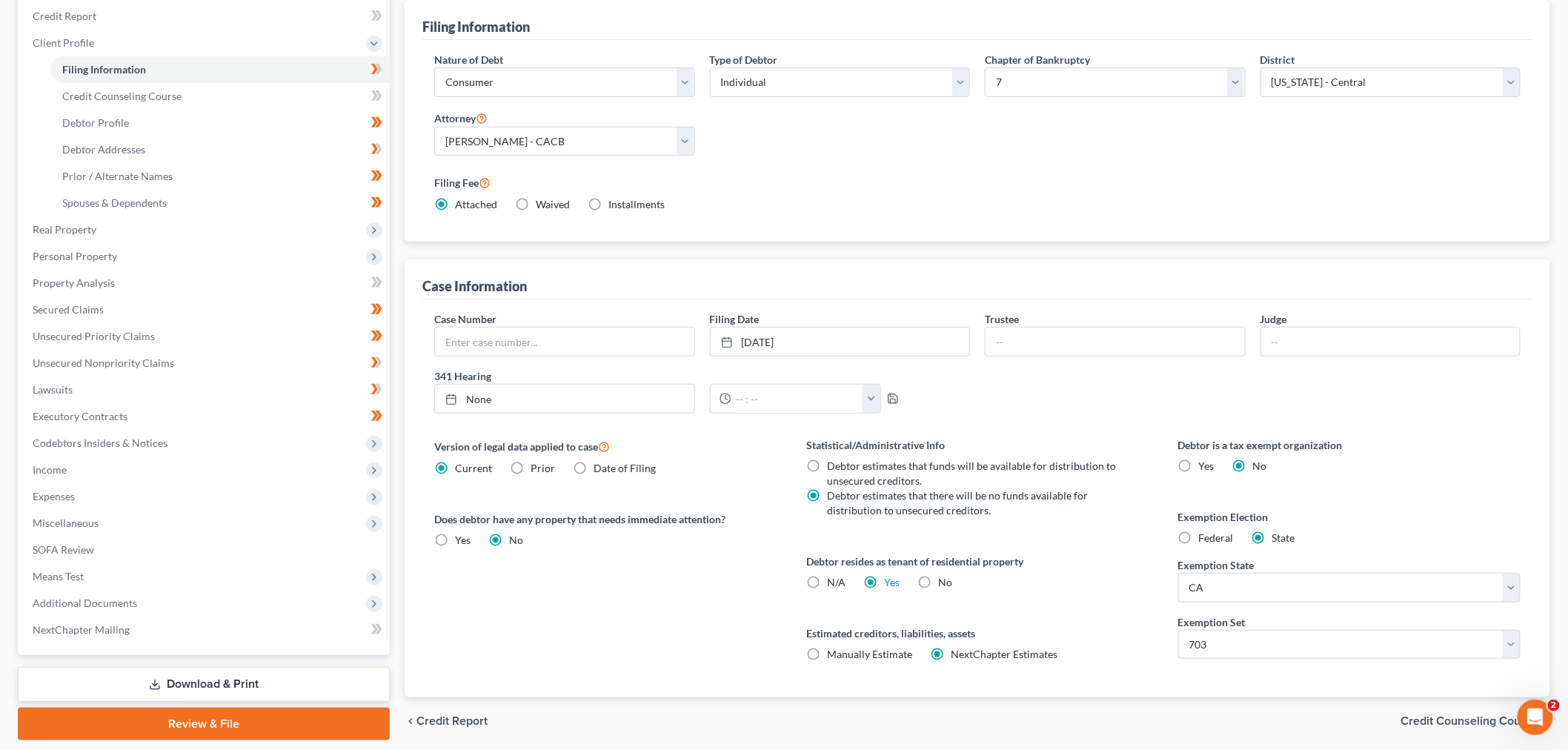
scroll to position [228, 0]
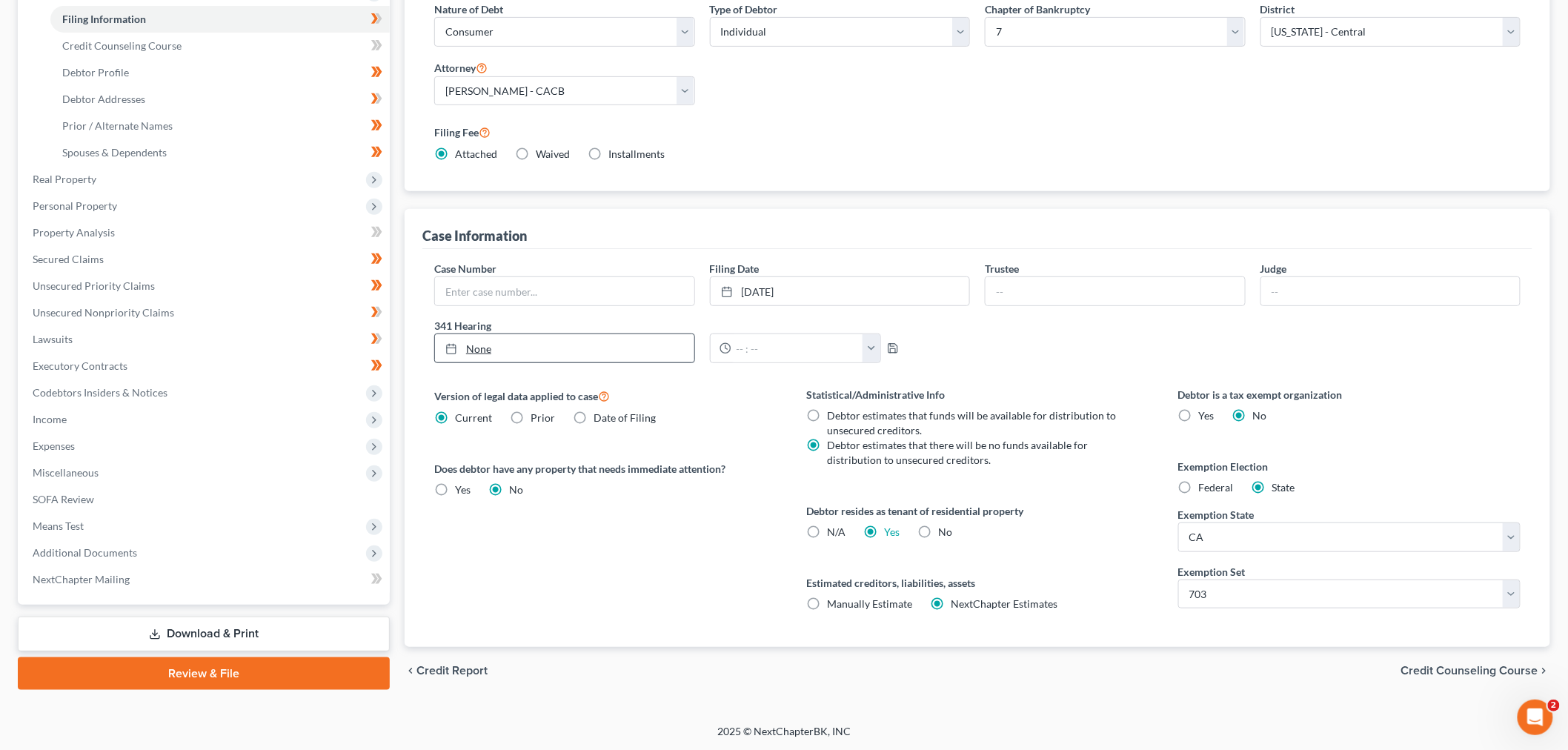
type input "[DATE]"
click at [503, 349] on link "None" at bounding box center [564, 348] width 259 height 28
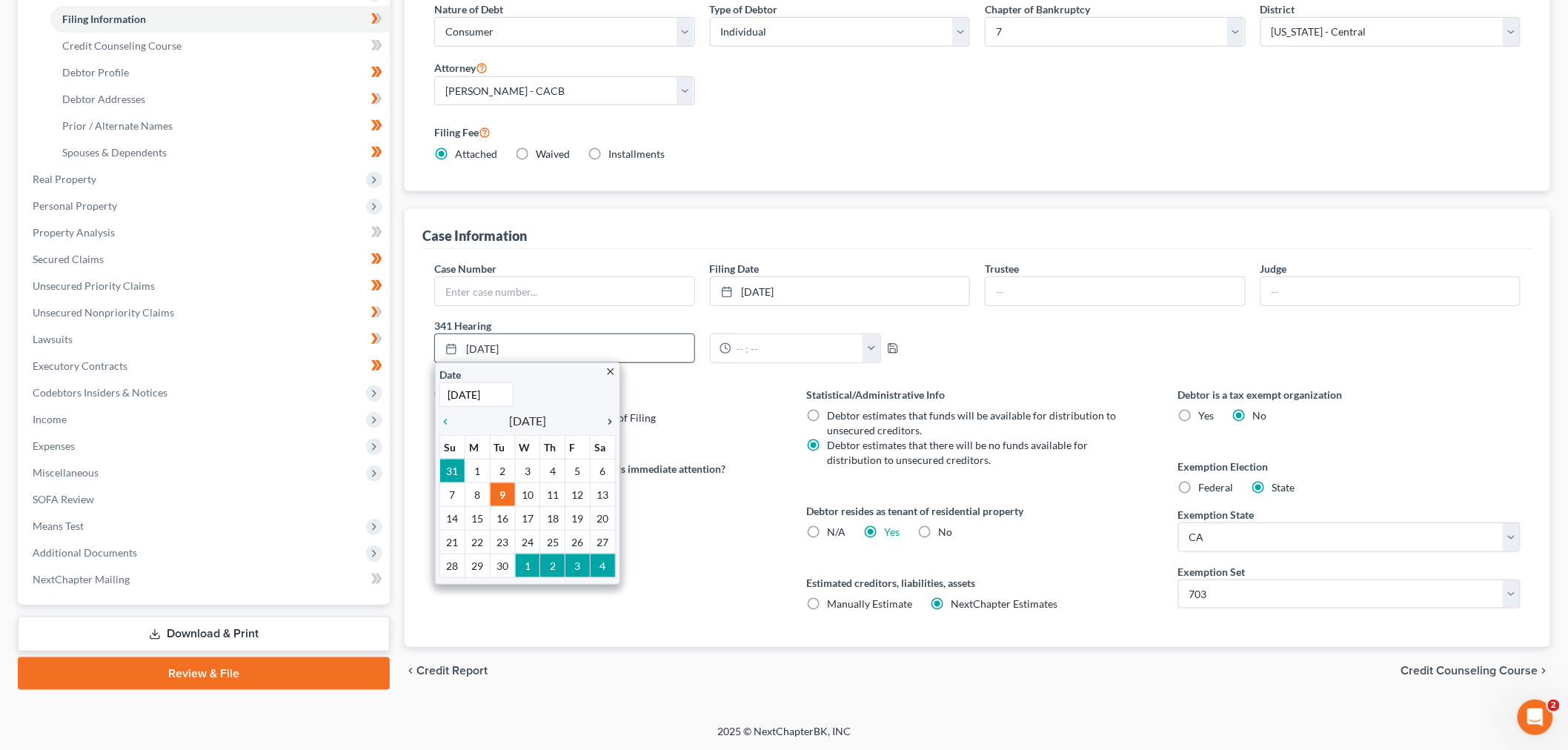
click at [609, 419] on icon "chevron_right" at bounding box center [605, 422] width 19 height 12
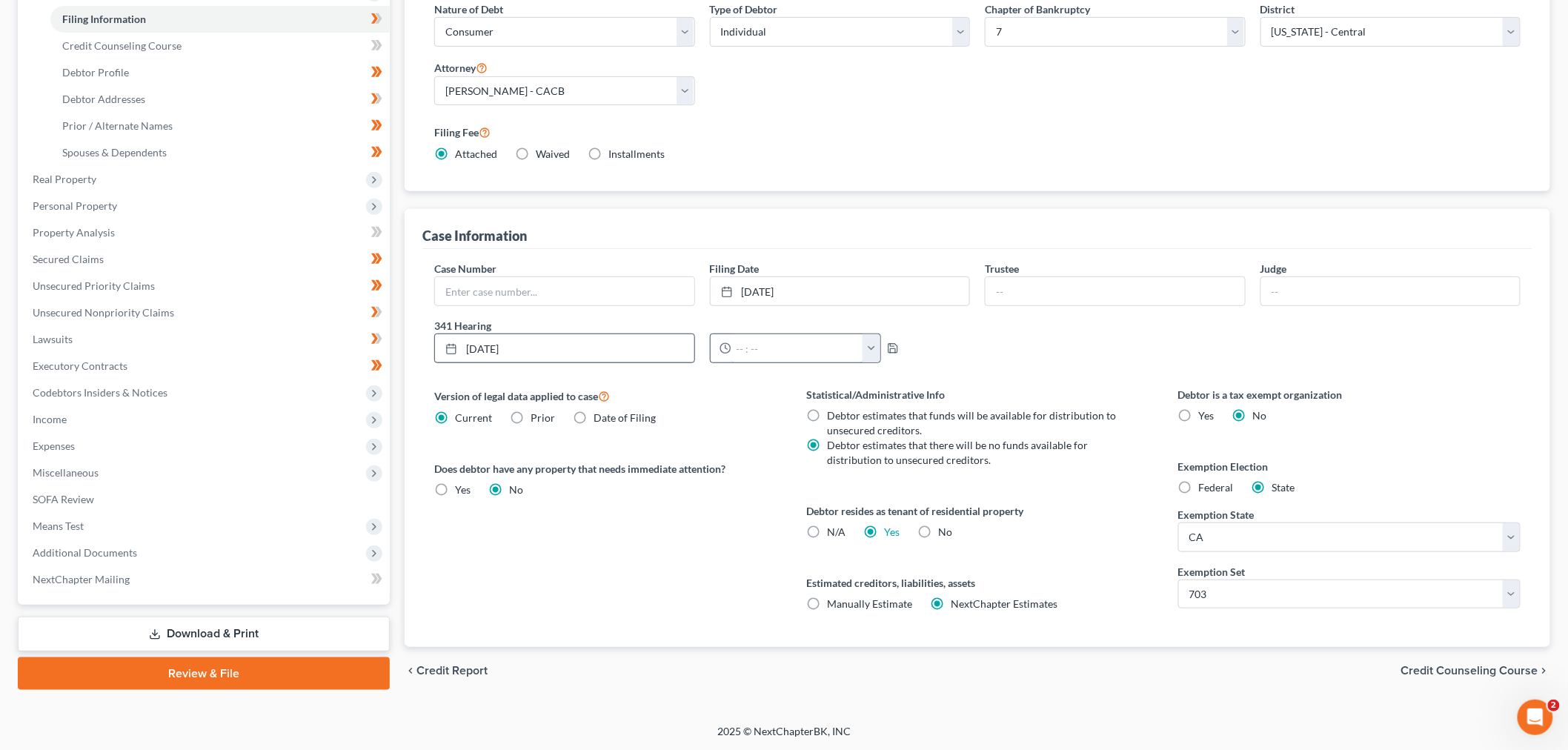
drag, startPoint x: 749, startPoint y: 350, endPoint x: 763, endPoint y: 350, distance: 14.0
click at [749, 349] on input "text" at bounding box center [798, 348] width 132 height 28
type input "9:00AM"
click at [623, 294] on input "text" at bounding box center [564, 291] width 259 height 28
drag, startPoint x: 525, startPoint y: 290, endPoint x: 493, endPoint y: 294, distance: 32.2
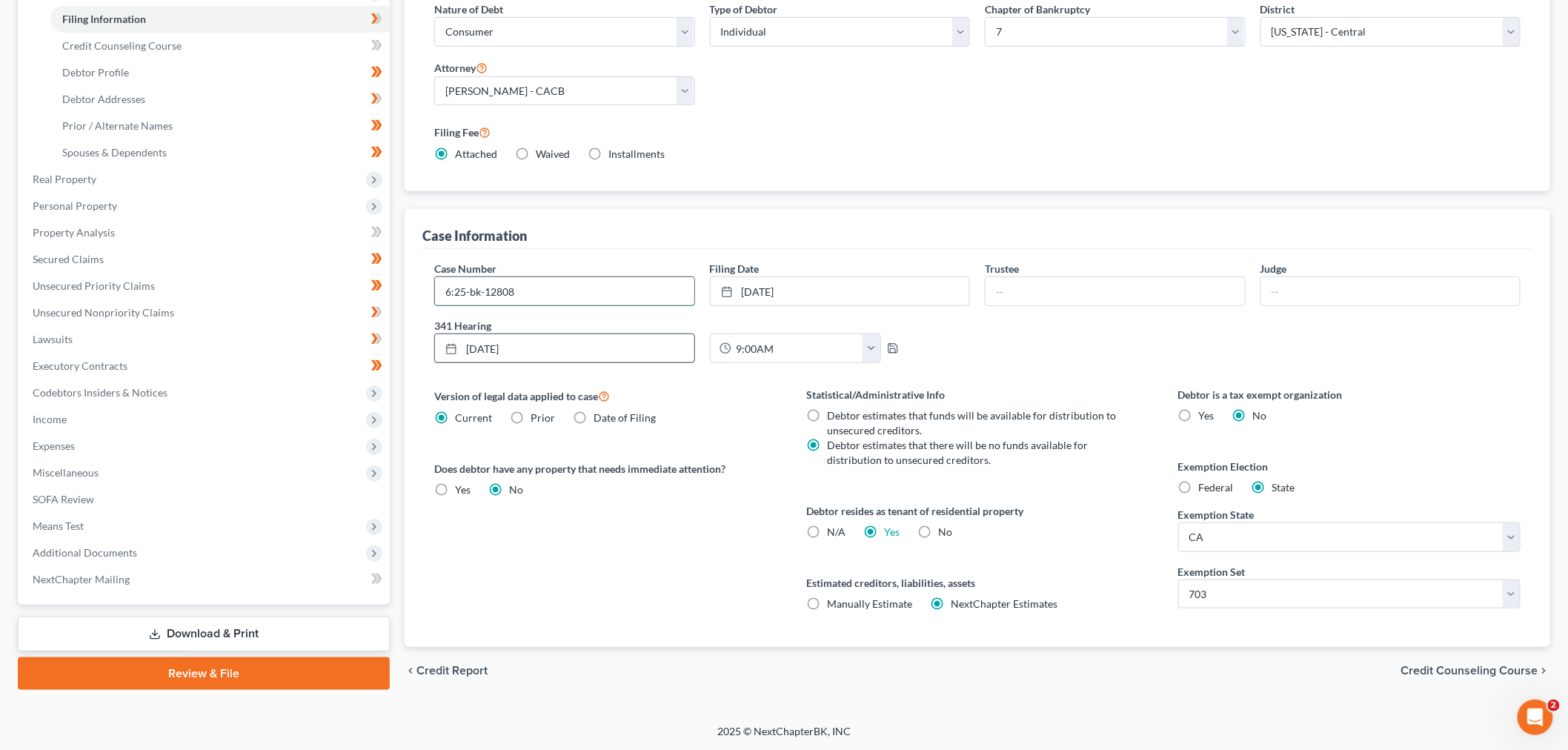
click at [487, 291] on input "6:25-bk-12808" at bounding box center [564, 291] width 259 height 28
type input "6:25-bk-16434"
click at [995, 294] on input "text" at bounding box center [1115, 291] width 259 height 28
type input "[PERSON_NAME]"
click at [1298, 293] on input "text" at bounding box center [1390, 291] width 259 height 28
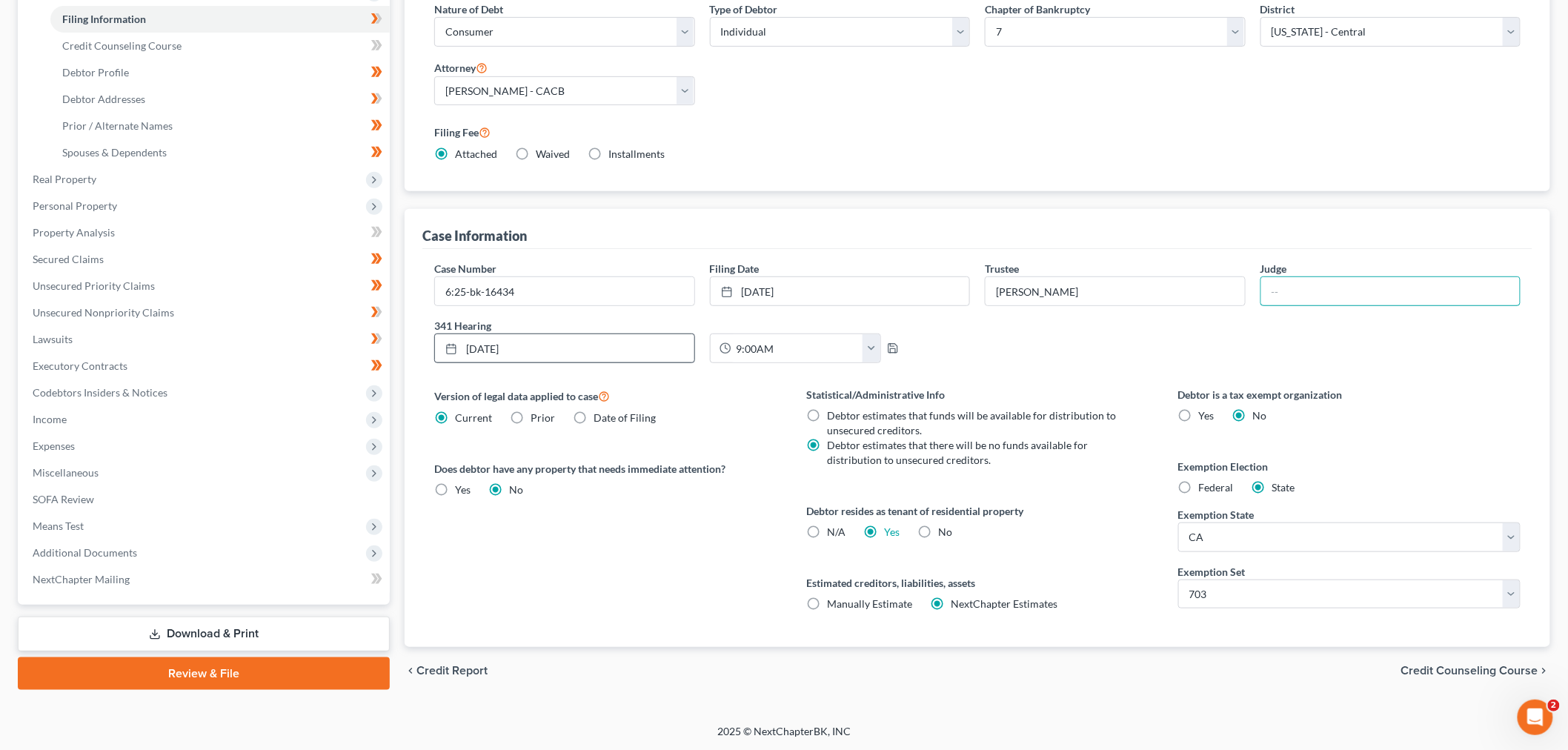
type input "[PERSON_NAME]"
click at [1271, 351] on div "Case Number 6:25-bk-16434 Filing Date [DATE] close Date [DATE] Time 12:00 AM ch…" at bounding box center [977, 318] width 1101 height 114
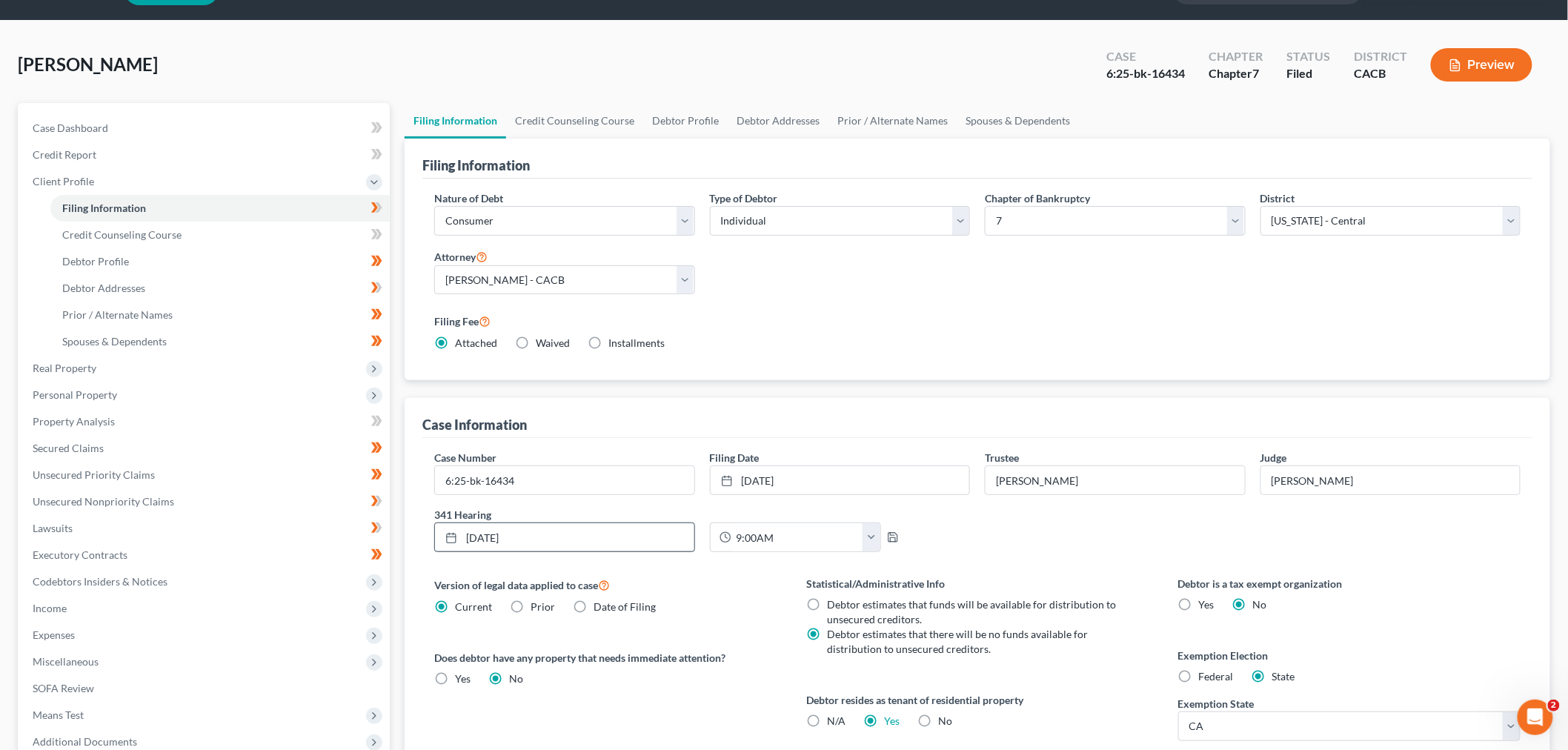
scroll to position [0, 0]
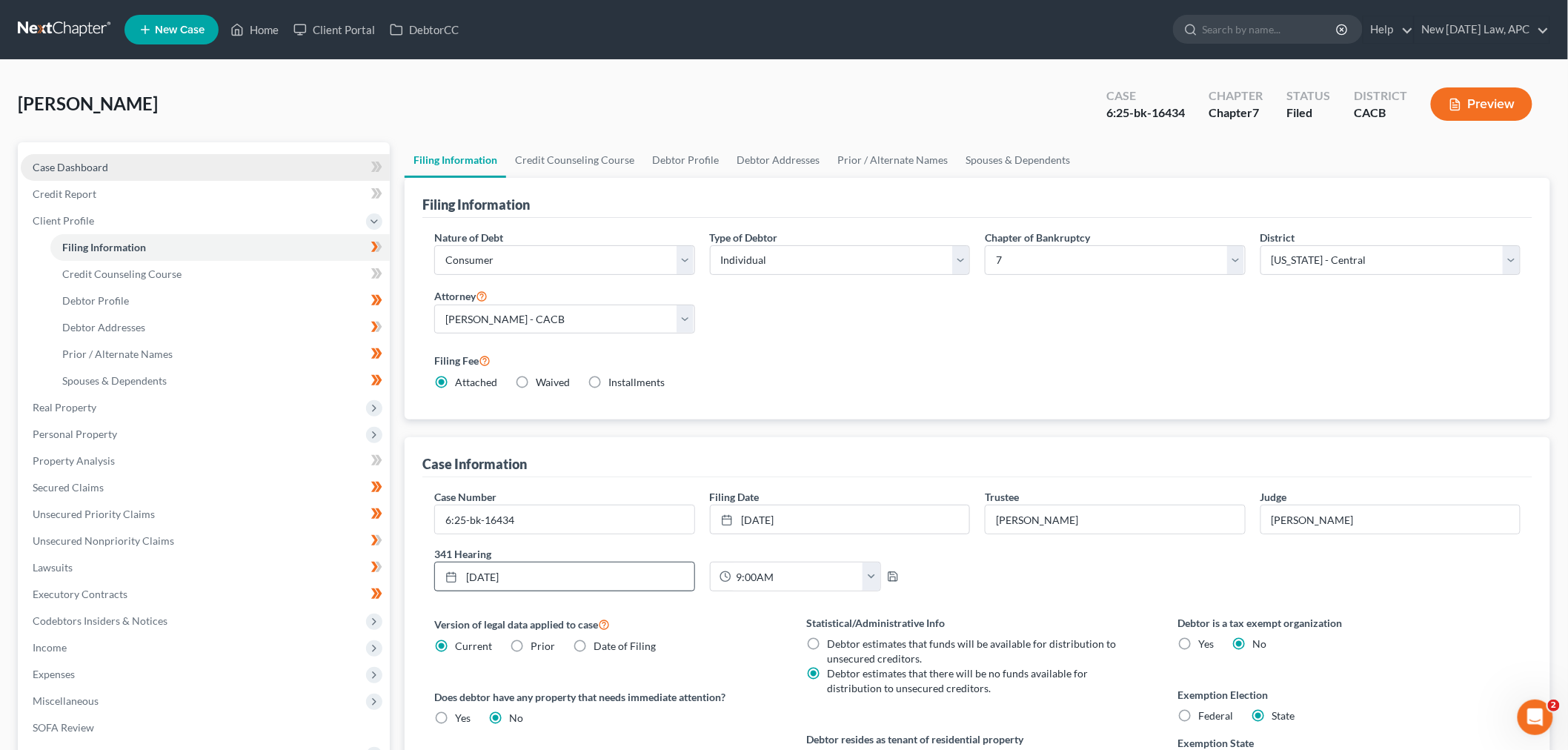
click at [131, 172] on link "Case Dashboard" at bounding box center [205, 167] width 369 height 27
select select "4"
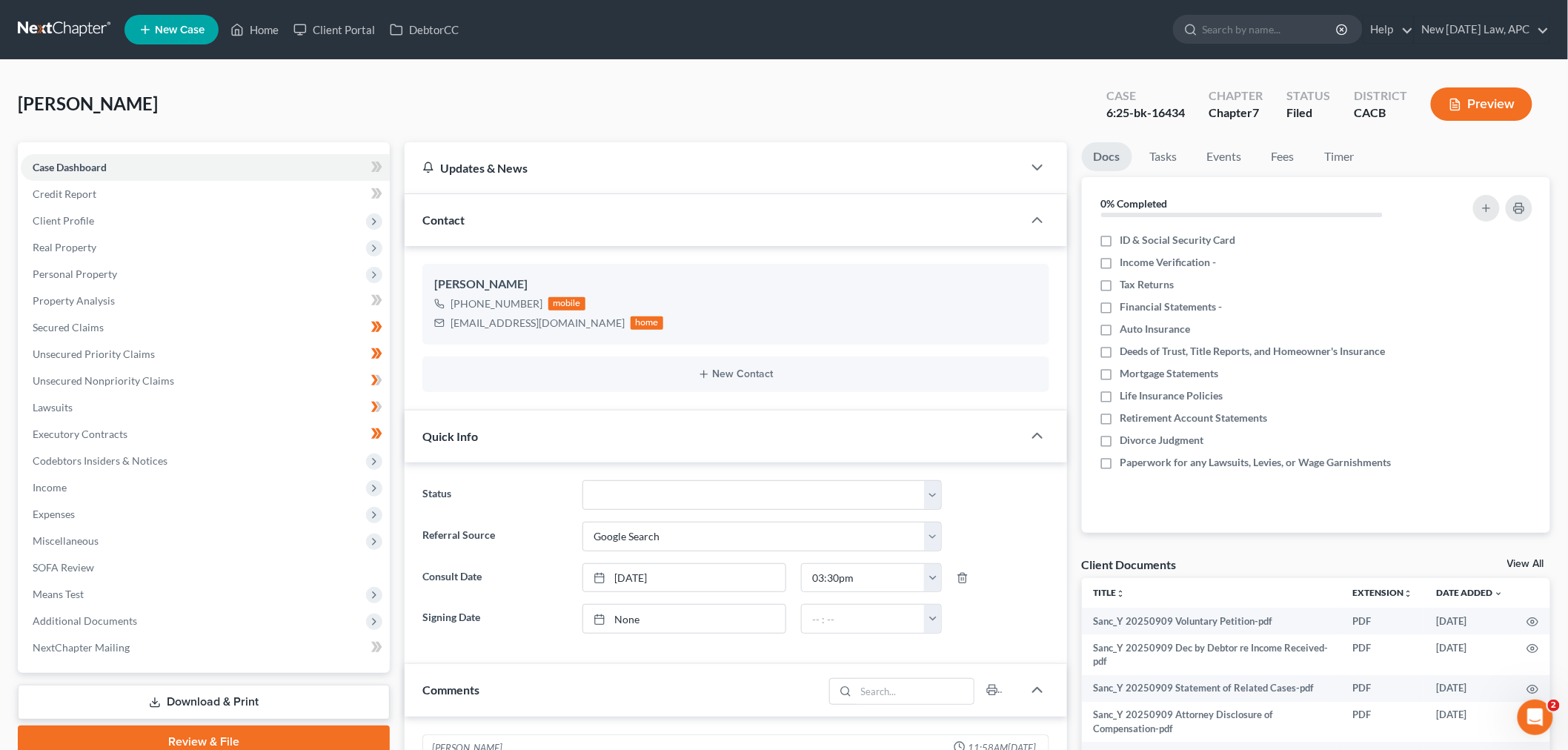
scroll to position [640, 0]
drag, startPoint x: 1100, startPoint y: 103, endPoint x: 1198, endPoint y: 110, distance: 98.2
click at [1198, 110] on div "Case 6:25-bk-16434 Chapter Chapter 7 Status [GEOGRAPHIC_DATA] CACB Preview" at bounding box center [1322, 105] width 455 height 43
click at [1143, 116] on div "6:25-bk-16434" at bounding box center [1145, 113] width 78 height 17
click at [1121, 117] on div "6:25-bk-16434" at bounding box center [1145, 113] width 78 height 17
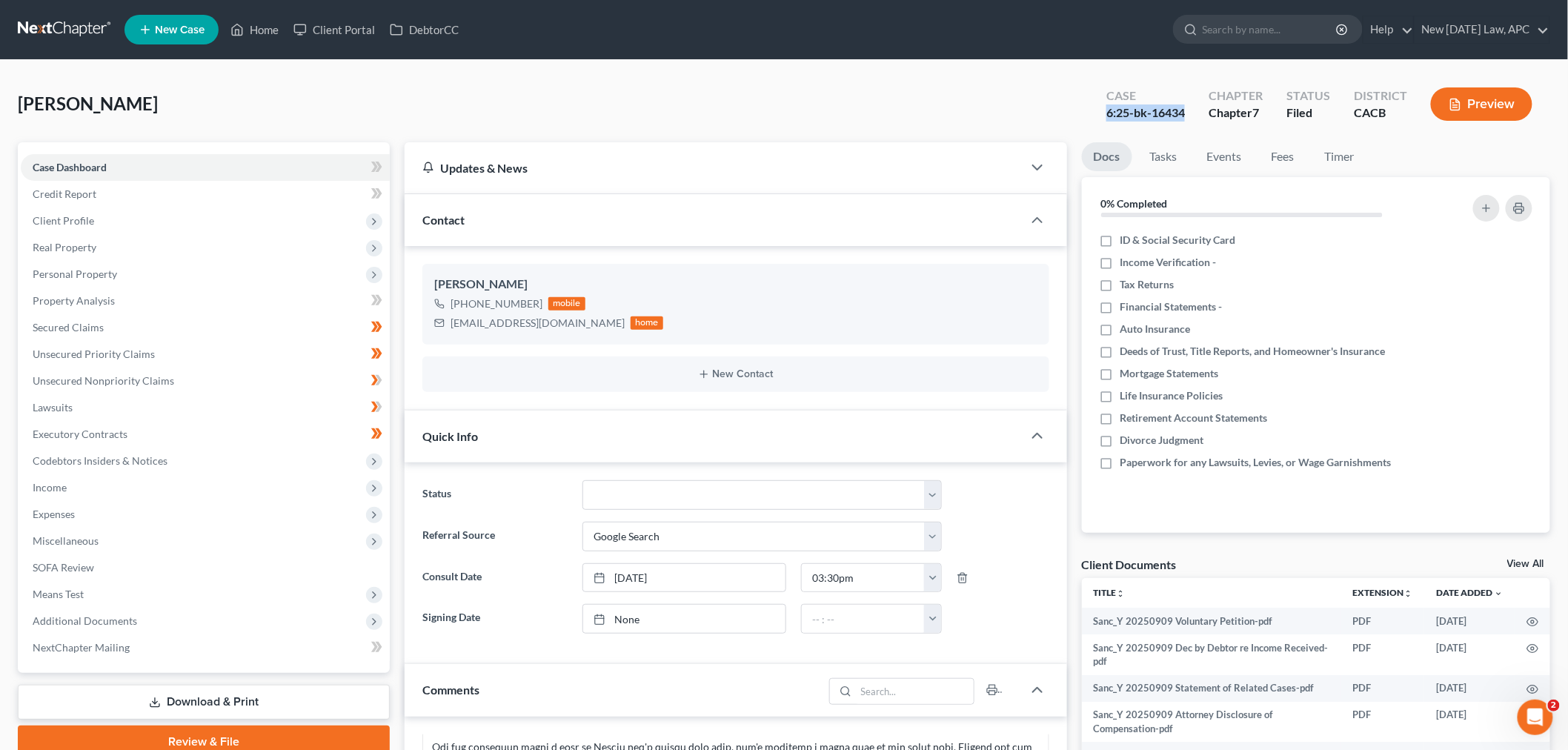
drag, startPoint x: 1109, startPoint y: 113, endPoint x: 1188, endPoint y: 114, distance: 79.0
click at [1188, 114] on div "Case 6:25-bk-16434" at bounding box center [1145, 105] width 102 height 43
click at [1045, 87] on div "[PERSON_NAME] Upgraded Case 6:25-bk-16434 Chapter Chapter 7 Status Filed Distri…" at bounding box center [783, 110] width 1532 height 65
drag, startPoint x: 1108, startPoint y: 111, endPoint x: 1189, endPoint y: 109, distance: 81.0
click at [1189, 109] on div "Case 6:25-bk-16434" at bounding box center [1145, 105] width 102 height 43
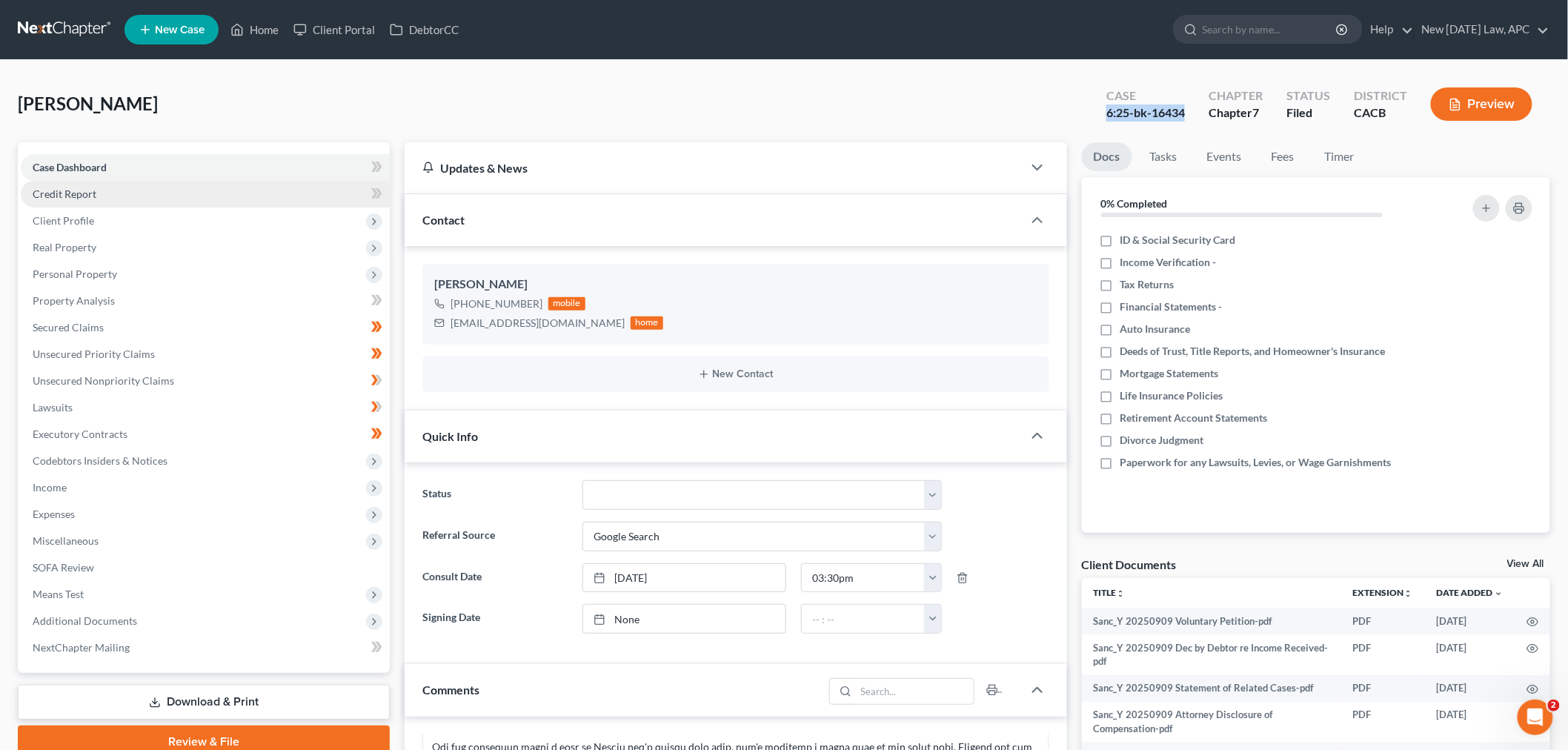
copy div "6:25-bk-16434"
click at [79, 208] on span "Client Profile" at bounding box center [205, 221] width 369 height 27
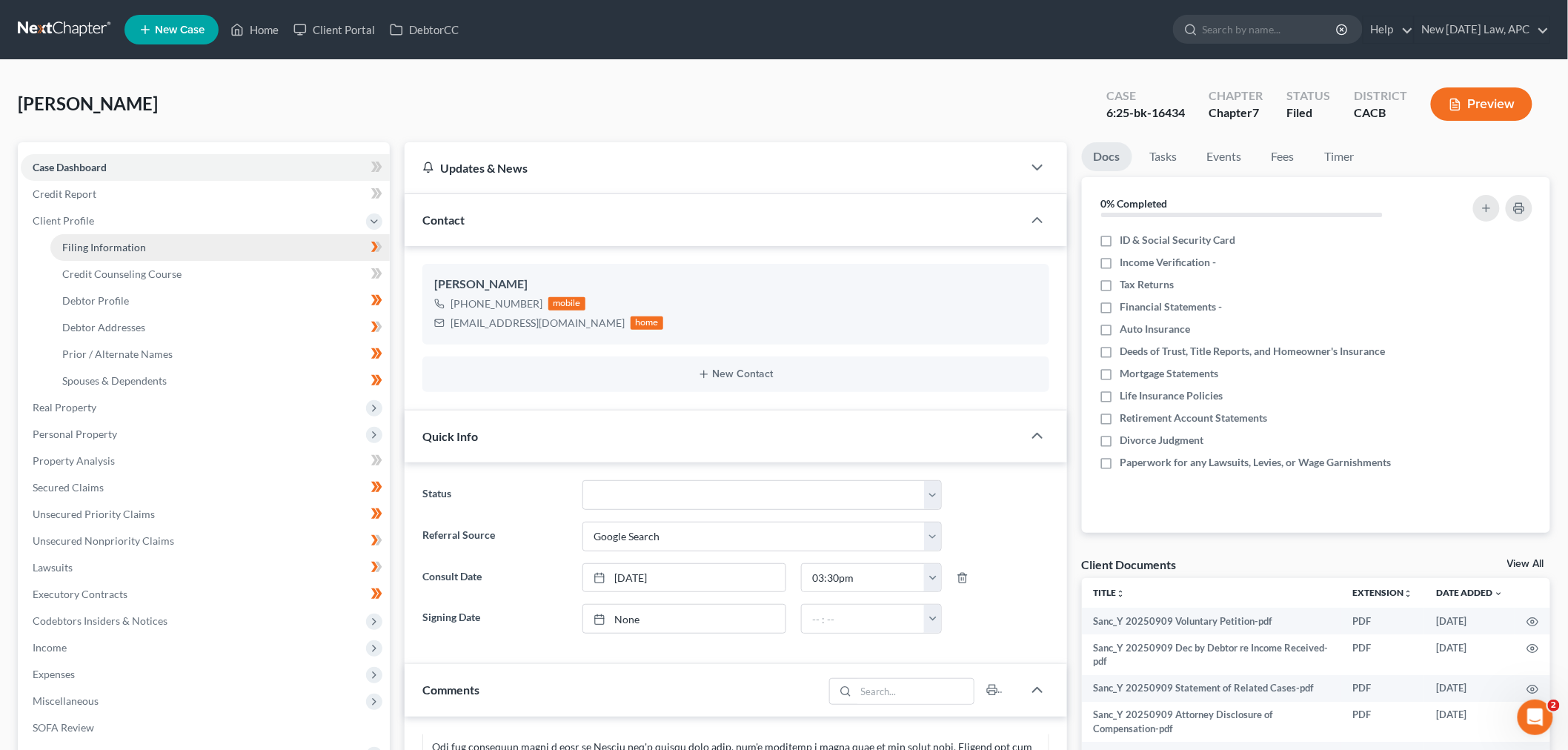
click at [163, 248] on link "Filing Information" at bounding box center [220, 247] width 339 height 27
select select "1"
select select "0"
select select "7"
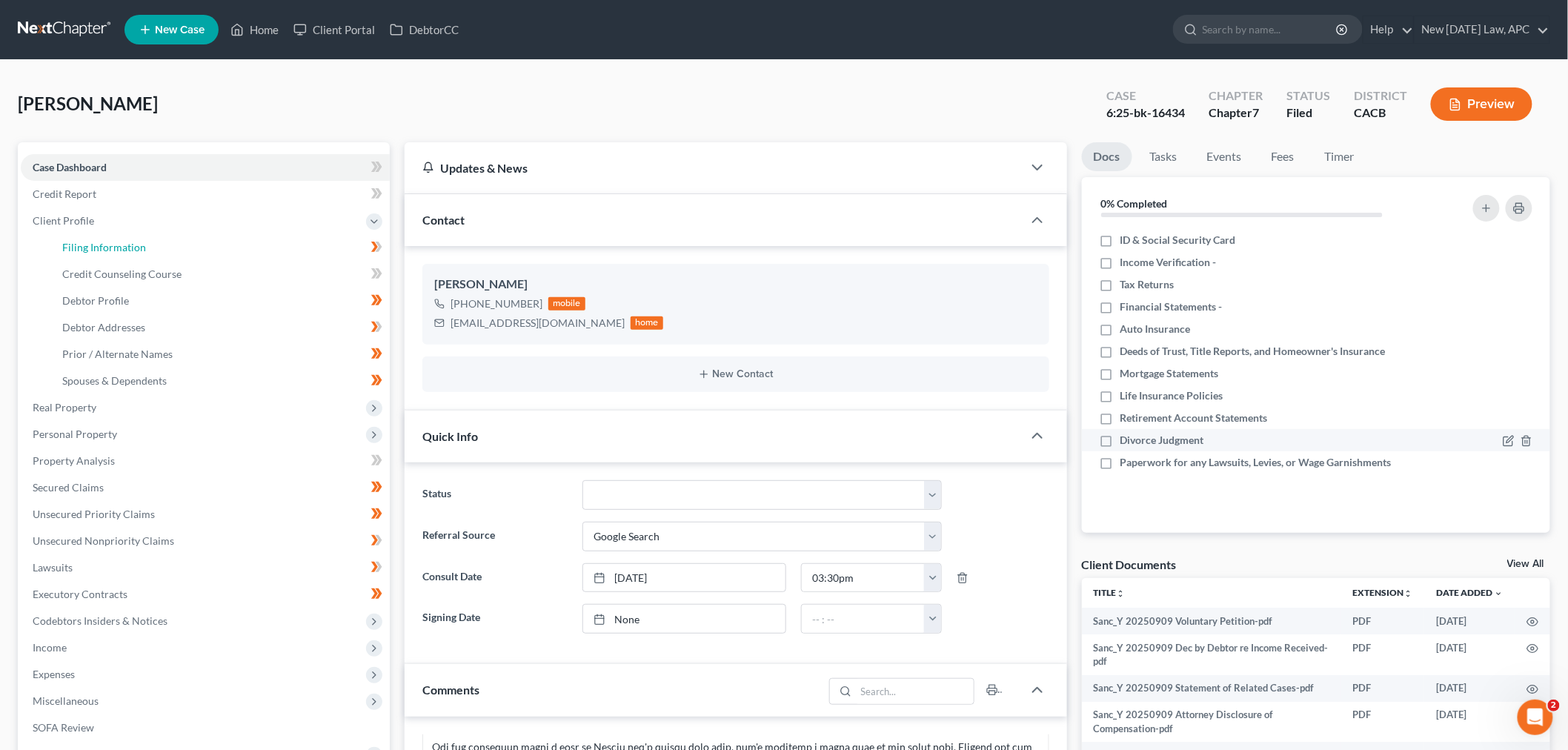
select select "1"
select select "4"
select select "0"
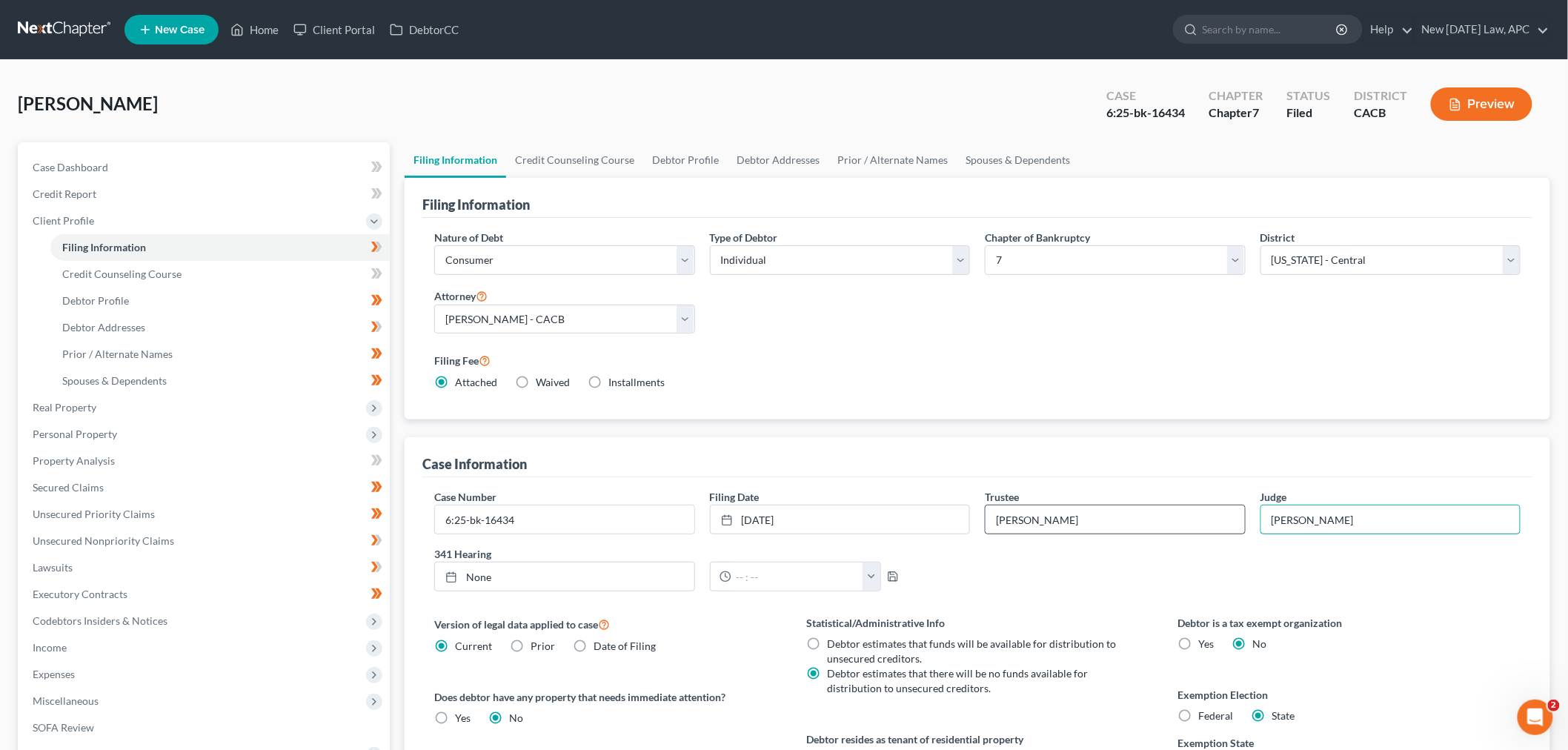
drag, startPoint x: 1428, startPoint y: 516, endPoint x: 1241, endPoint y: 505, distance: 187.3
click at [1241, 505] on div "Case Number 6:25-bk-16434 Filing Date [DATE] close Date [DATE] Time 12:00 AM ch…" at bounding box center [977, 546] width 1101 height 114
drag, startPoint x: 1108, startPoint y: 112, endPoint x: 1195, endPoint y: 115, distance: 87.1
click at [1195, 115] on div "Case 6:25-bk-16434" at bounding box center [1145, 105] width 102 height 43
